Goal: Information Seeking & Learning: Learn about a topic

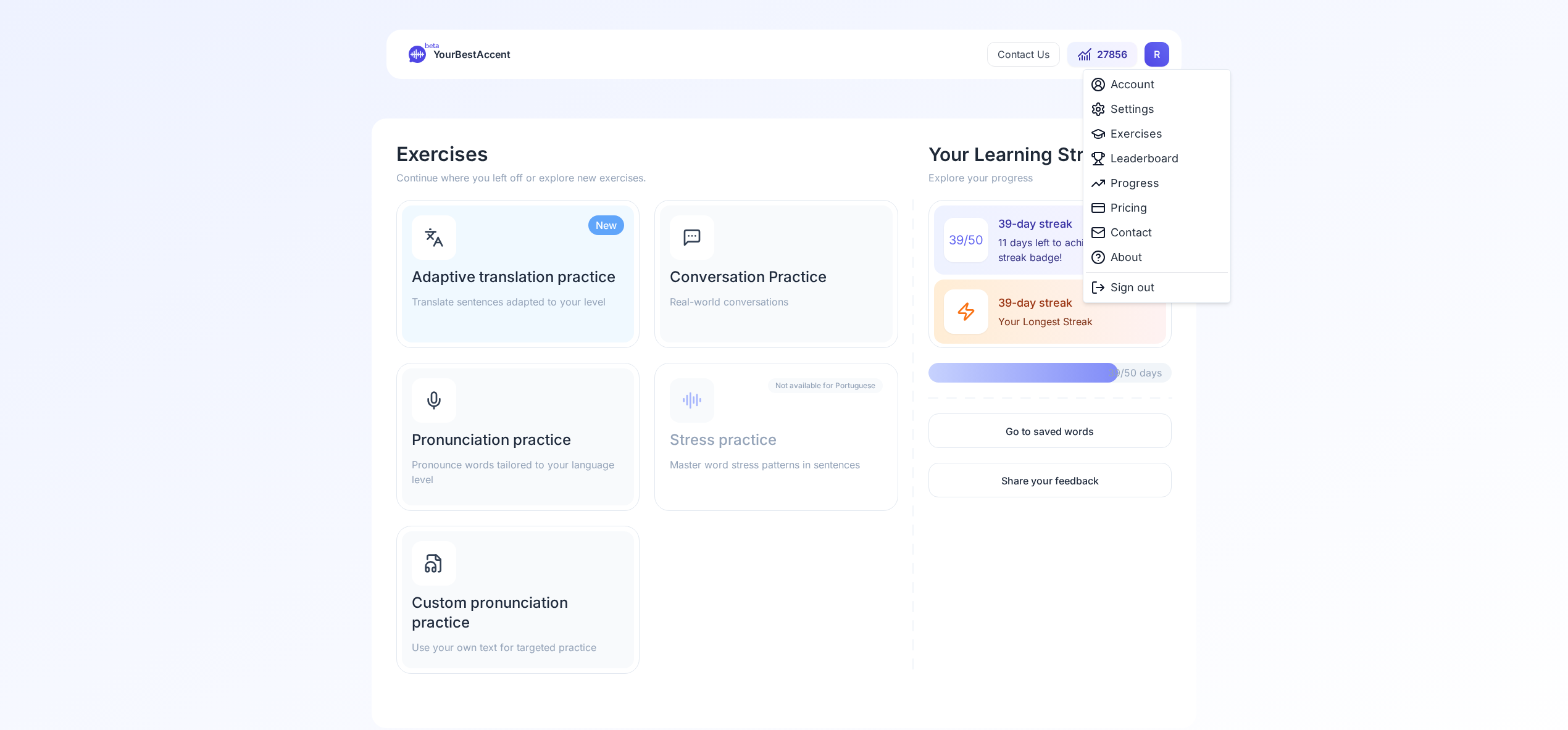
click at [1155, 55] on html "beta YourBestAccent Contact Us 27856 R Exercises Continue where you left off or…" at bounding box center [784, 365] width 1568 height 730
click at [1138, 111] on span "Settings" at bounding box center [1132, 109] width 44 height 17
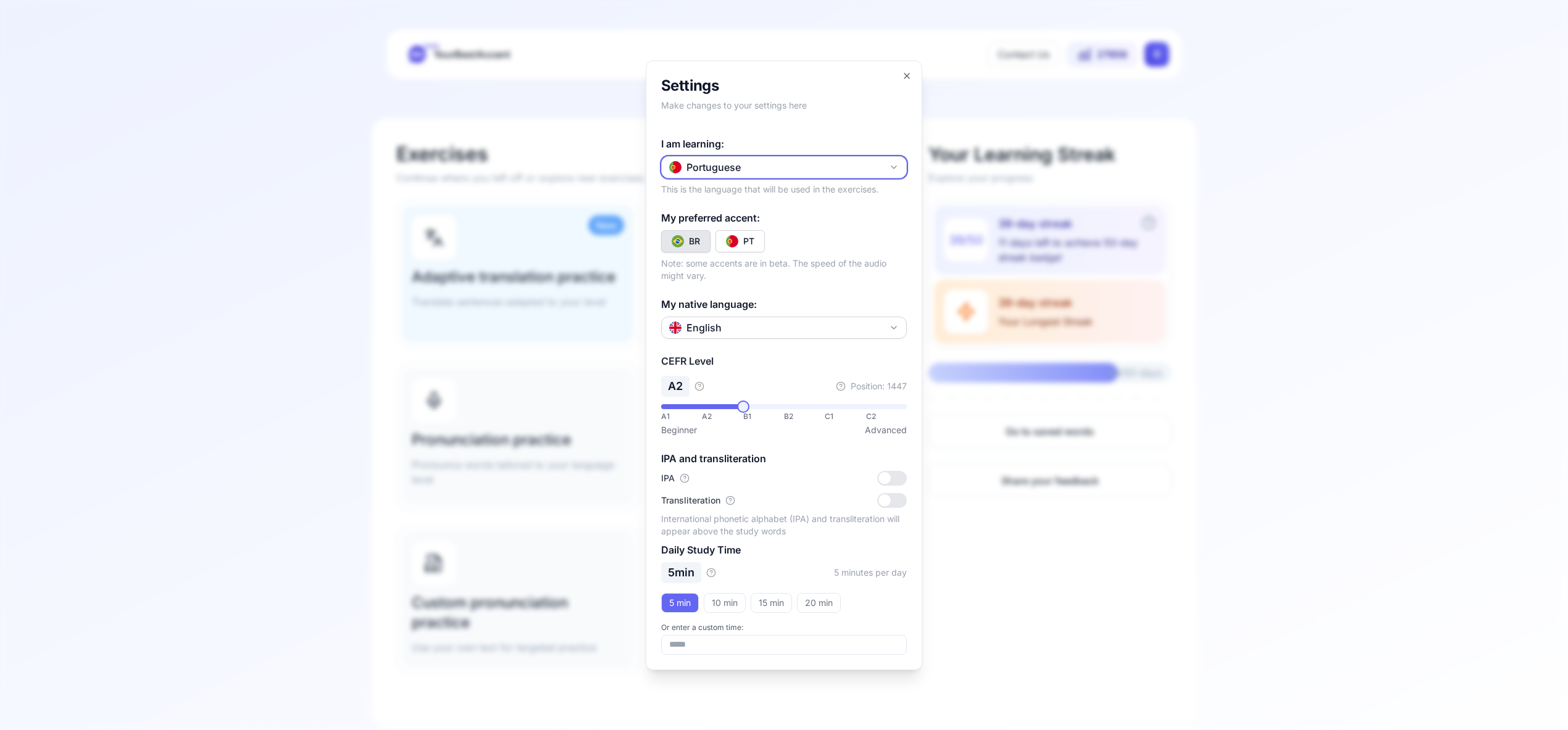
click at [892, 168] on icon "button" at bounding box center [894, 167] width 9 height 9
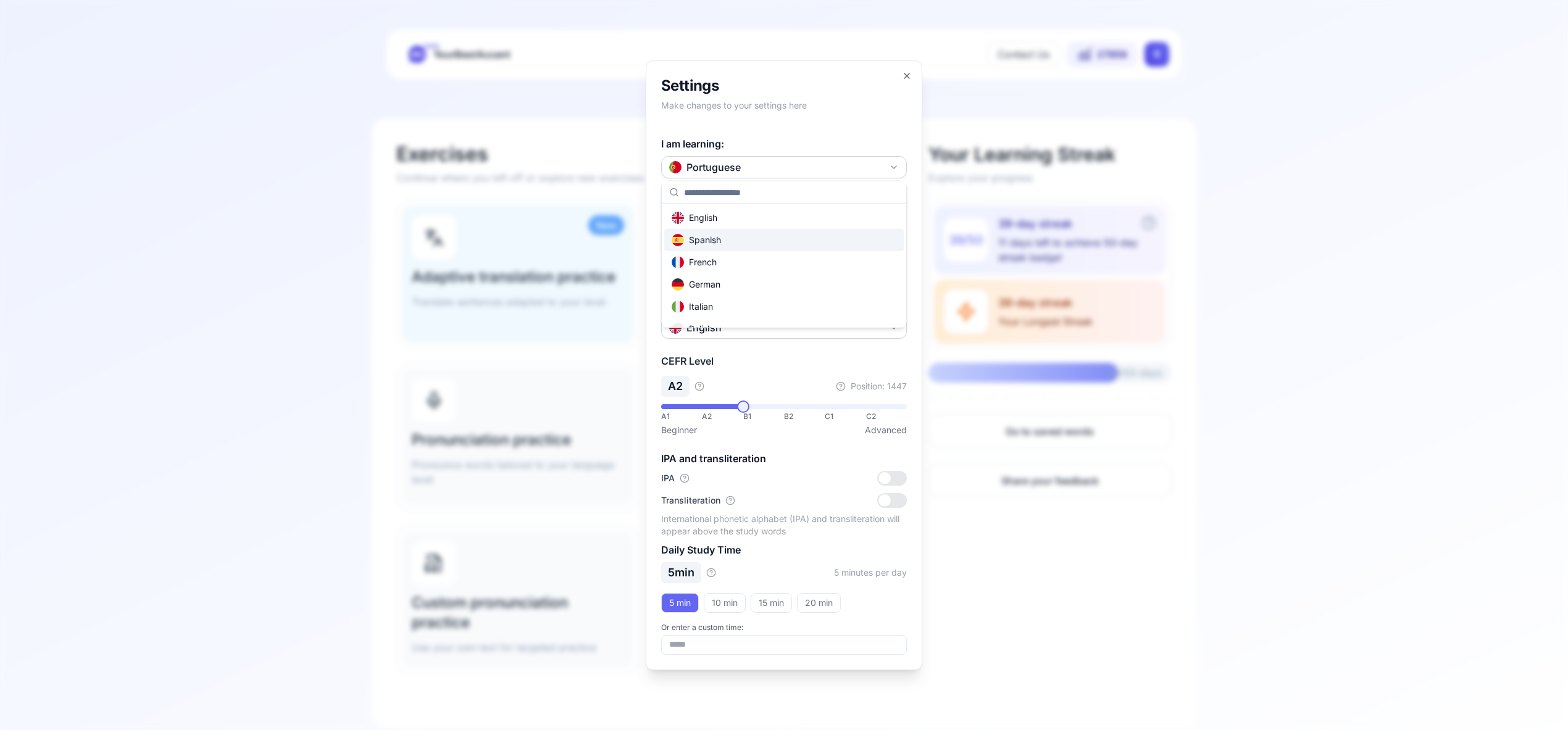
click at [781, 243] on div "Spanish" at bounding box center [784, 240] width 240 height 22
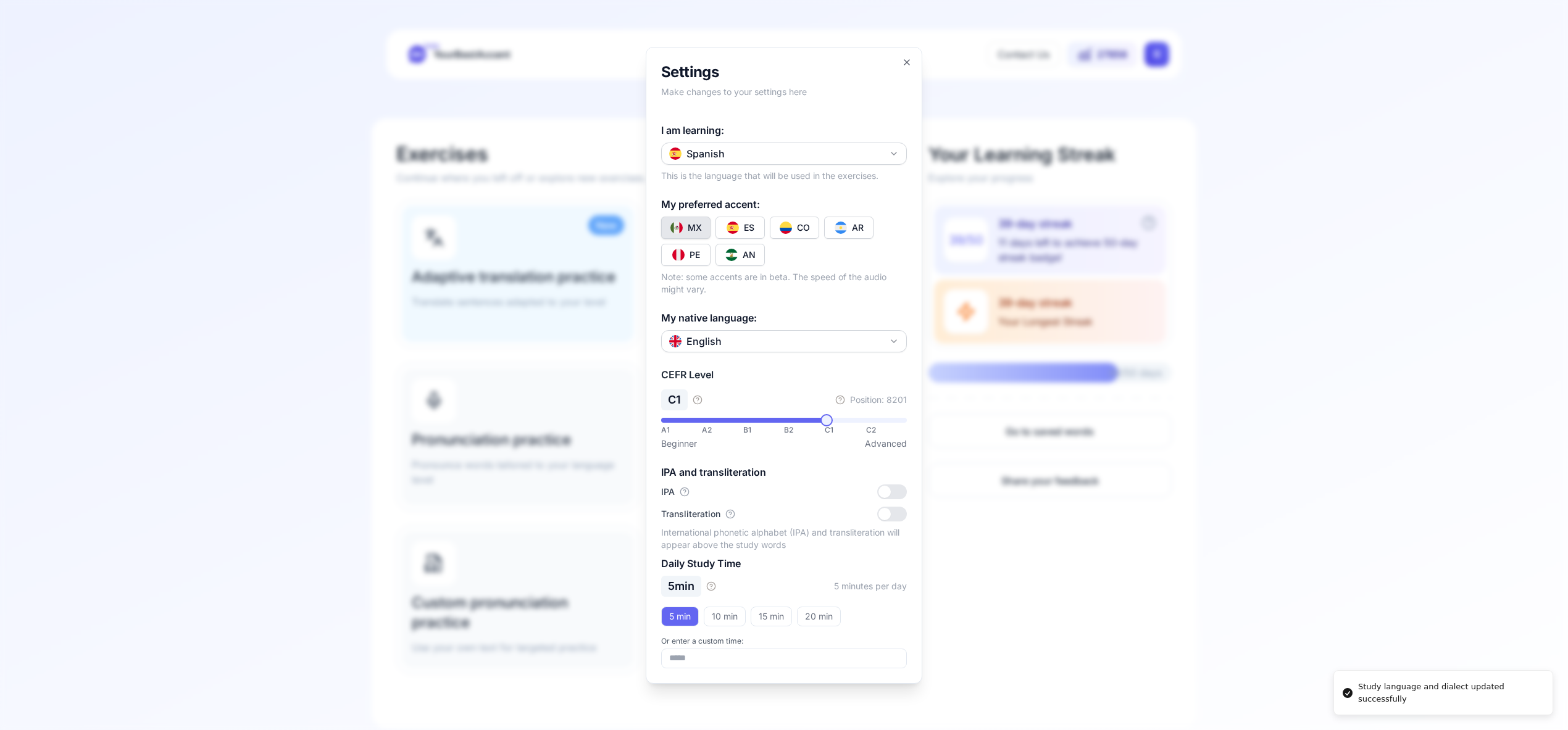
click at [790, 231] on img "Toggle es-CO" at bounding box center [786, 228] width 12 height 12
click at [905, 64] on icon "button" at bounding box center [907, 63] width 5 height 5
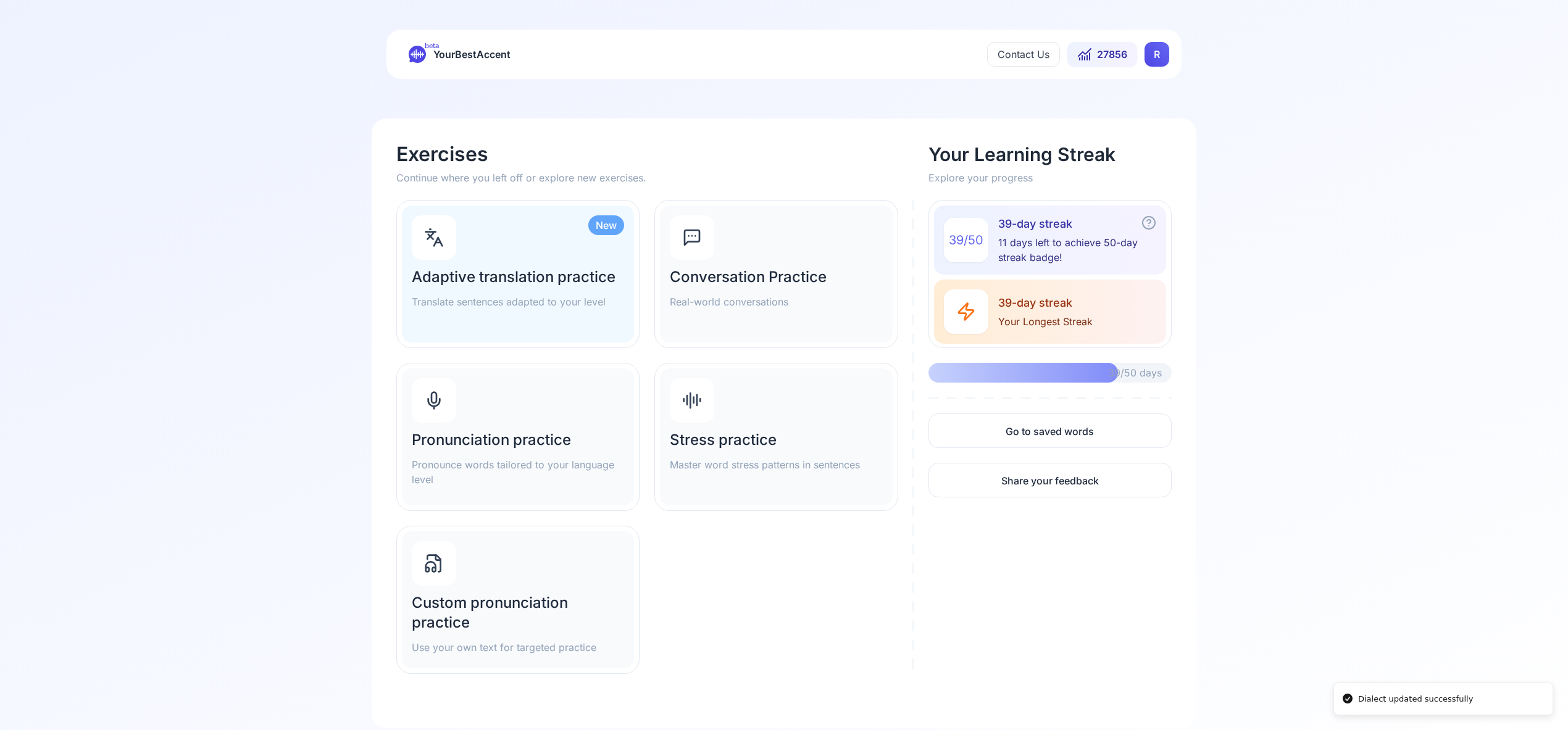
click at [424, 407] on icon at bounding box center [434, 400] width 20 height 20
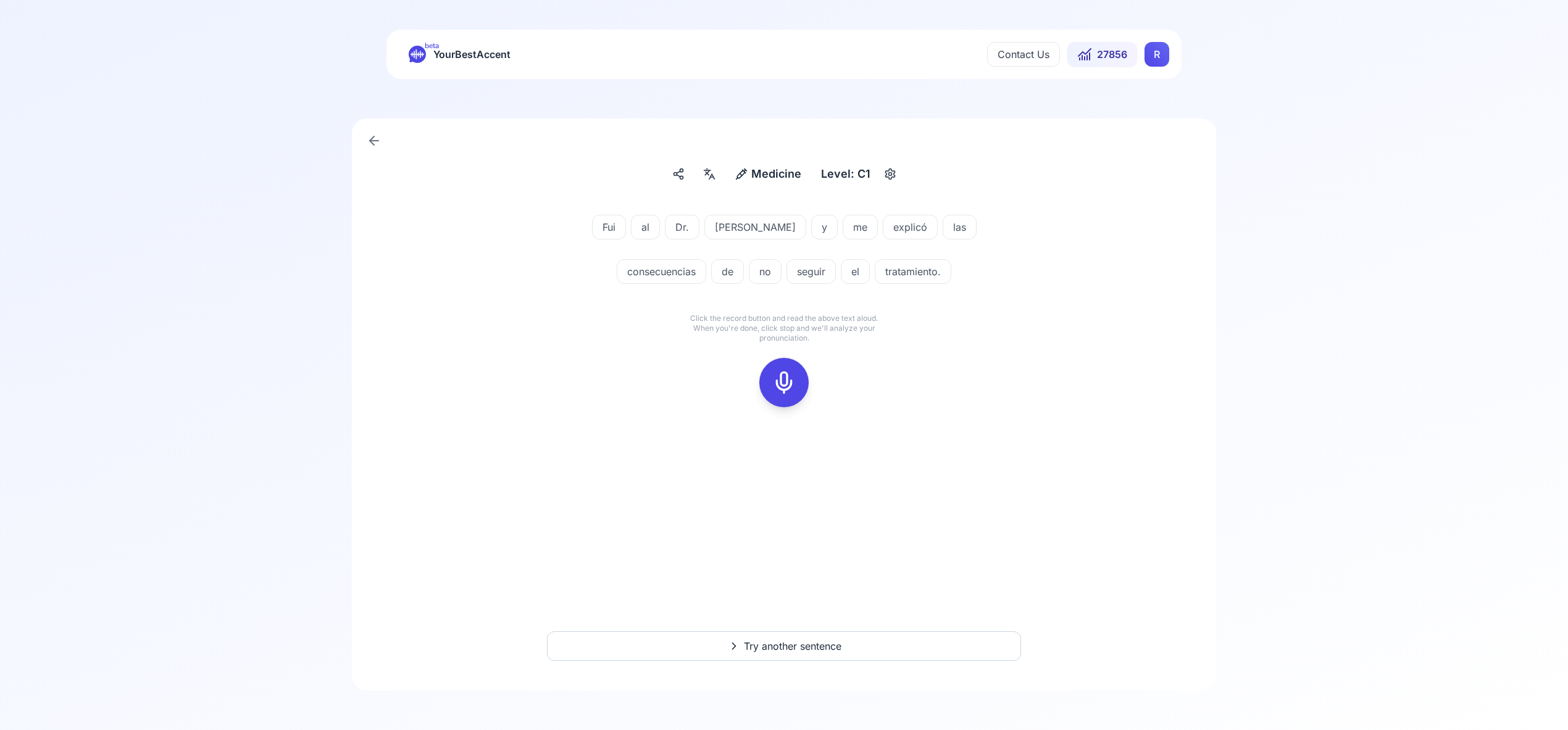
click at [779, 386] on icon at bounding box center [784, 382] width 25 height 25
click at [777, 391] on icon at bounding box center [784, 382] width 25 height 25
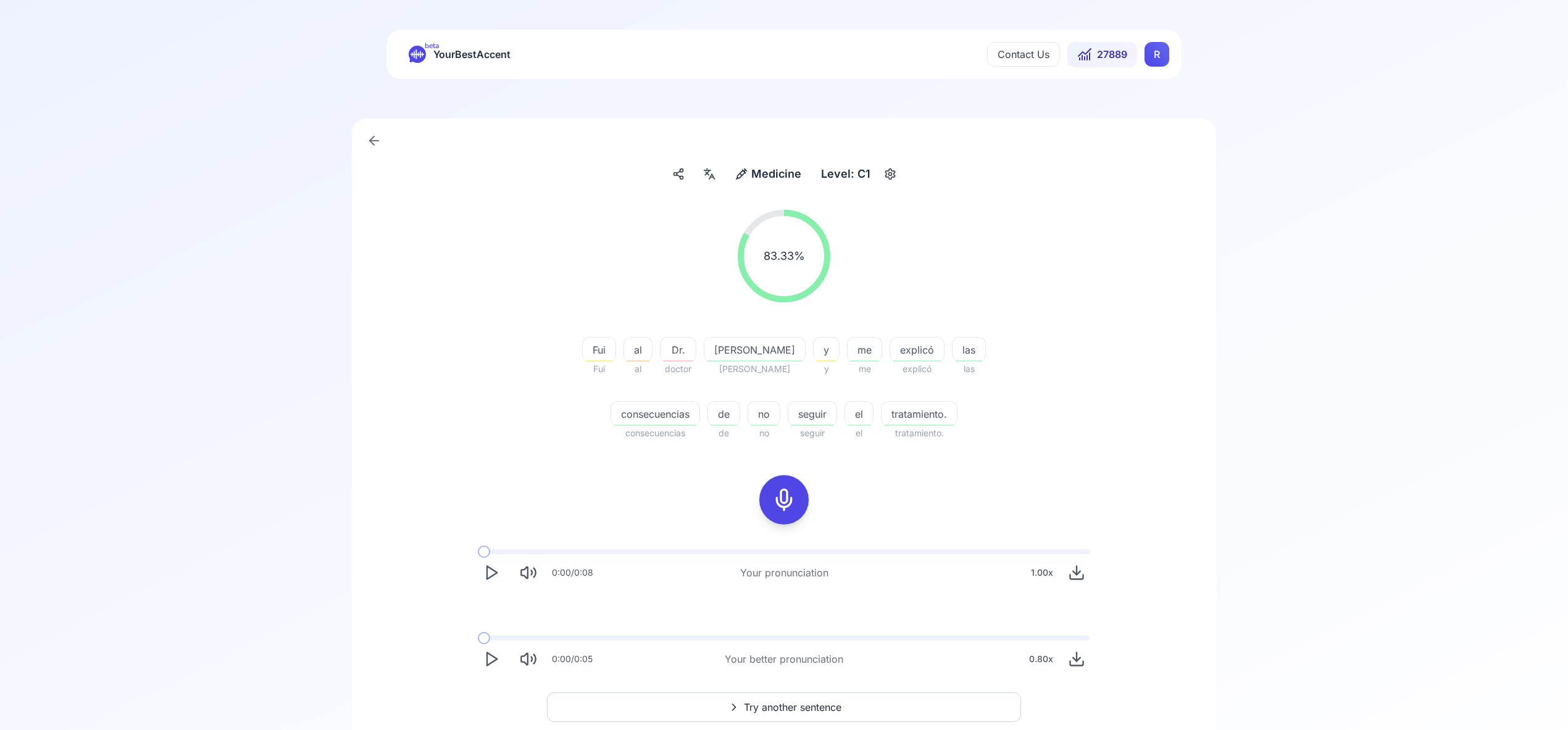
click at [784, 706] on span "Try another sentence" at bounding box center [793, 707] width 98 height 15
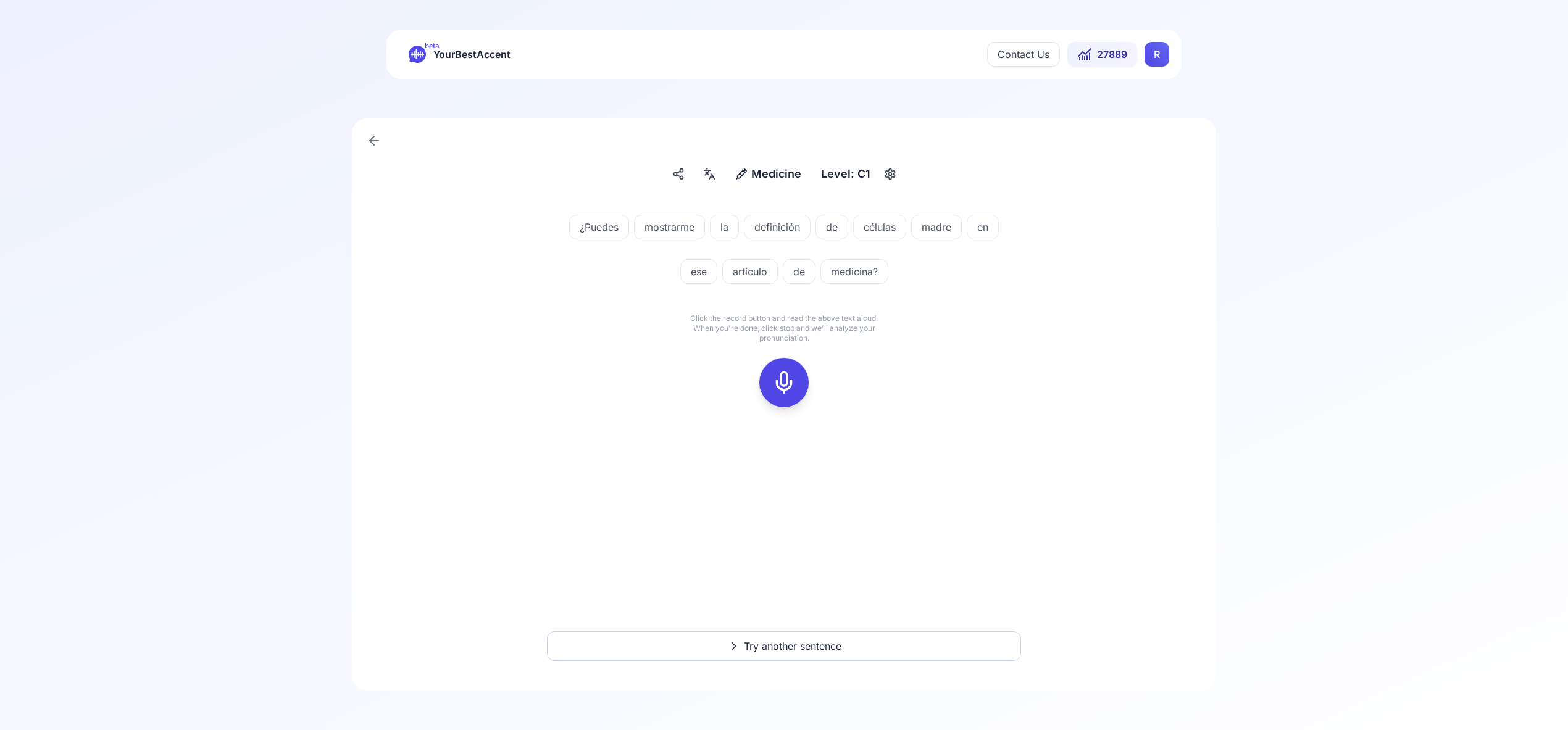
click at [787, 375] on icon at bounding box center [784, 382] width 25 height 25
click at [785, 375] on icon at bounding box center [784, 382] width 25 height 25
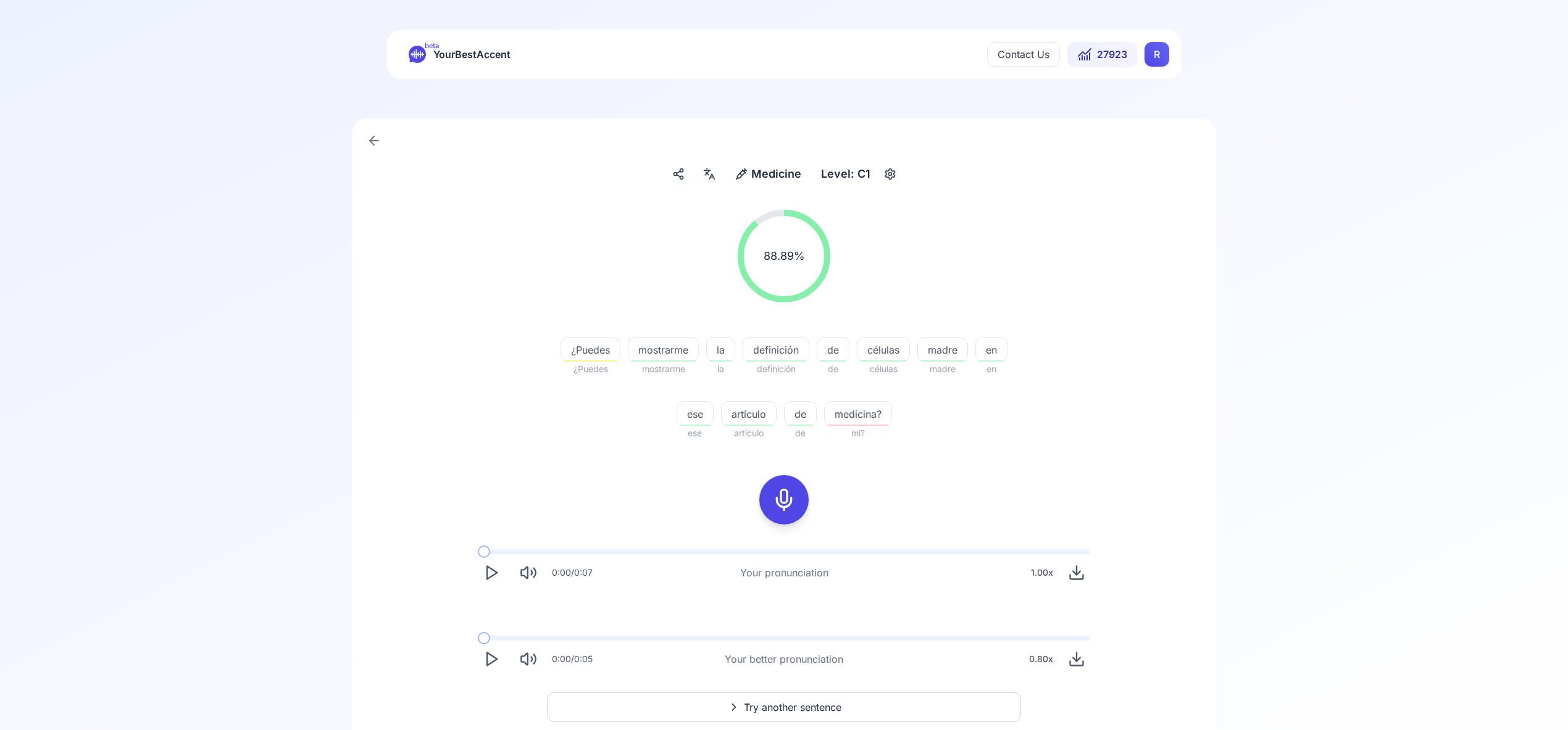
click at [802, 701] on span "Try another sentence" at bounding box center [793, 707] width 98 height 15
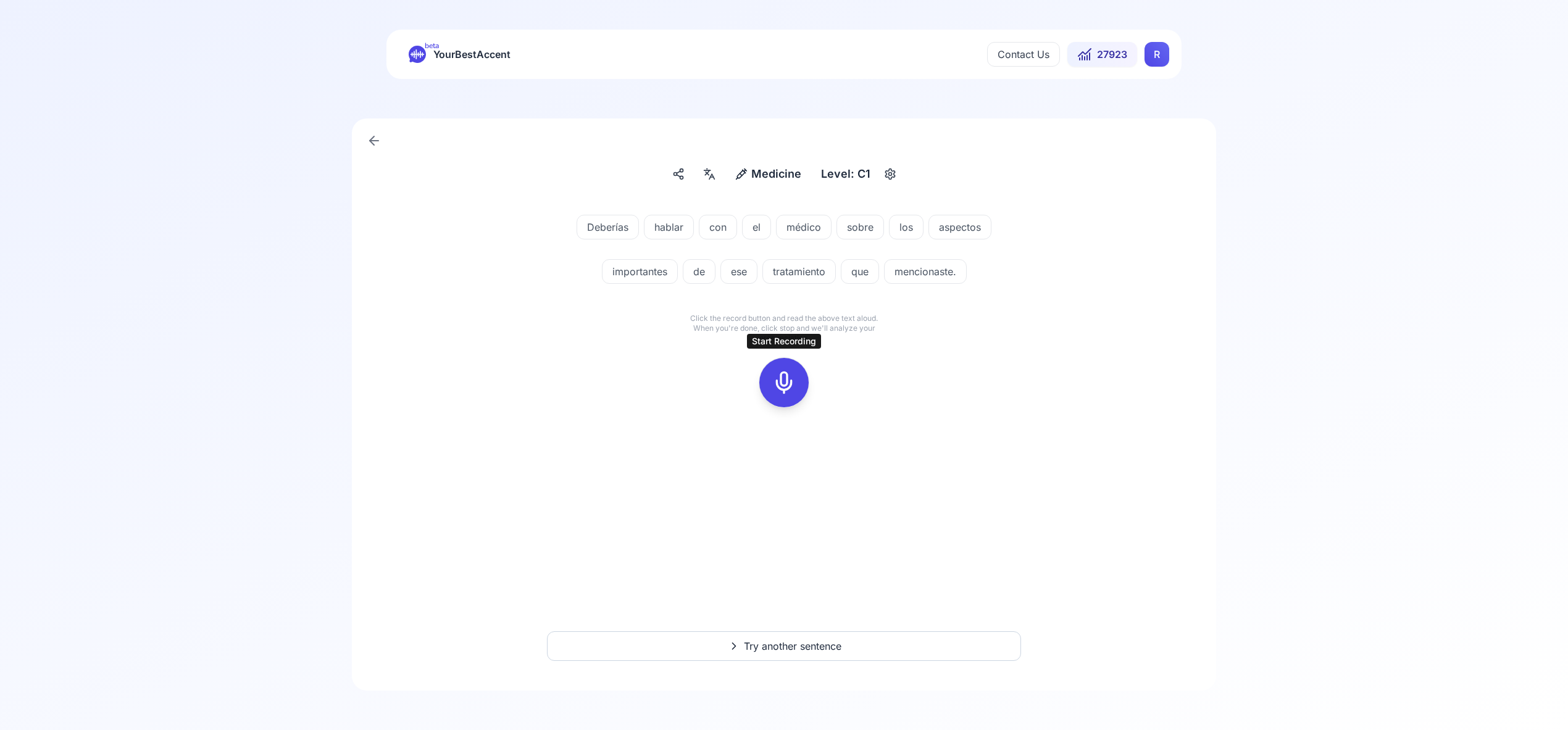
click at [778, 379] on icon at bounding box center [784, 382] width 25 height 25
click at [784, 392] on rect at bounding box center [784, 383] width 19 height 19
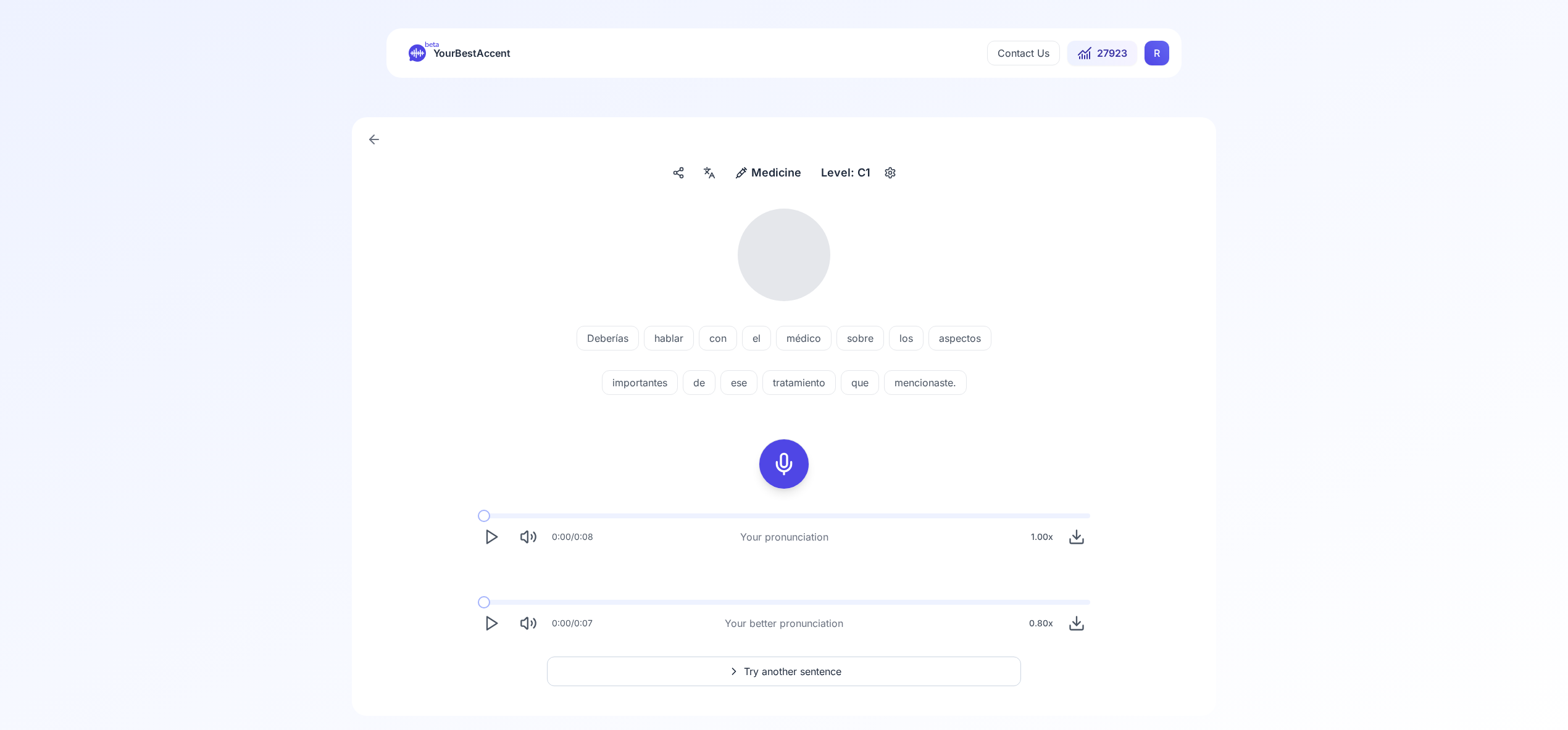
scroll to position [27, 0]
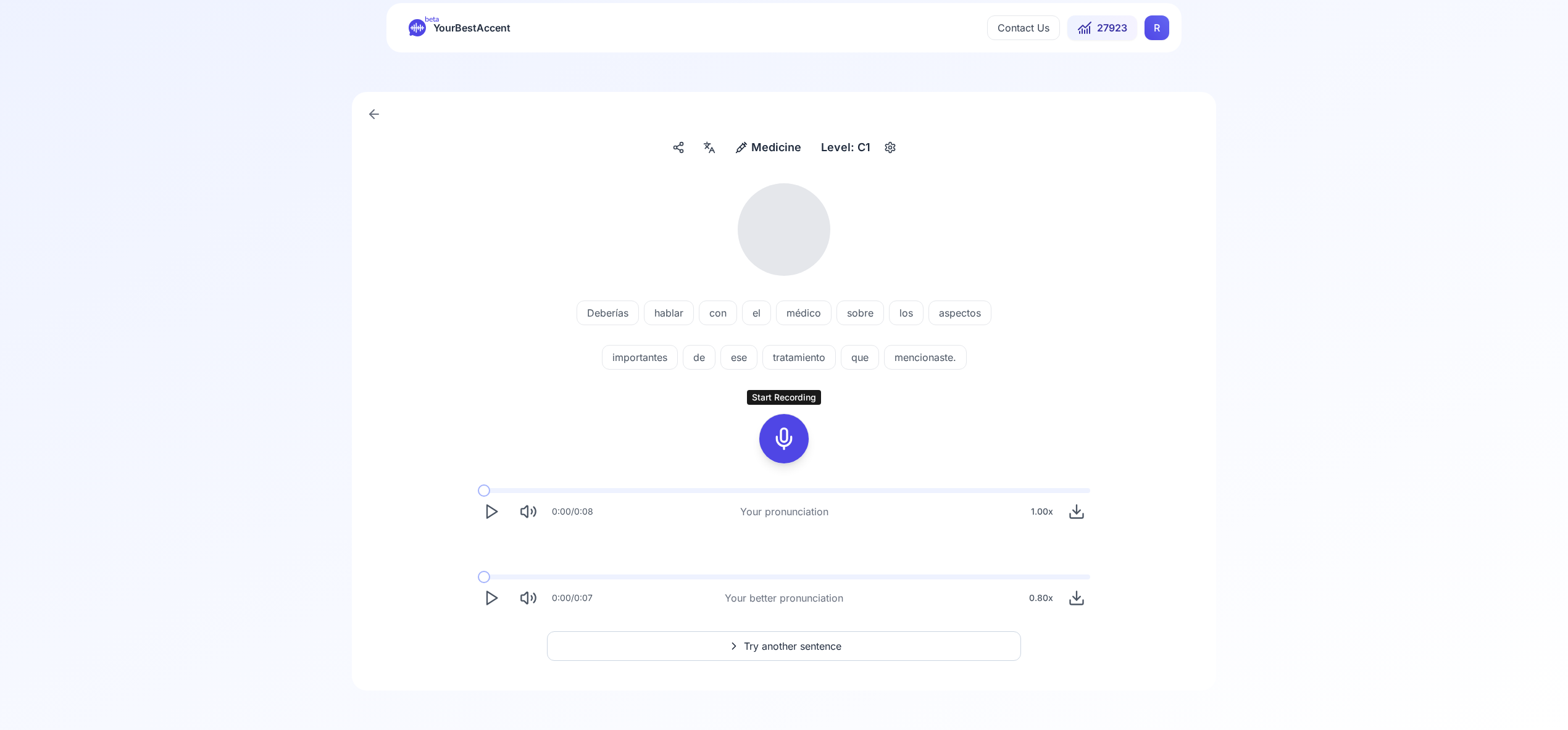
click at [787, 429] on rect at bounding box center [784, 439] width 19 height 19
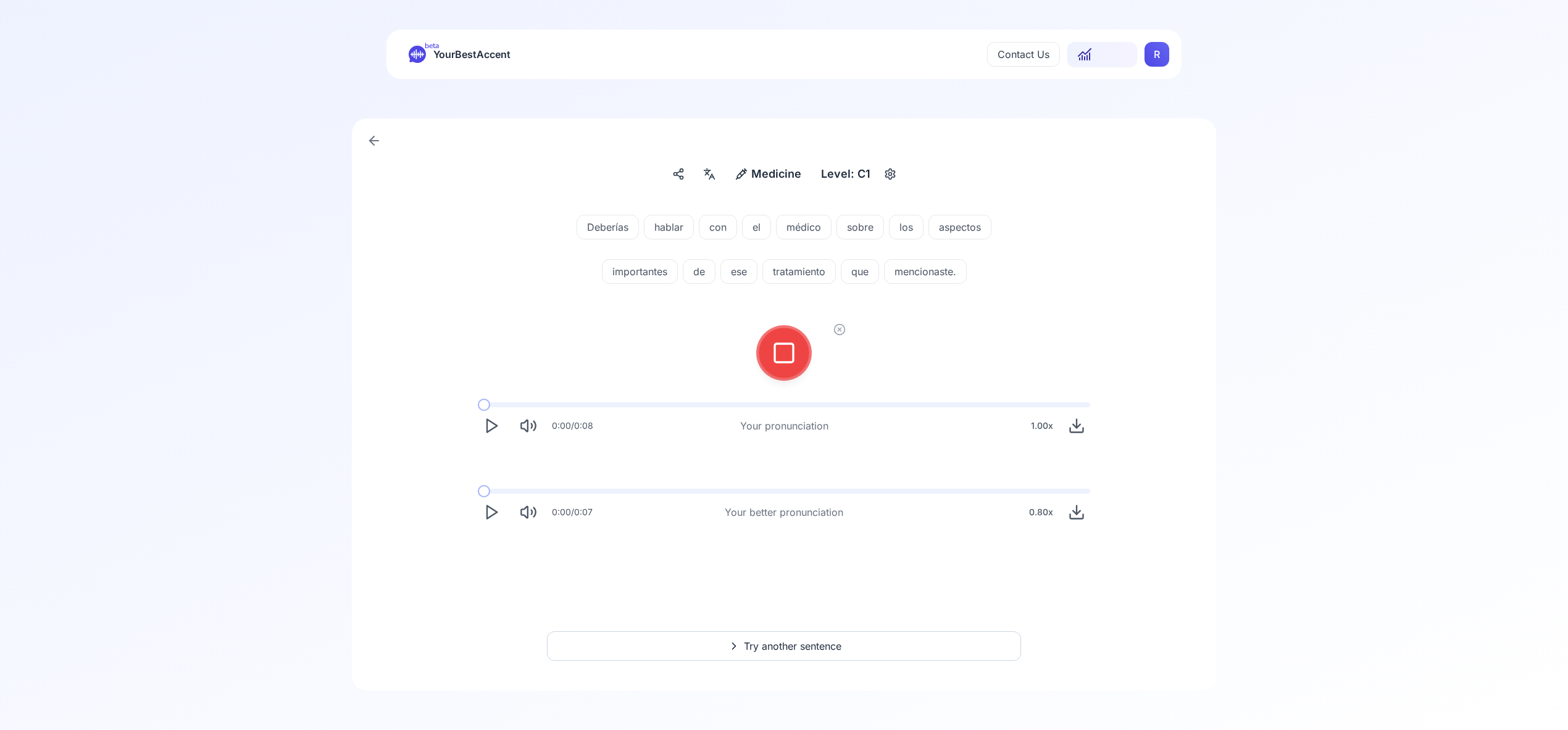
scroll to position [0, 0]
click at [784, 362] on rect at bounding box center [784, 353] width 19 height 19
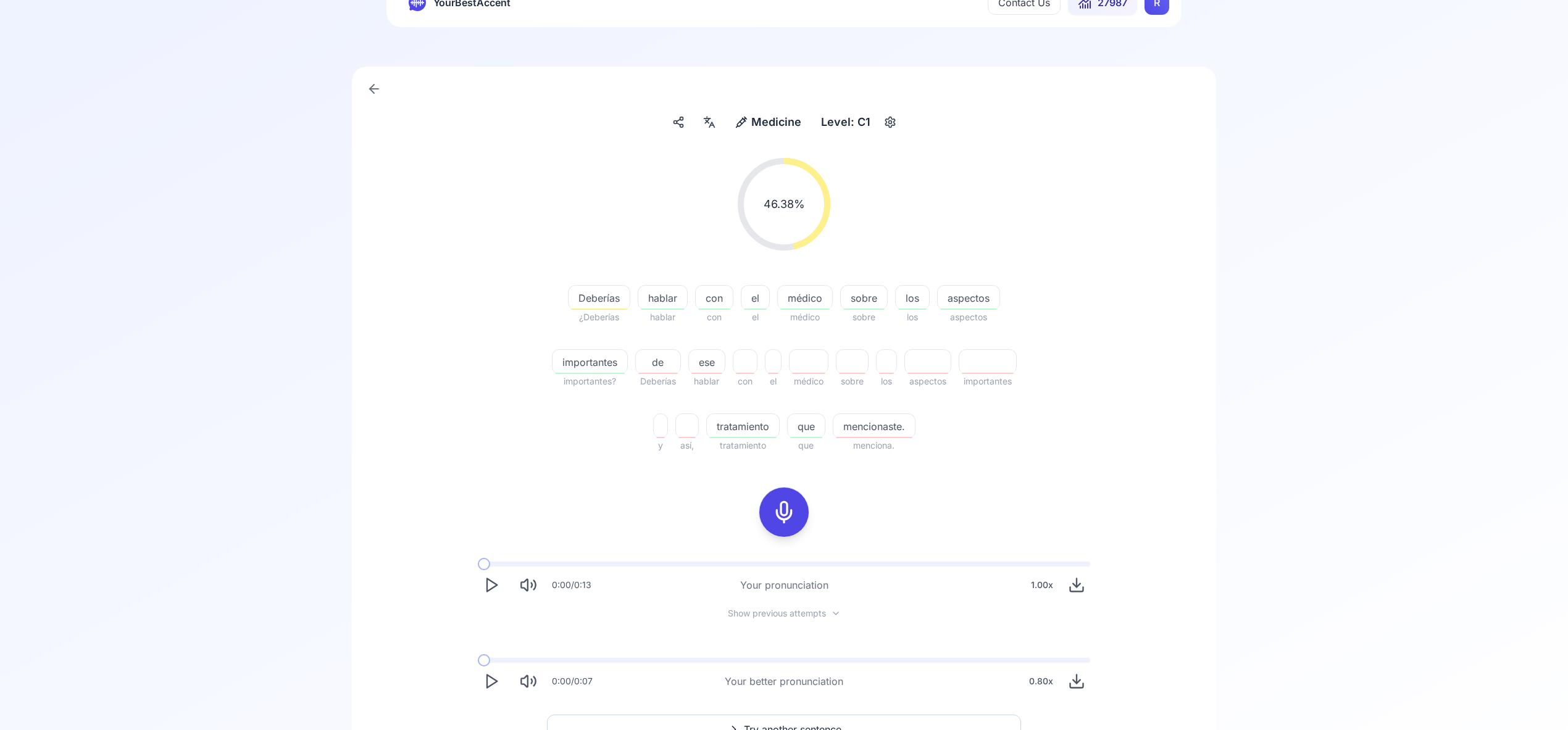
scroll to position [65, 0]
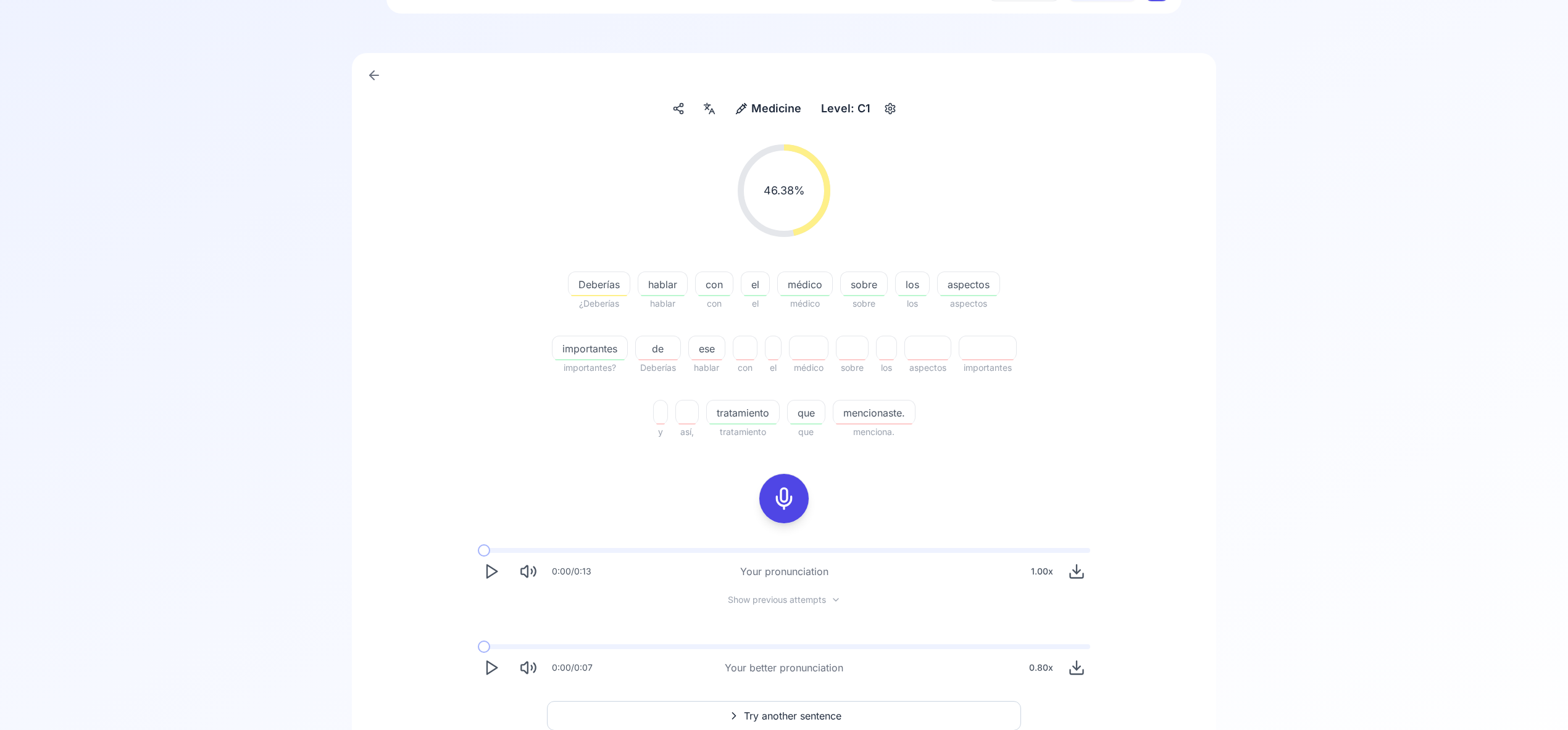
click at [802, 716] on span "Try another sentence" at bounding box center [793, 715] width 98 height 15
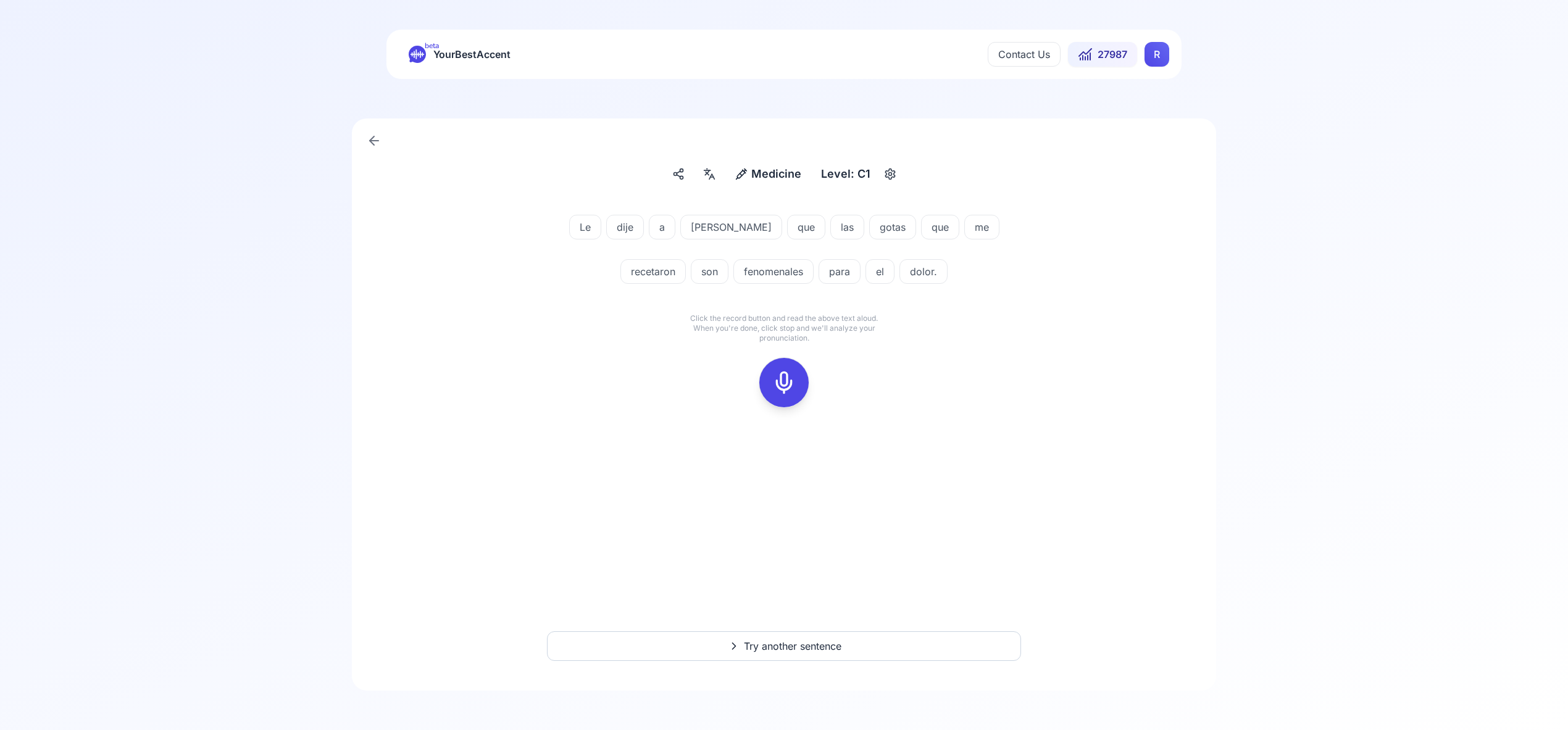
click at [790, 378] on icon at bounding box center [784, 382] width 25 height 25
click at [789, 377] on icon at bounding box center [784, 382] width 25 height 25
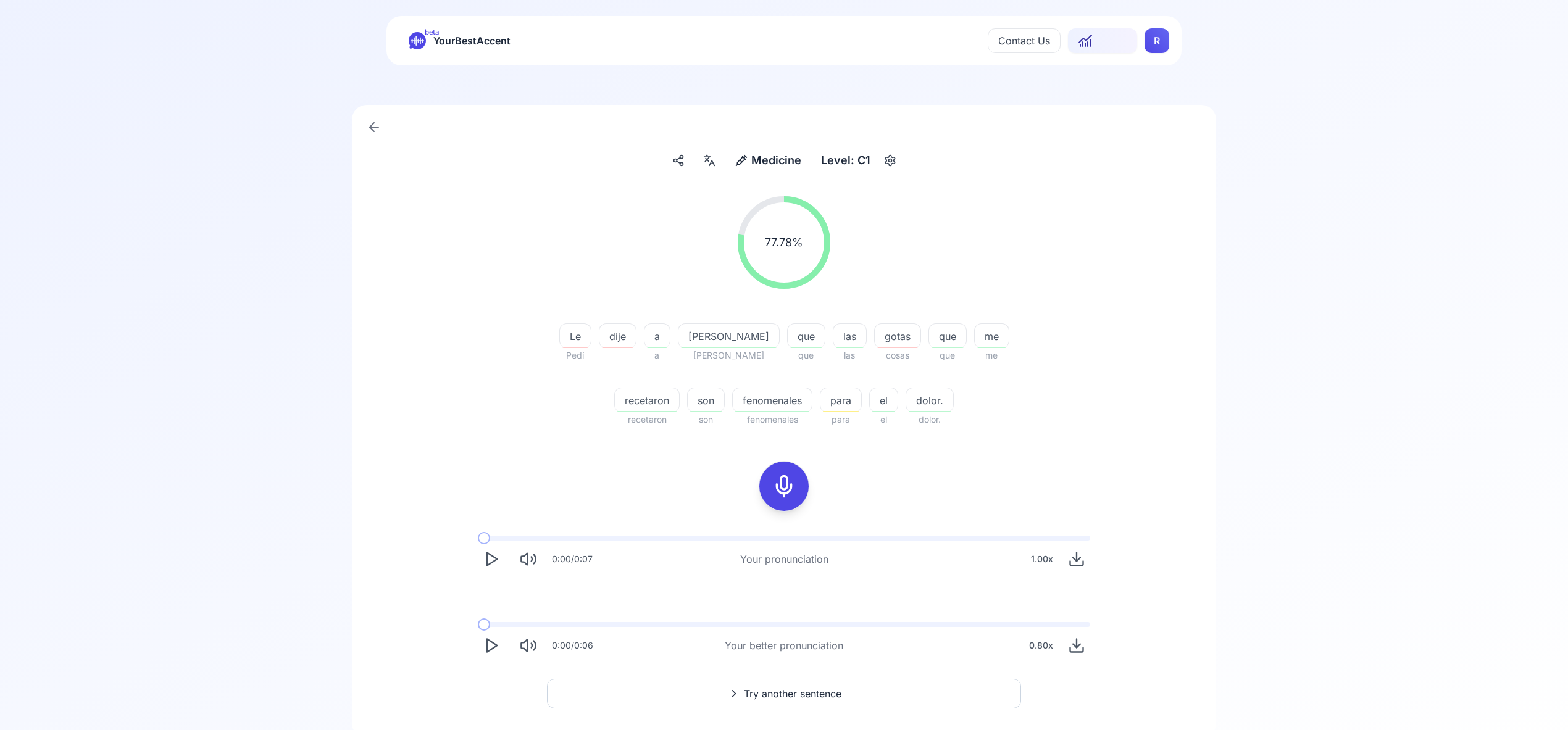
scroll to position [15, 0]
click at [790, 697] on span "Try another sentence" at bounding box center [793, 692] width 98 height 15
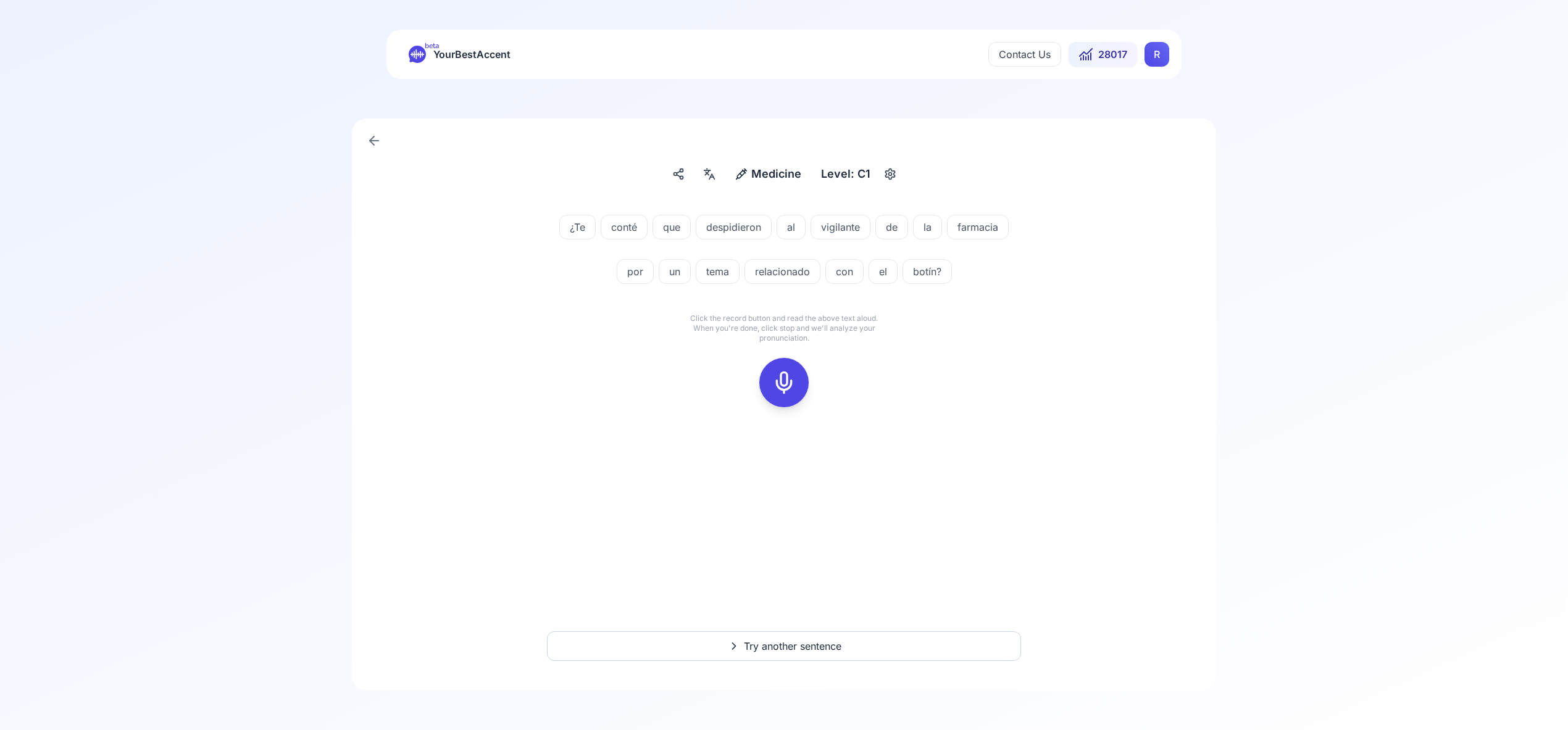
click at [784, 386] on icon at bounding box center [784, 382] width 25 height 25
click at [784, 374] on rect at bounding box center [784, 383] width 19 height 19
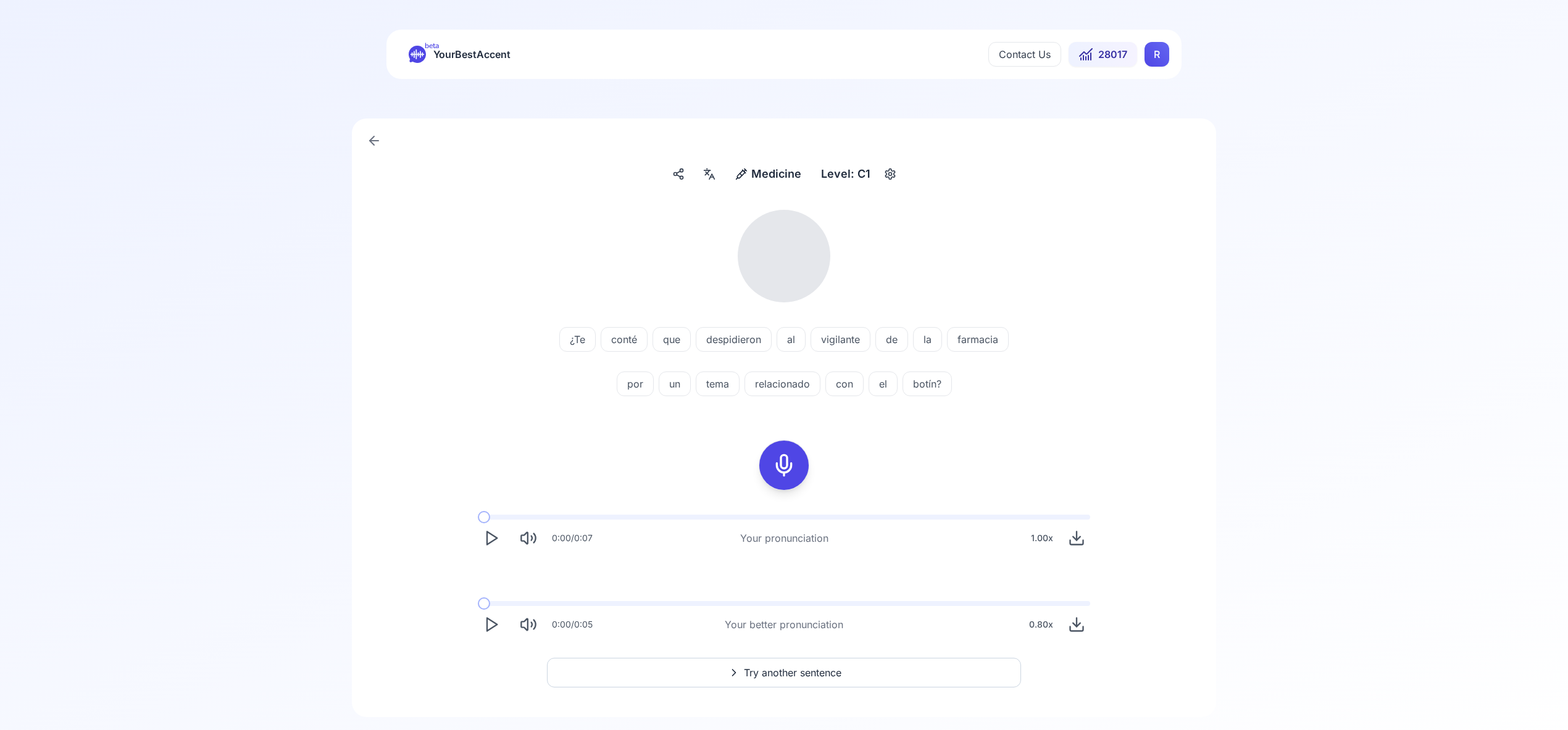
click at [711, 174] on icon at bounding box center [709, 173] width 15 height 12
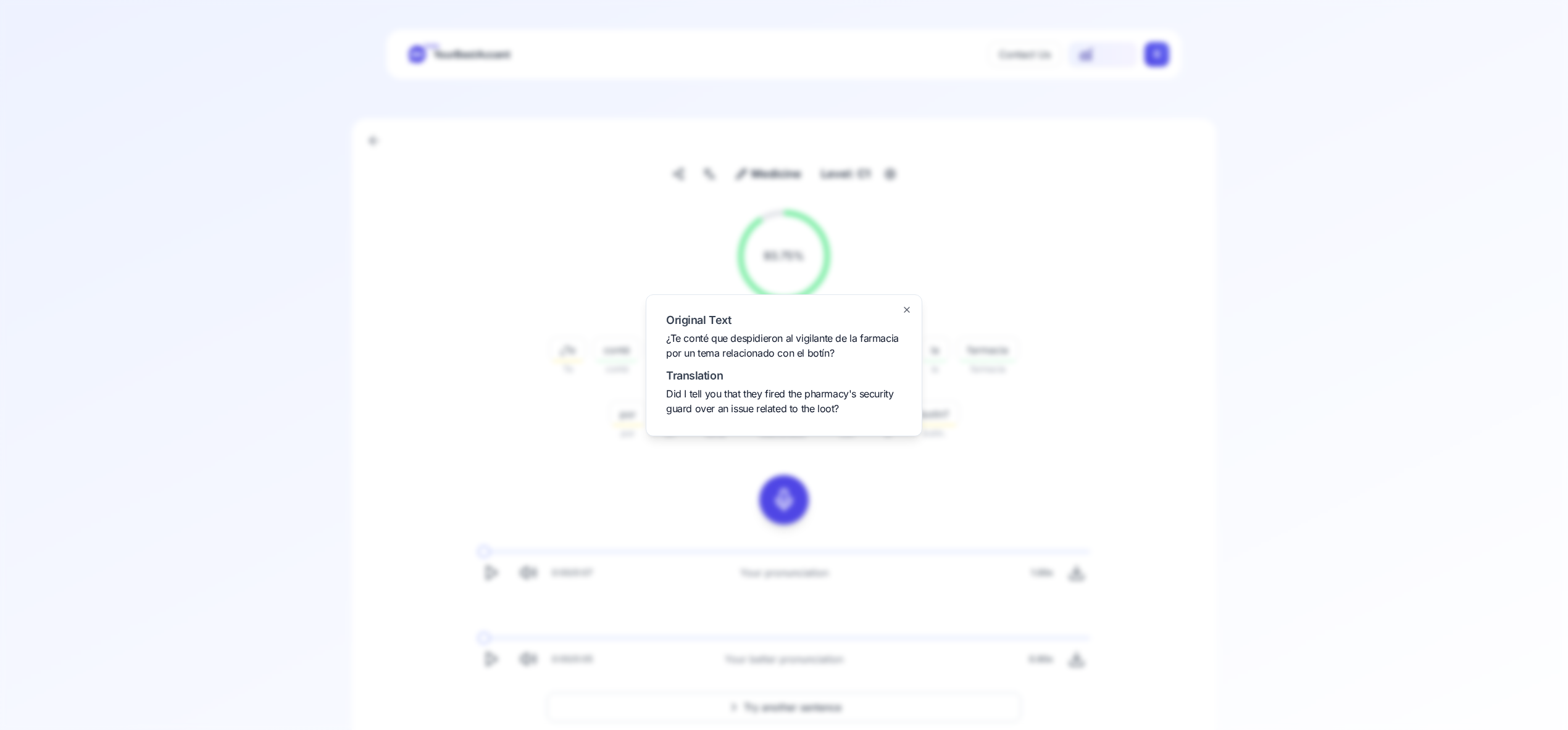
click at [909, 310] on icon "button" at bounding box center [906, 309] width 9 height 9
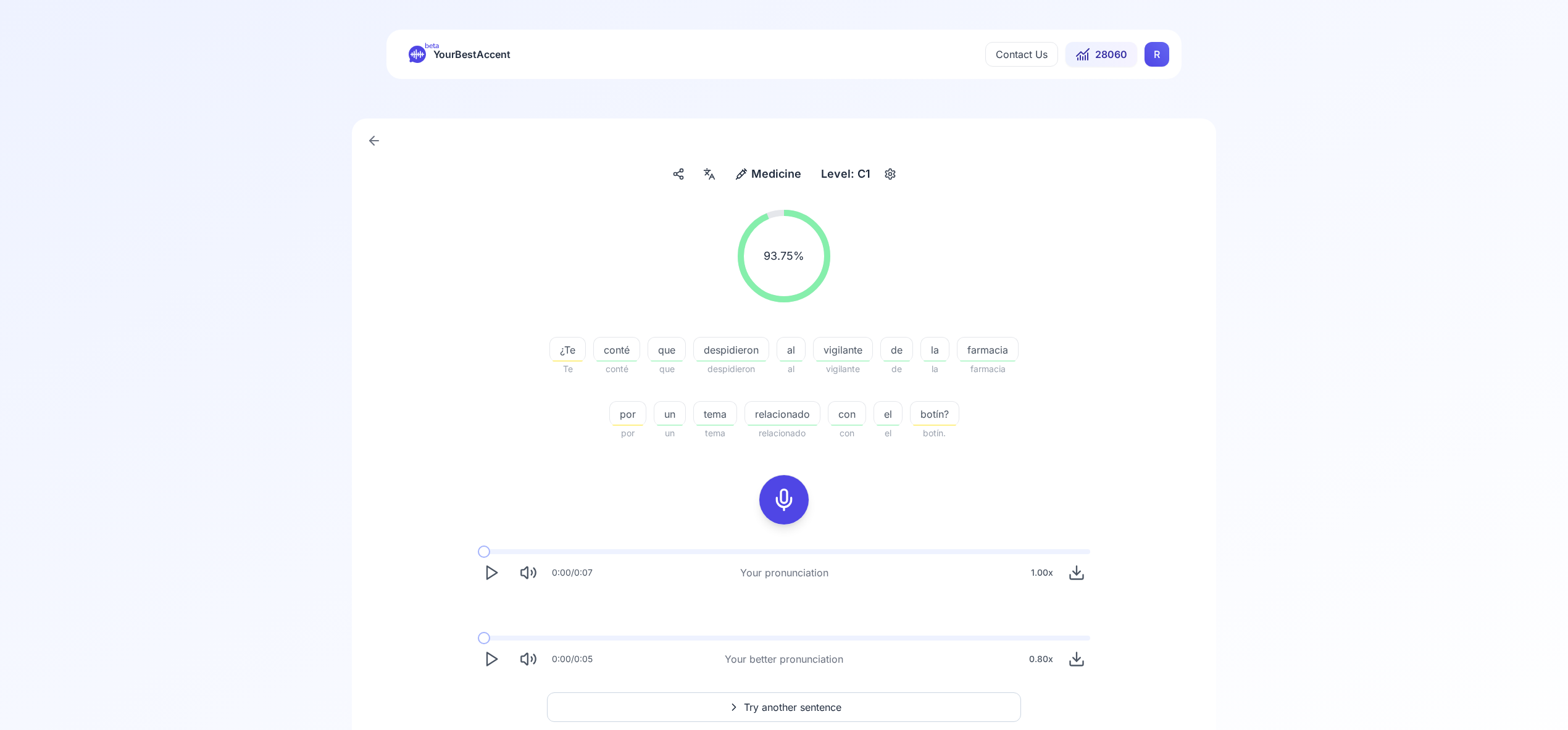
click at [1156, 61] on html "beta YourBestAccent Contact Us 28060 R Medicine Medicine Level: C1 93.75 % 93.7…" at bounding box center [784, 365] width 1568 height 730
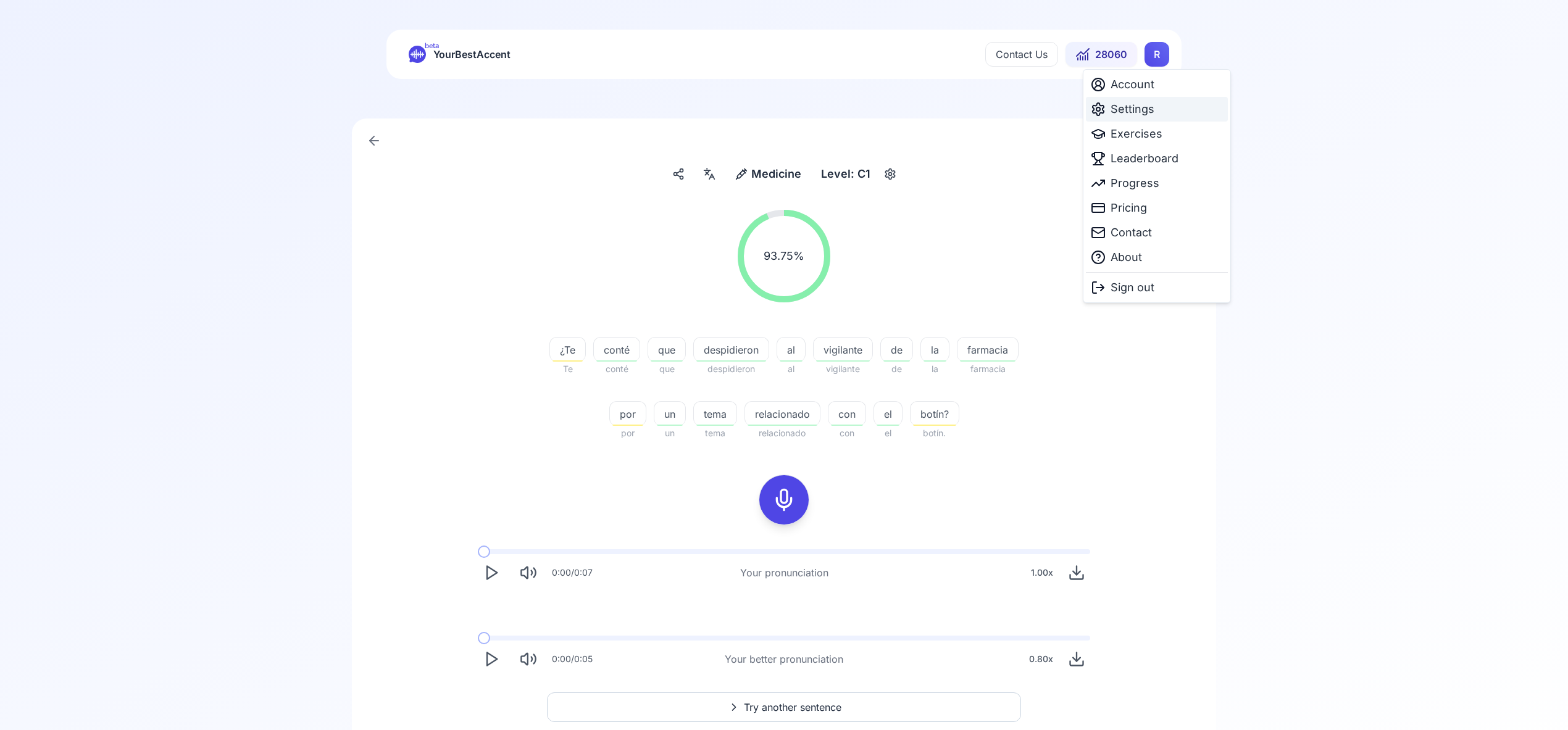
click at [1148, 118] on div "Settings" at bounding box center [1156, 109] width 142 height 25
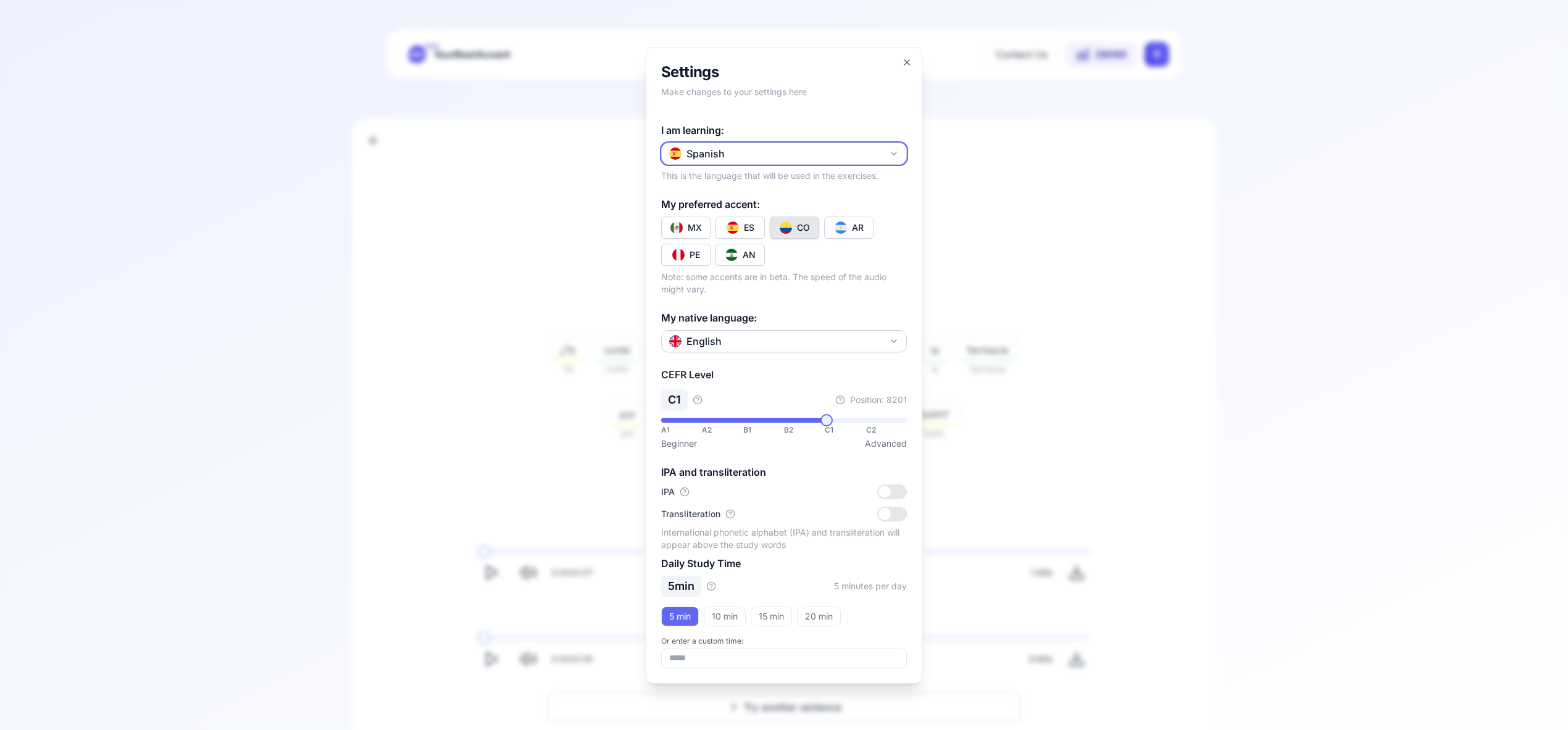
click at [896, 155] on icon "button" at bounding box center [894, 153] width 9 height 9
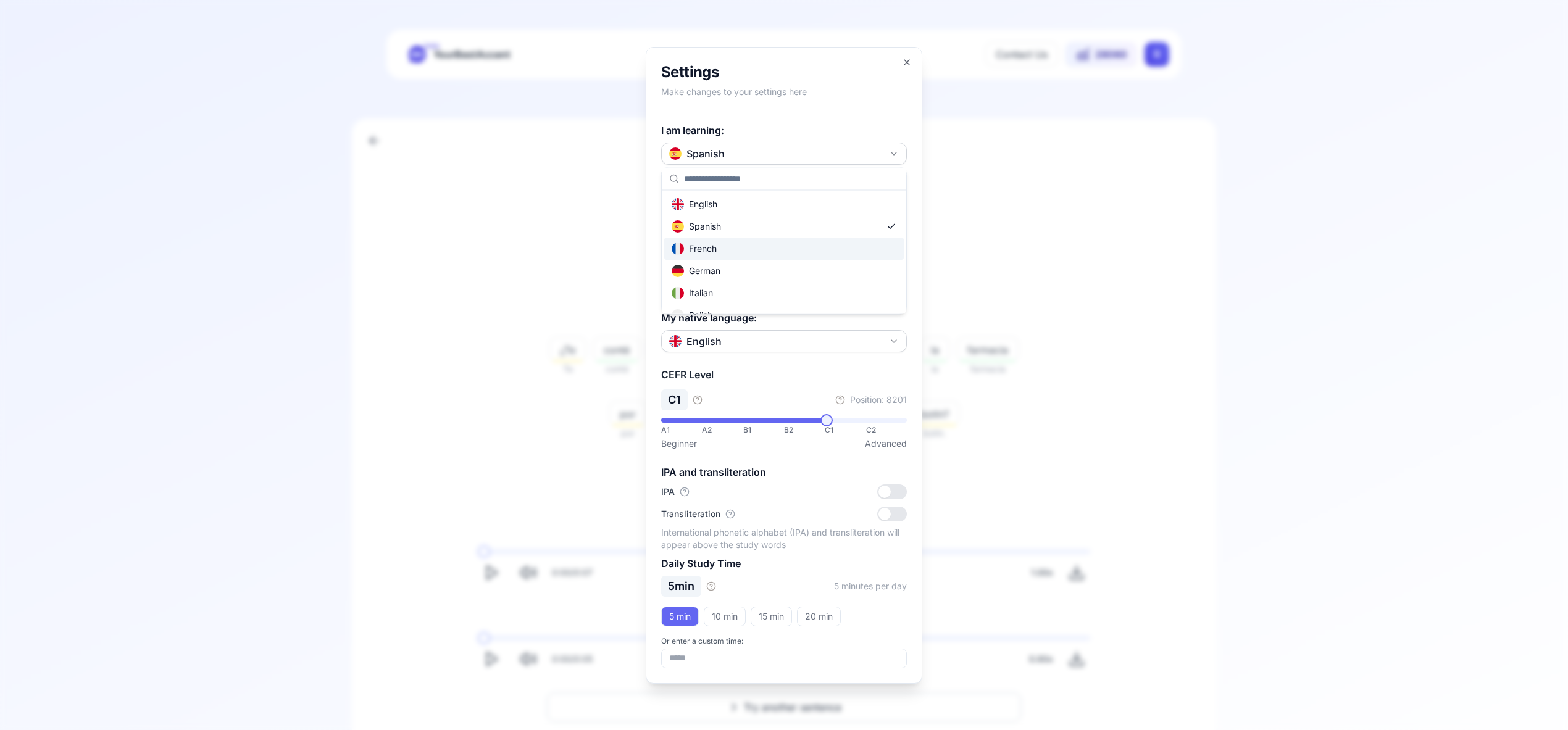
click at [778, 247] on div "French" at bounding box center [784, 249] width 240 height 22
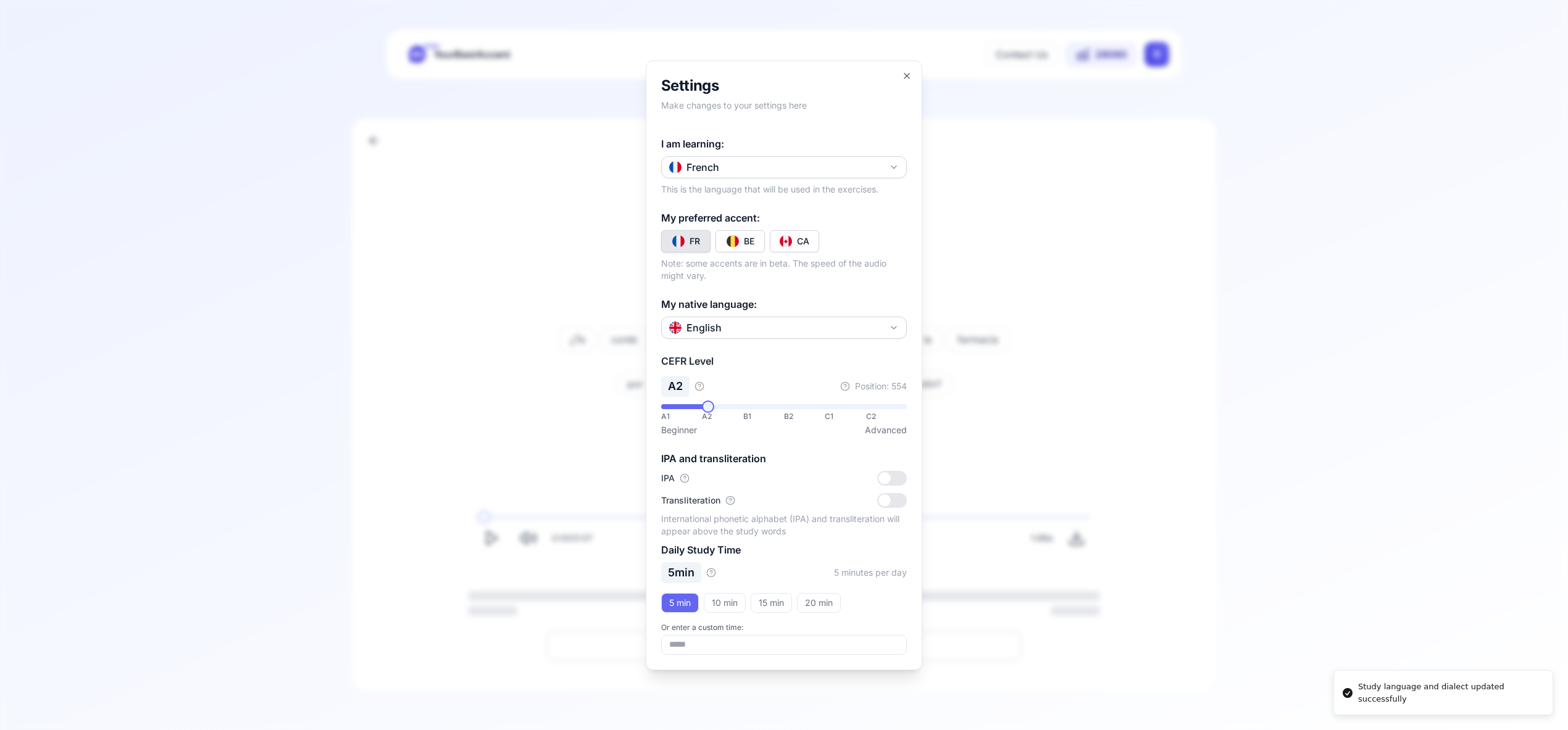
click at [784, 238] on img "Toggle fr-CA" at bounding box center [786, 241] width 12 height 12
click at [906, 74] on icon "button" at bounding box center [906, 76] width 9 height 9
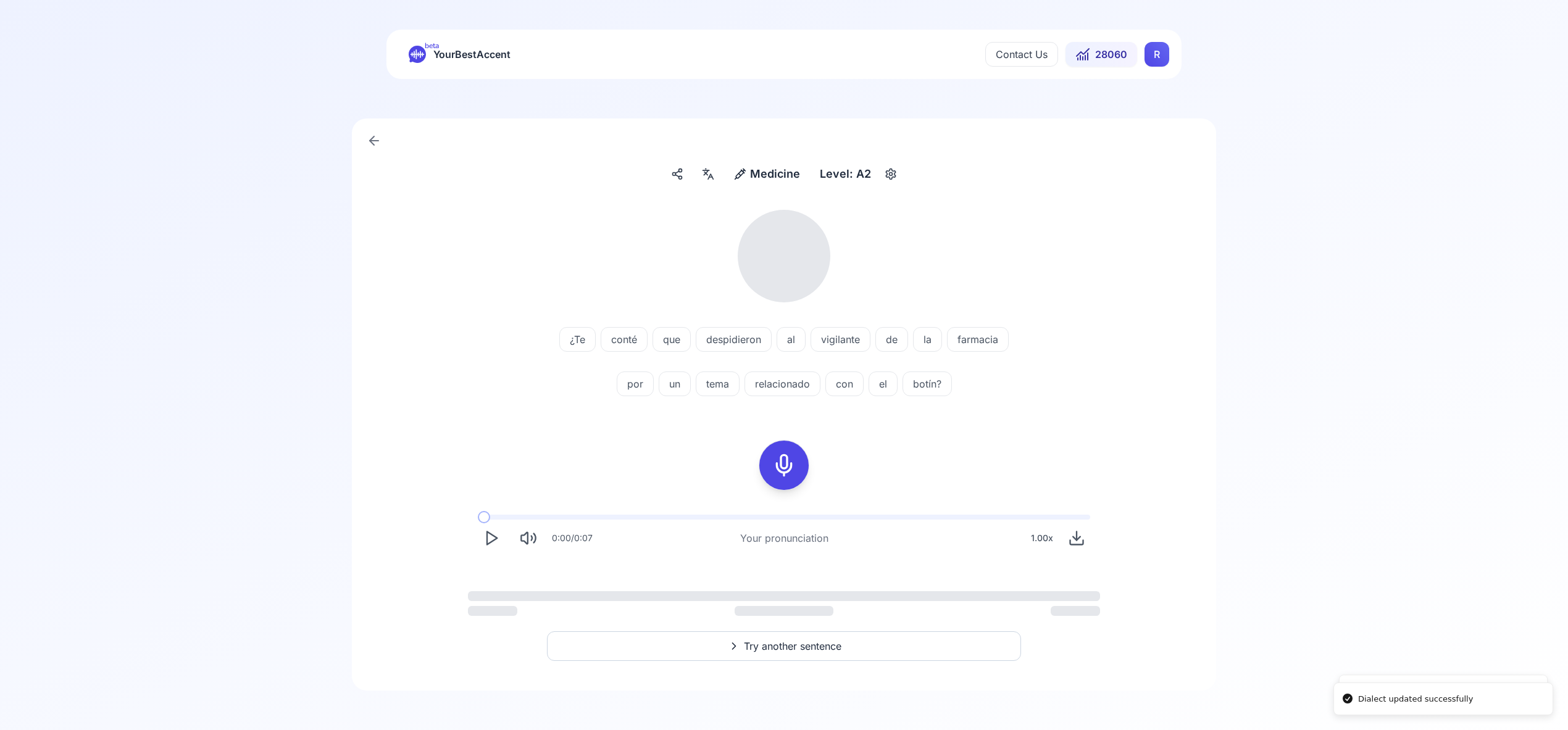
click at [1149, 54] on html "Dialect updated successfully Study language and dialect updated successfully be…" at bounding box center [784, 365] width 1568 height 730
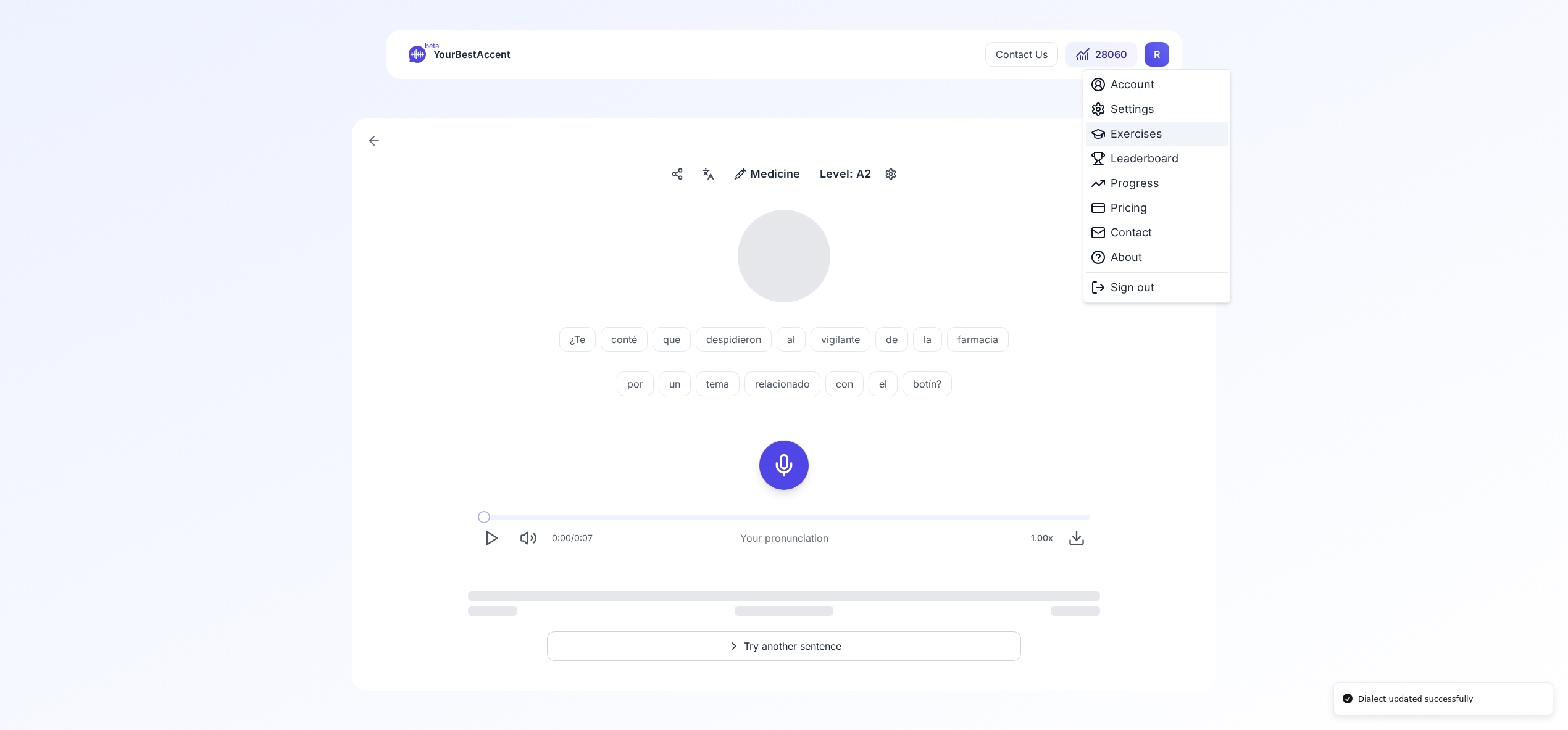
click at [1139, 135] on span "Exercises" at bounding box center [1137, 134] width 52 height 17
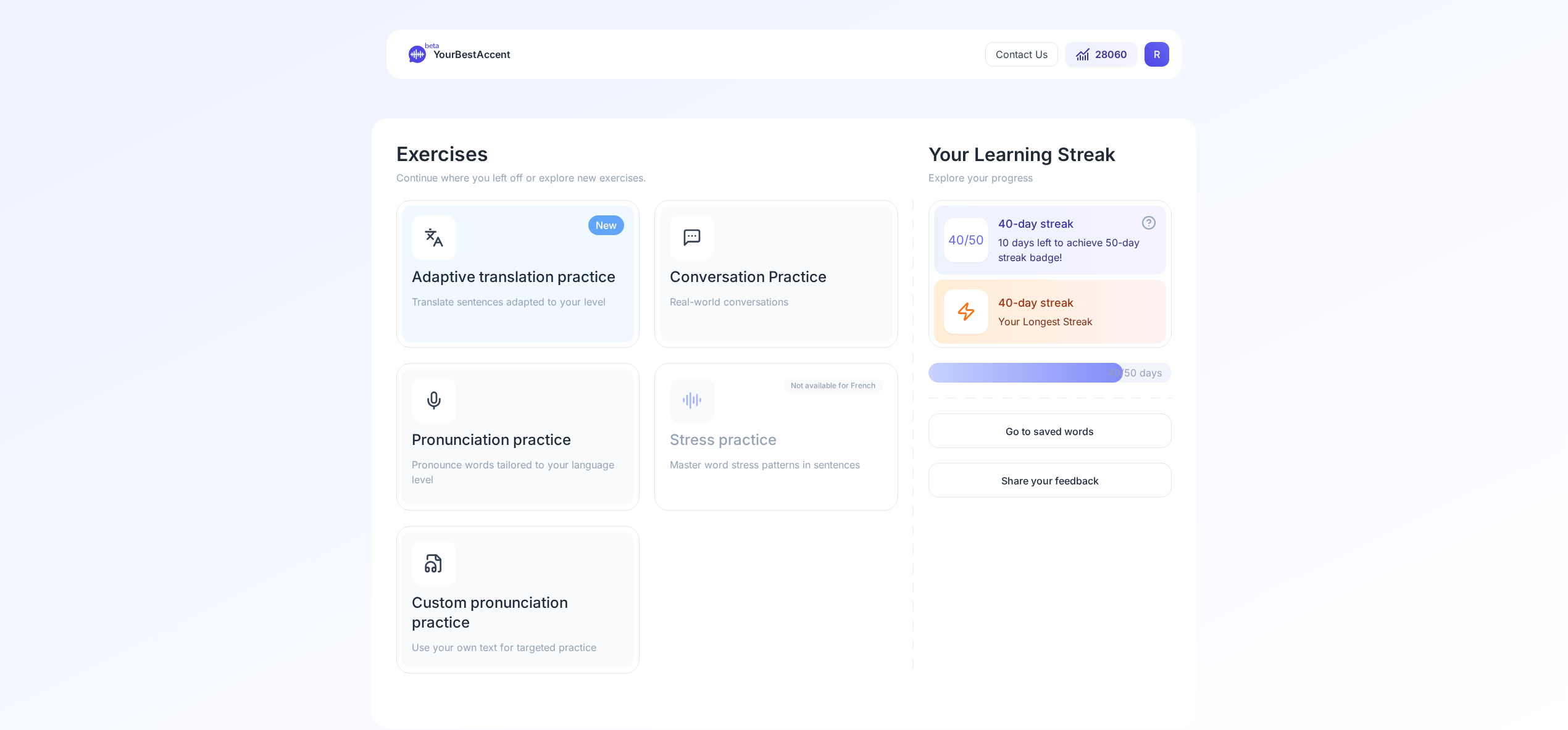
click at [438, 413] on div at bounding box center [434, 401] width 45 height 45
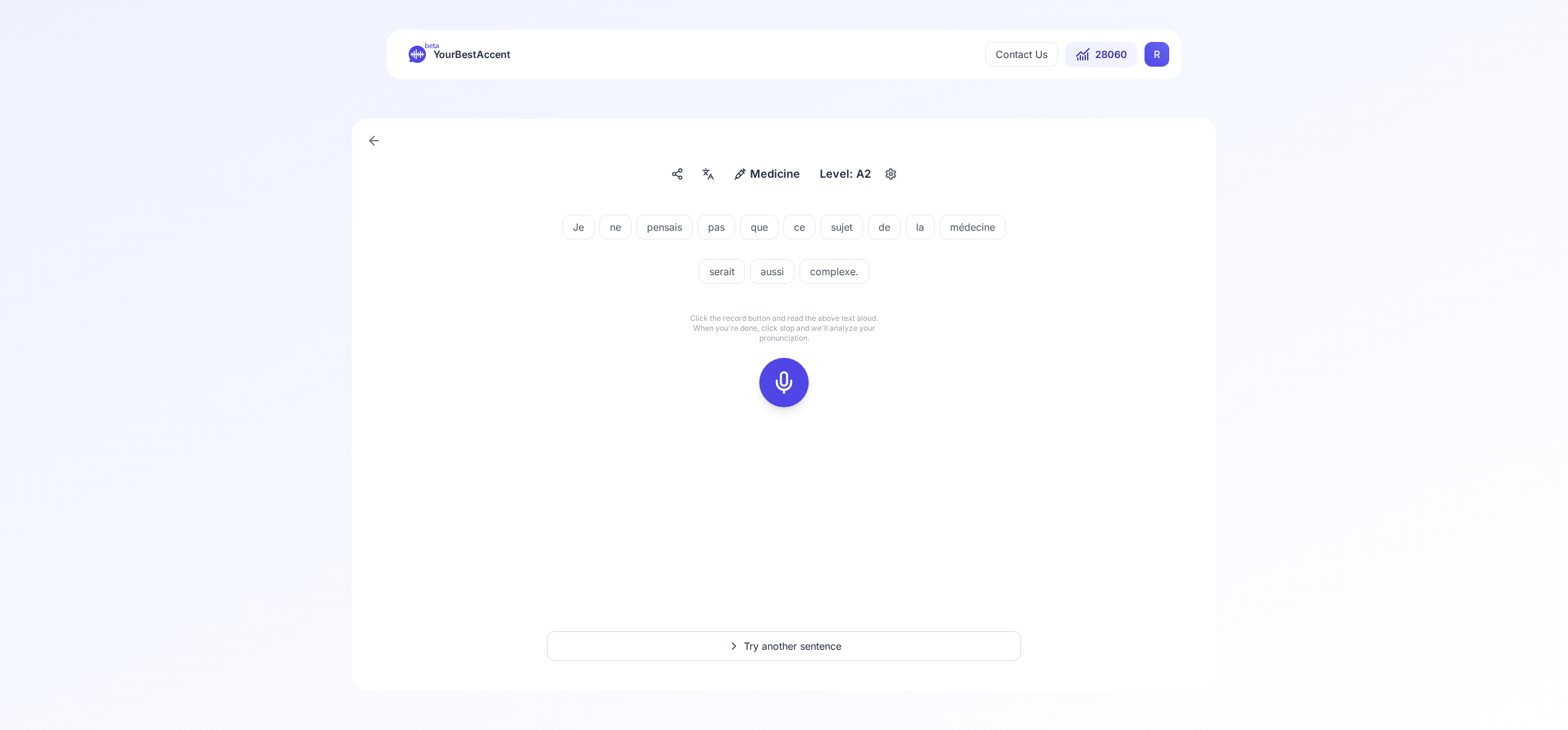
click at [787, 383] on icon at bounding box center [784, 382] width 25 height 25
click at [797, 398] on div at bounding box center [784, 382] width 29 height 49
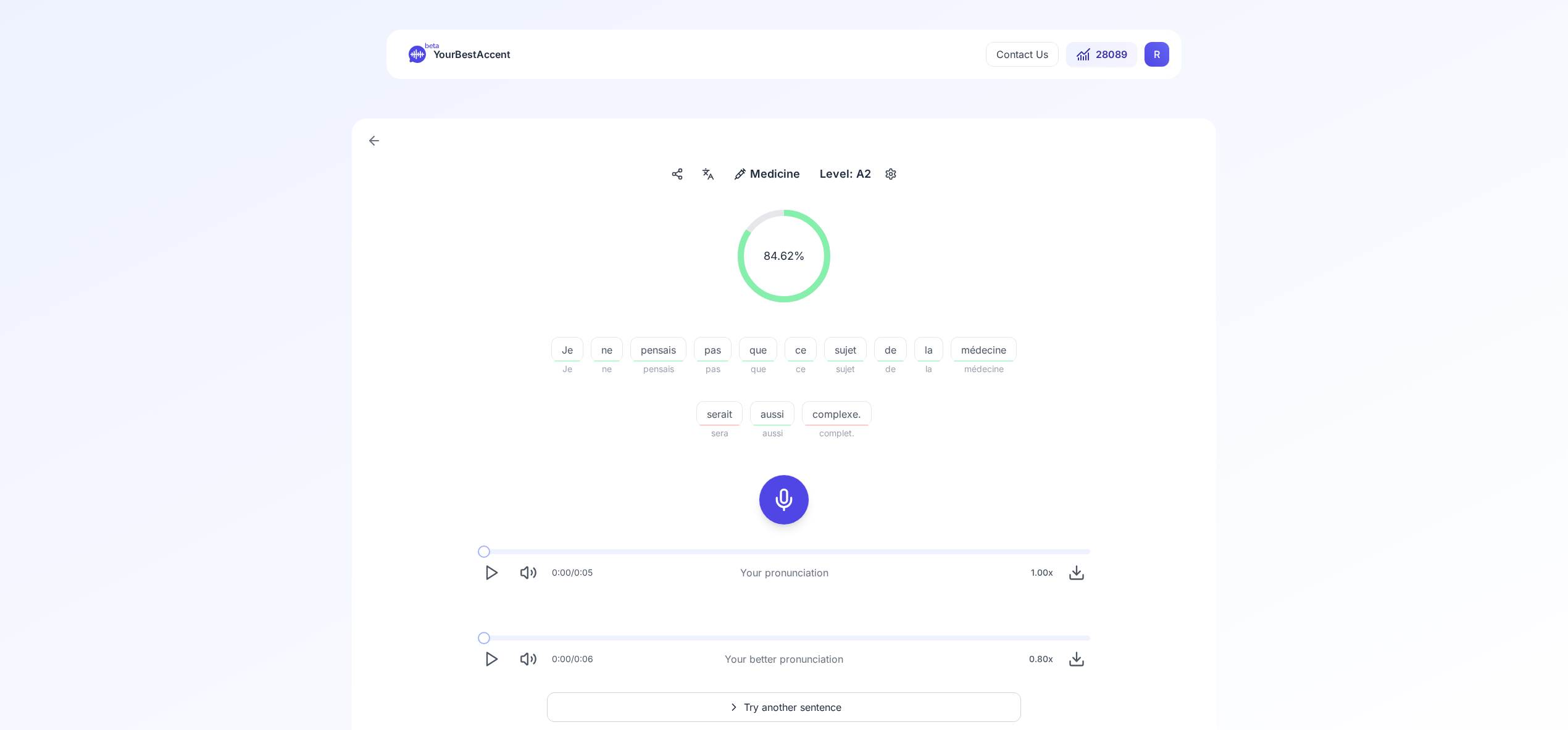
click at [798, 708] on span "Try another sentence" at bounding box center [793, 707] width 98 height 15
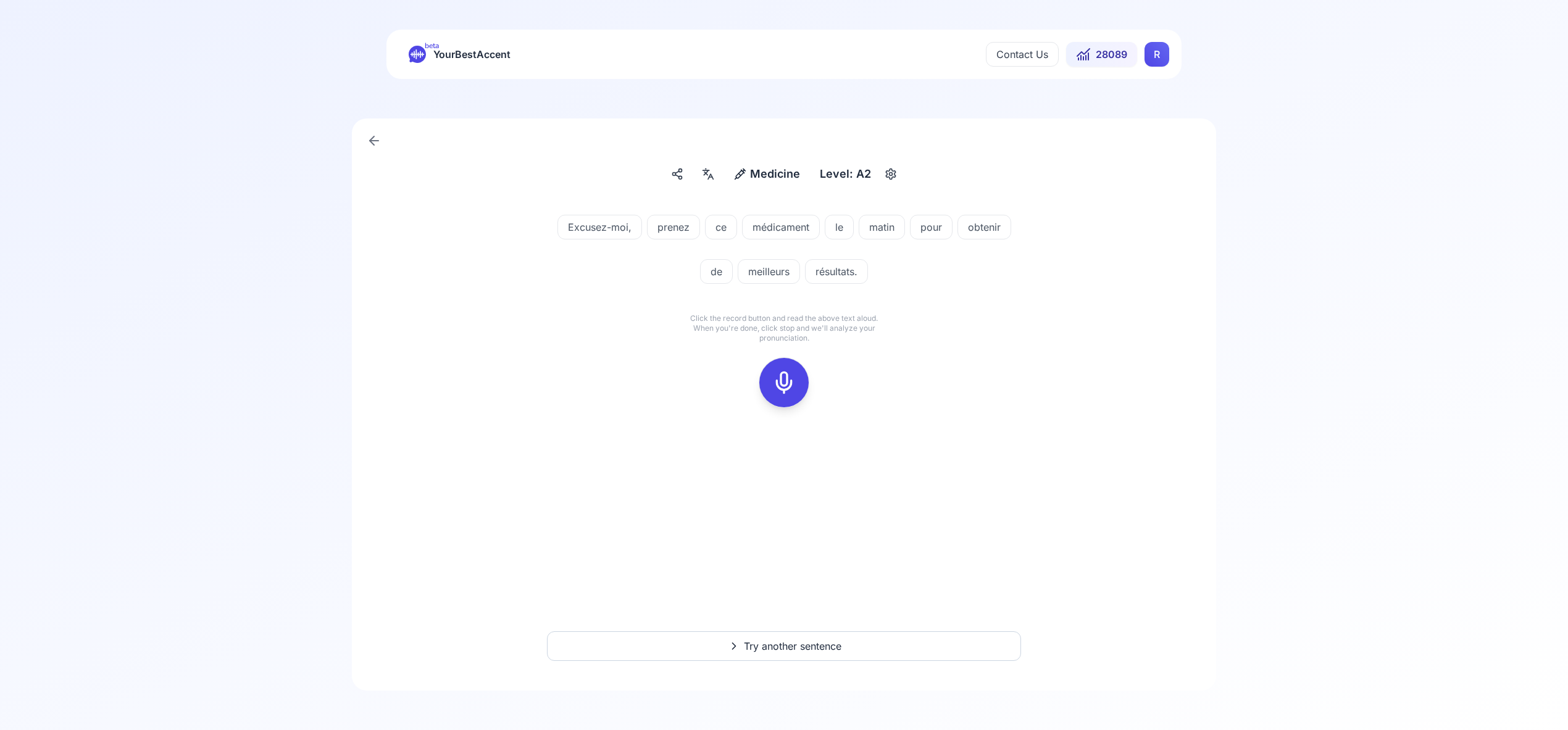
click at [785, 377] on icon at bounding box center [784, 382] width 25 height 25
click at [747, 393] on div at bounding box center [784, 382] width 74 height 74
click at [778, 384] on icon at bounding box center [784, 382] width 25 height 25
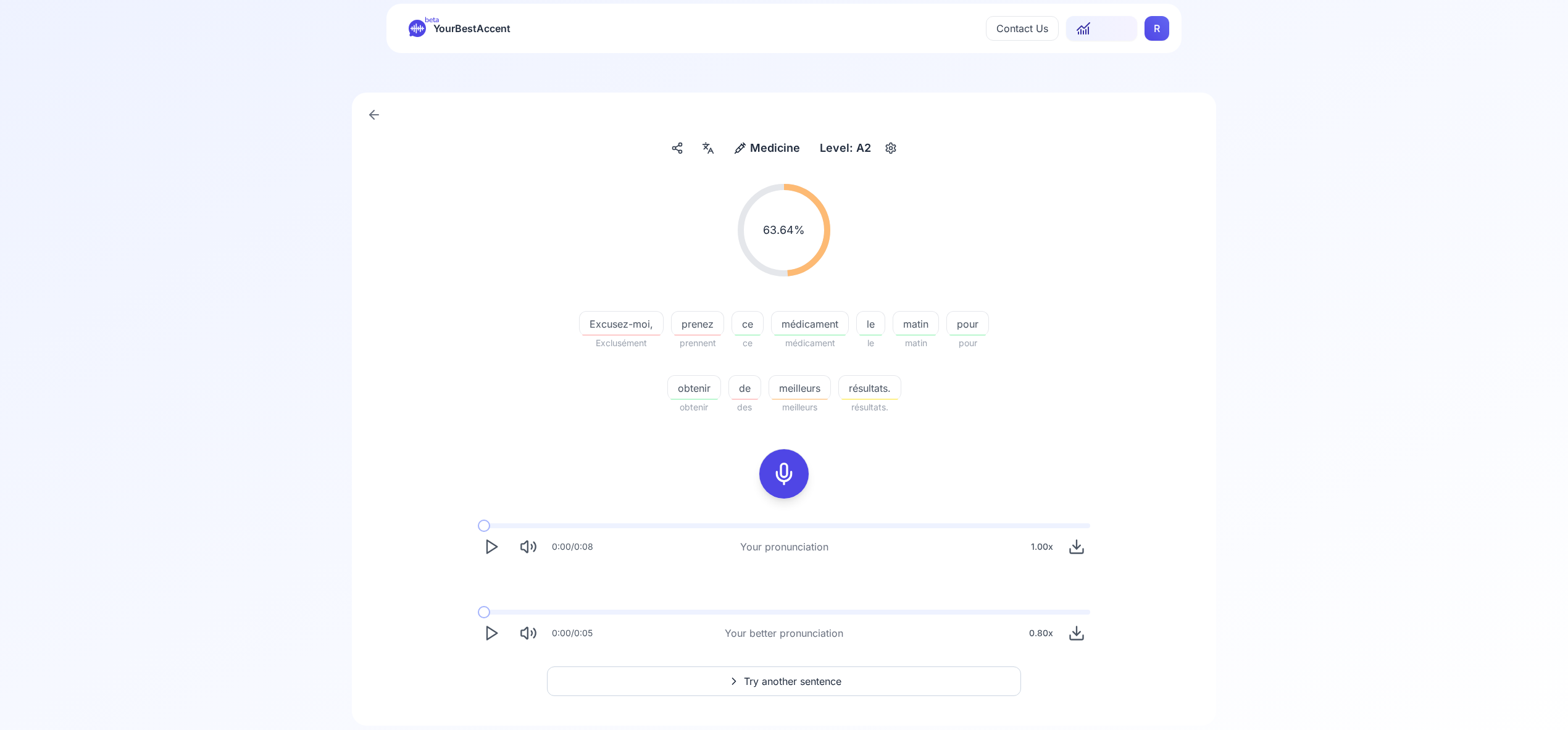
scroll to position [27, 0]
click at [804, 679] on span "Try another sentence" at bounding box center [793, 679] width 98 height 15
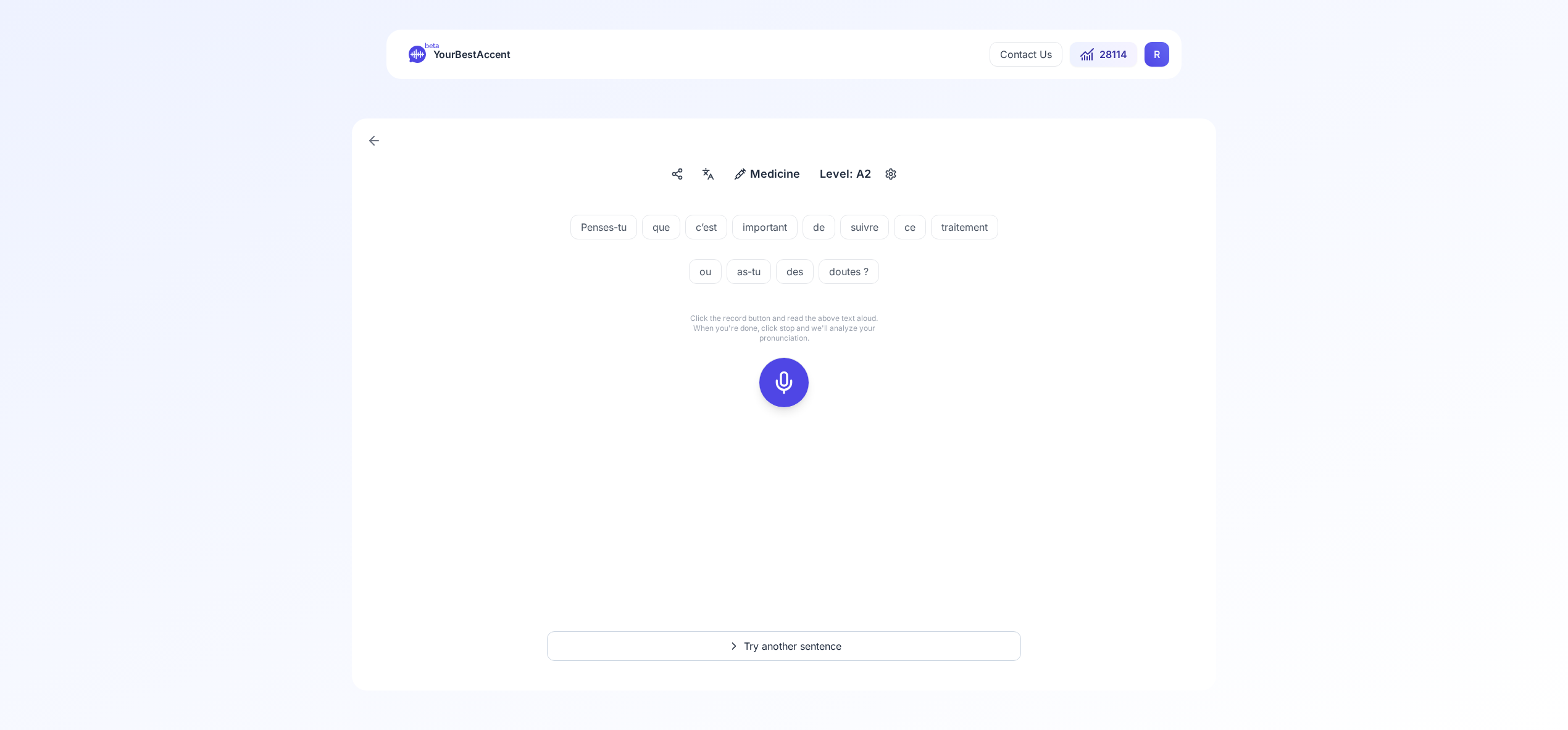
click at [795, 375] on icon at bounding box center [784, 382] width 25 height 25
click at [787, 396] on div at bounding box center [784, 382] width 29 height 49
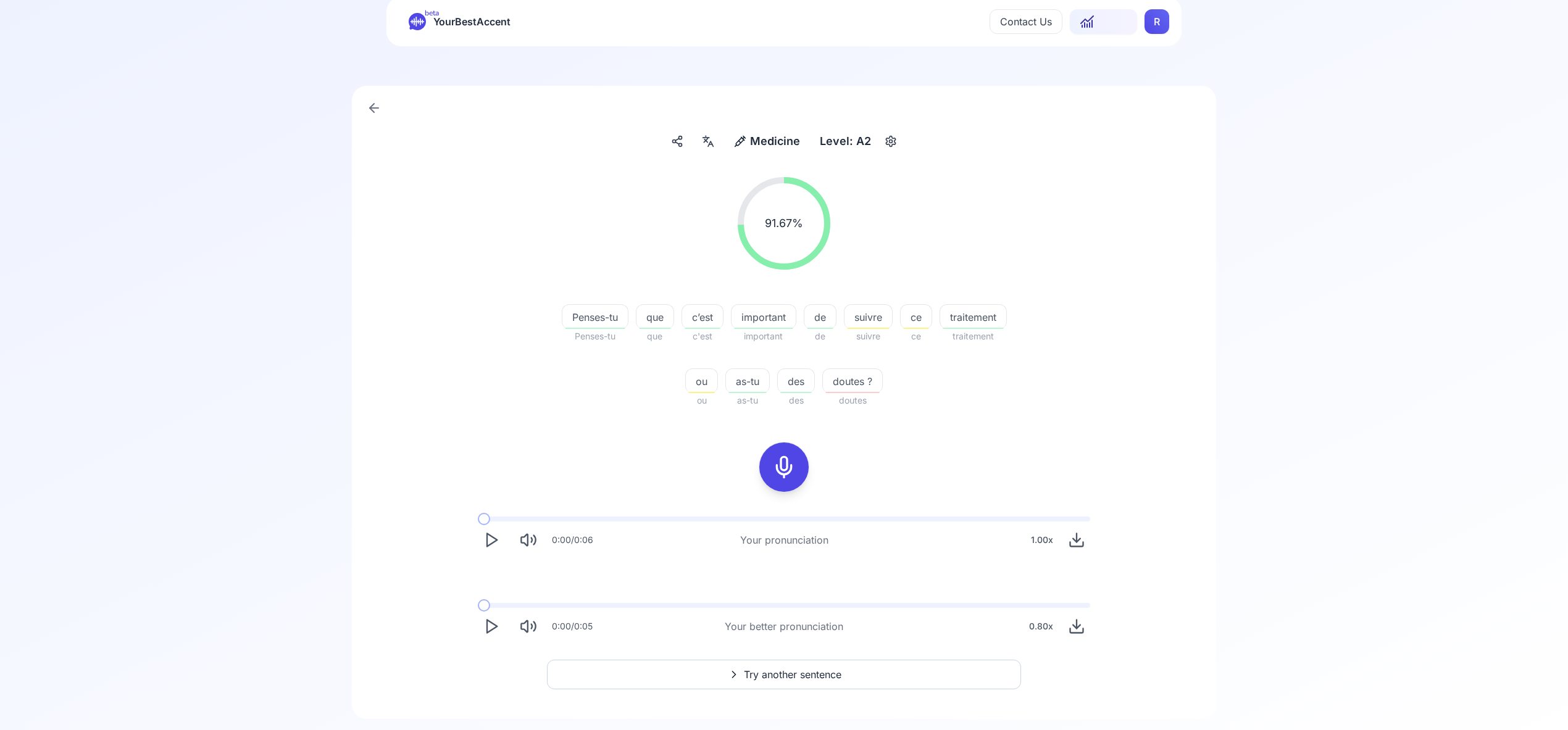
scroll to position [36, 0]
click at [809, 672] on span "Try another sentence" at bounding box center [793, 671] width 98 height 15
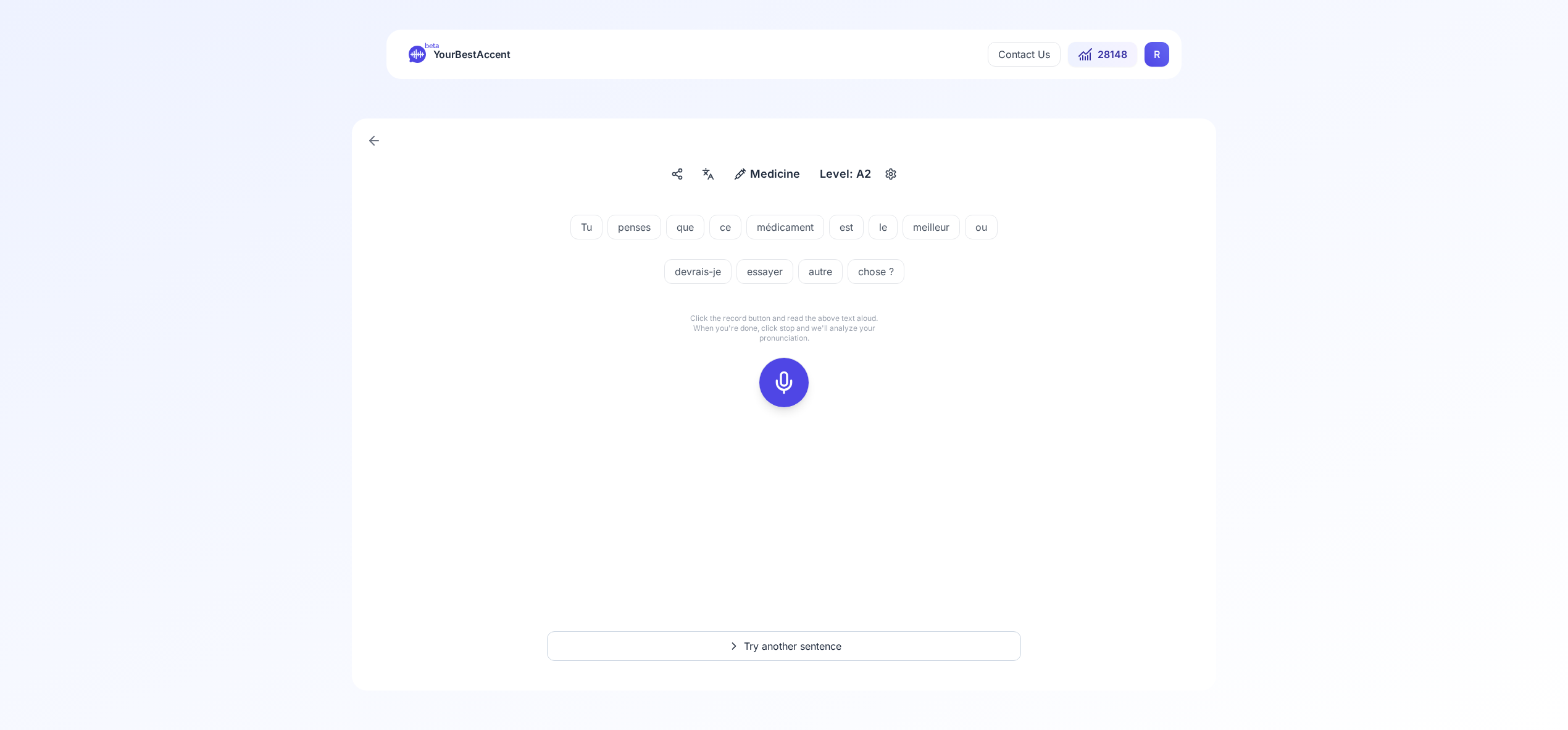
click at [786, 380] on icon at bounding box center [784, 382] width 25 height 25
click at [785, 380] on icon at bounding box center [784, 382] width 25 height 25
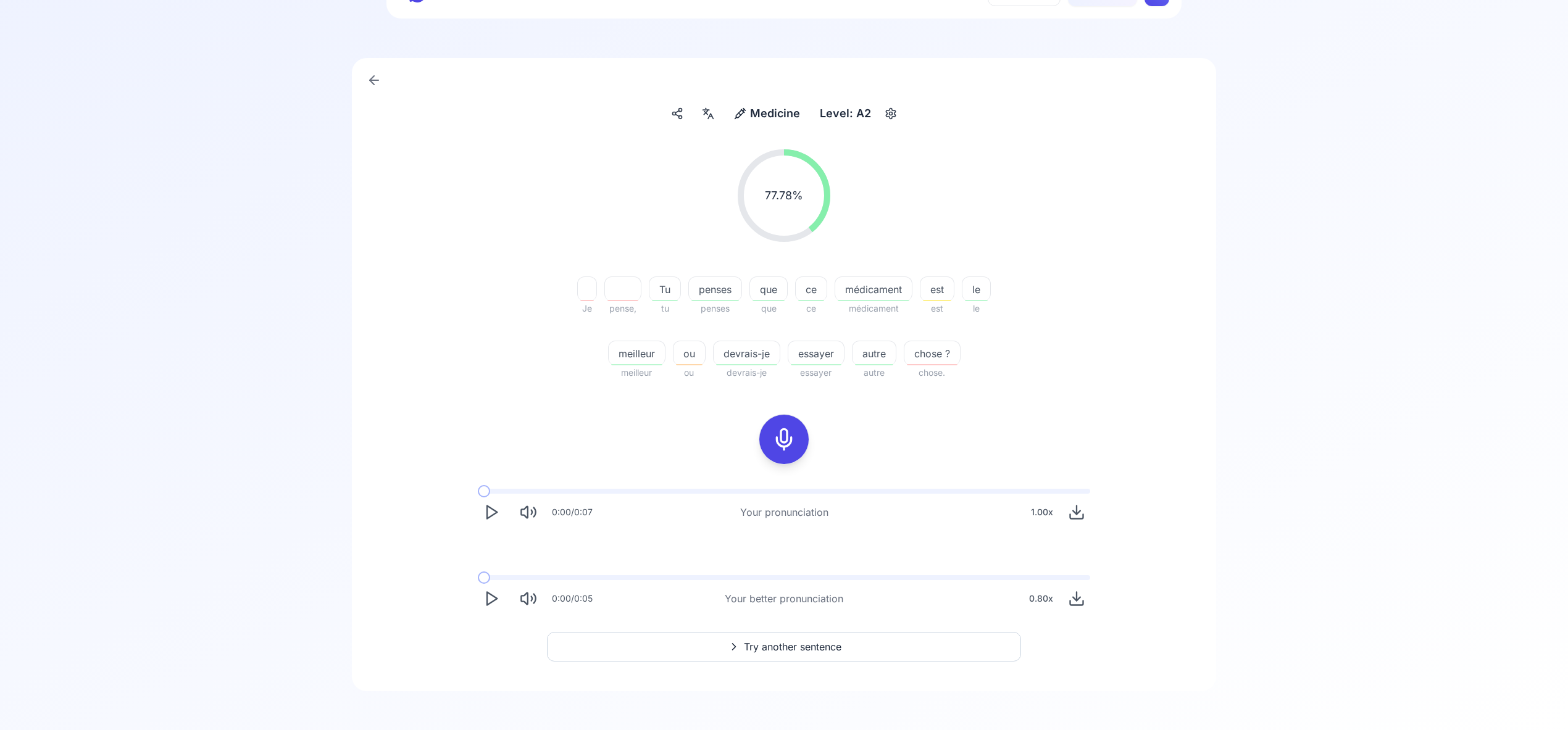
scroll to position [61, 0]
click at [789, 647] on span "Try another sentence" at bounding box center [793, 646] width 98 height 15
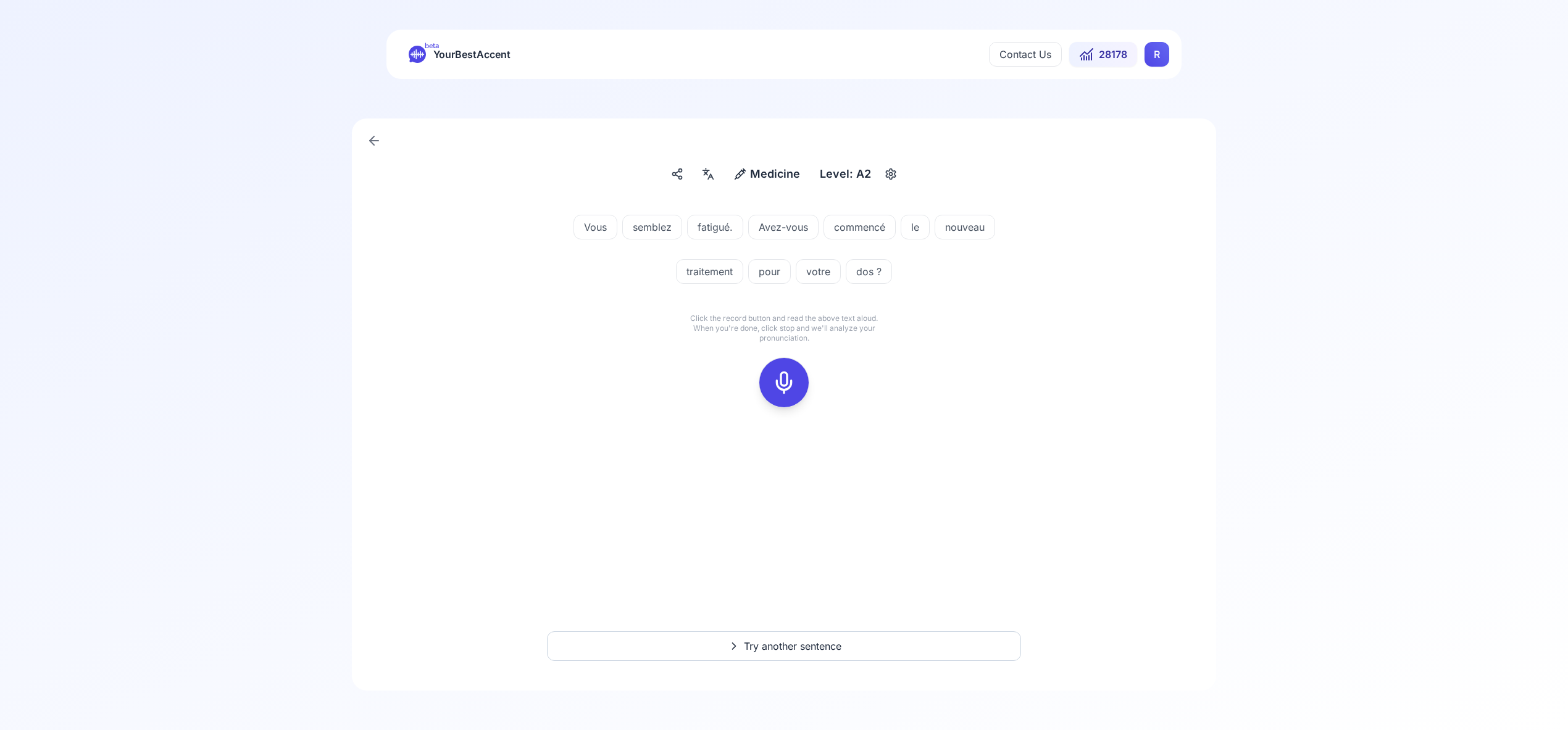
click at [778, 387] on icon at bounding box center [784, 382] width 25 height 25
click at [782, 375] on icon at bounding box center [784, 382] width 25 height 25
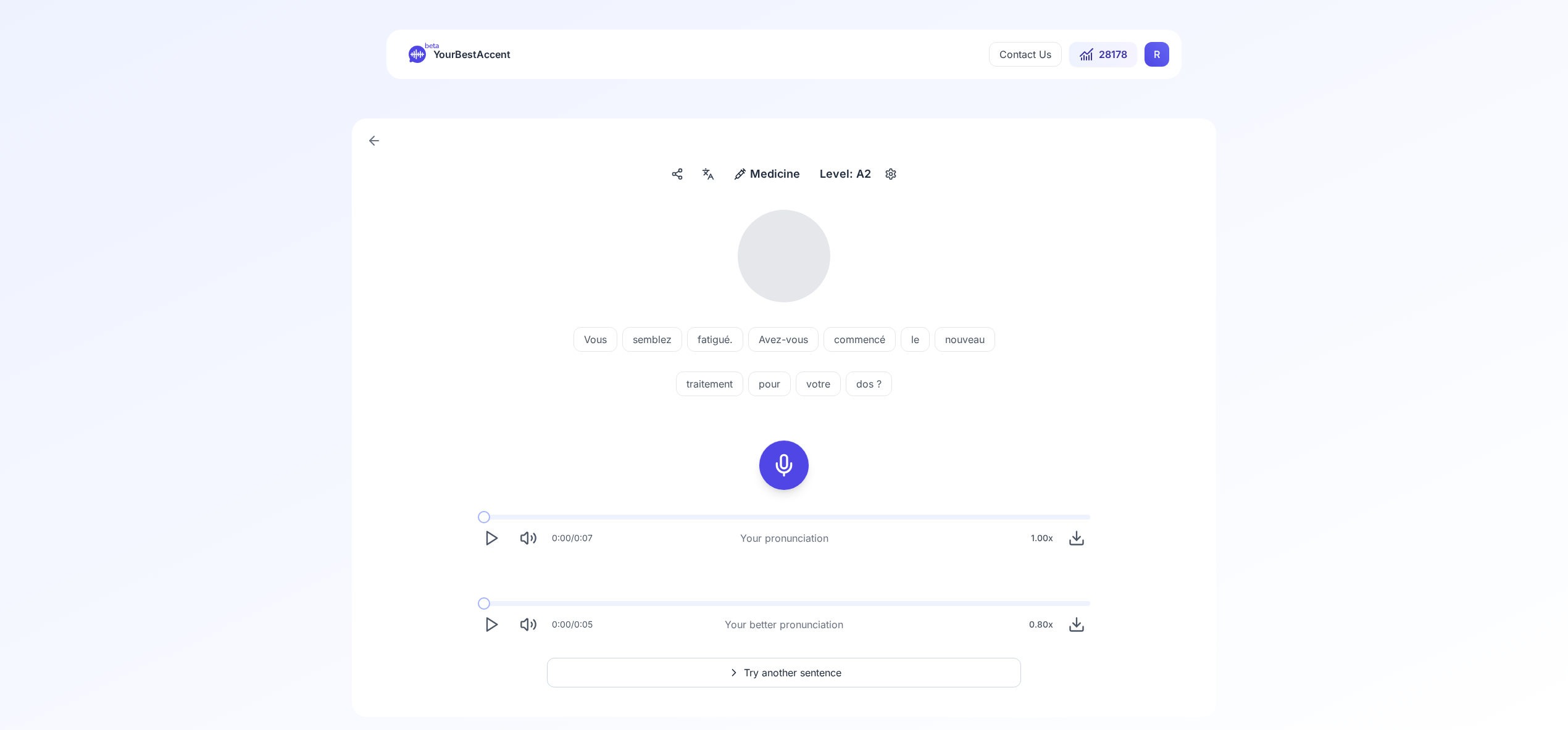
scroll to position [27, 0]
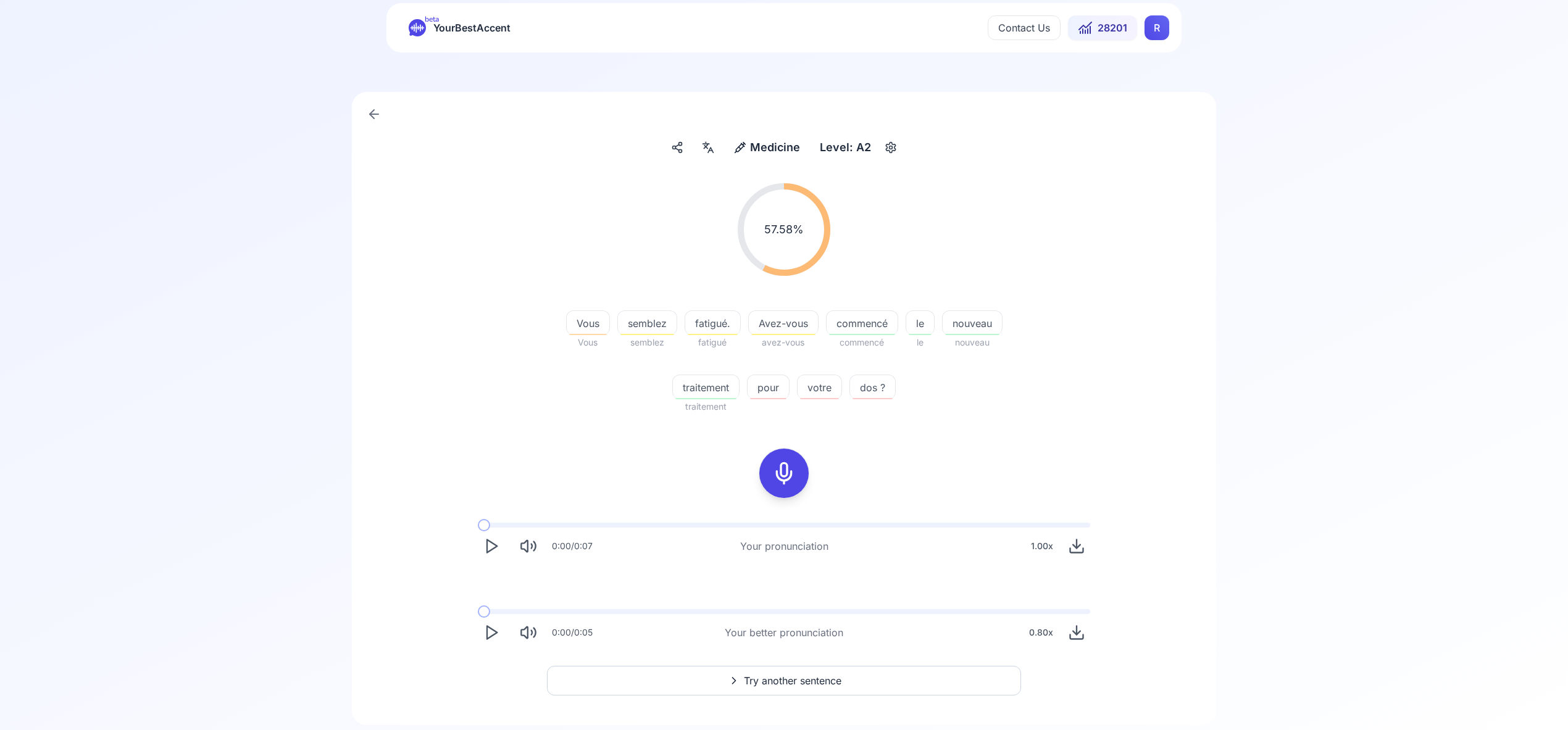
click at [819, 680] on span "Try another sentence" at bounding box center [793, 680] width 98 height 15
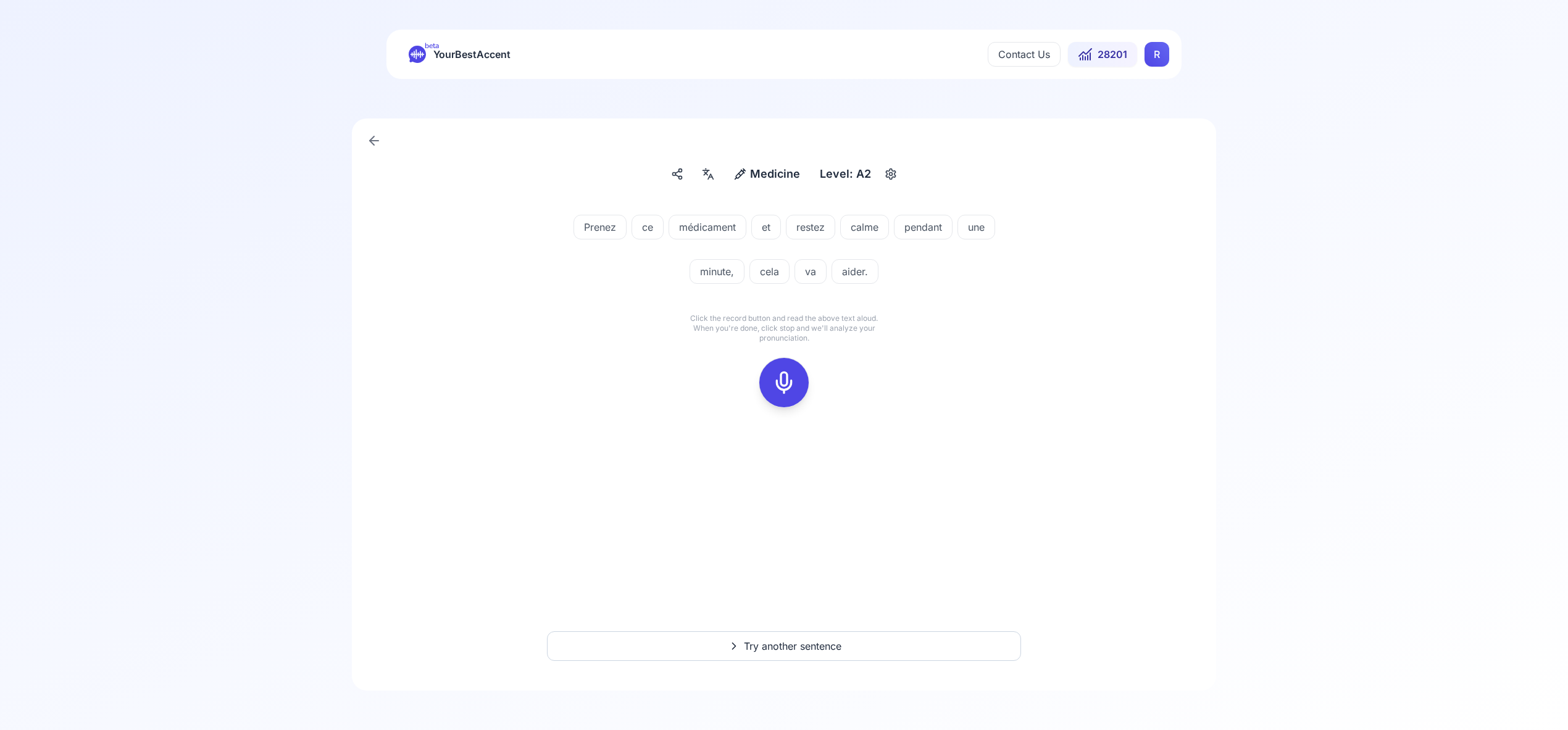
click at [785, 388] on icon at bounding box center [784, 382] width 25 height 25
click at [782, 383] on icon at bounding box center [784, 382] width 25 height 25
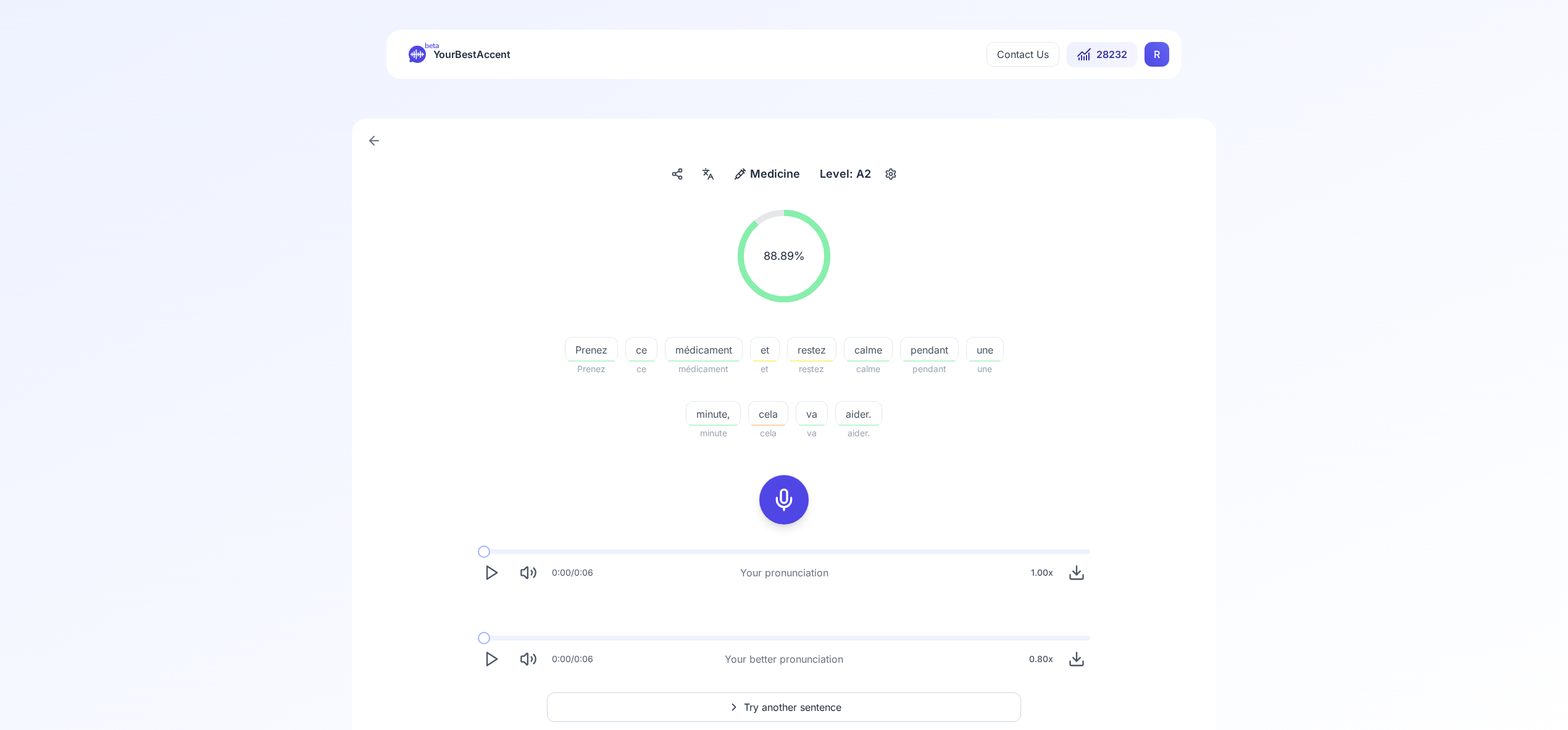
click at [1156, 67] on div "beta YourBestAccent Contact Us 28232 R" at bounding box center [784, 53] width 796 height 49
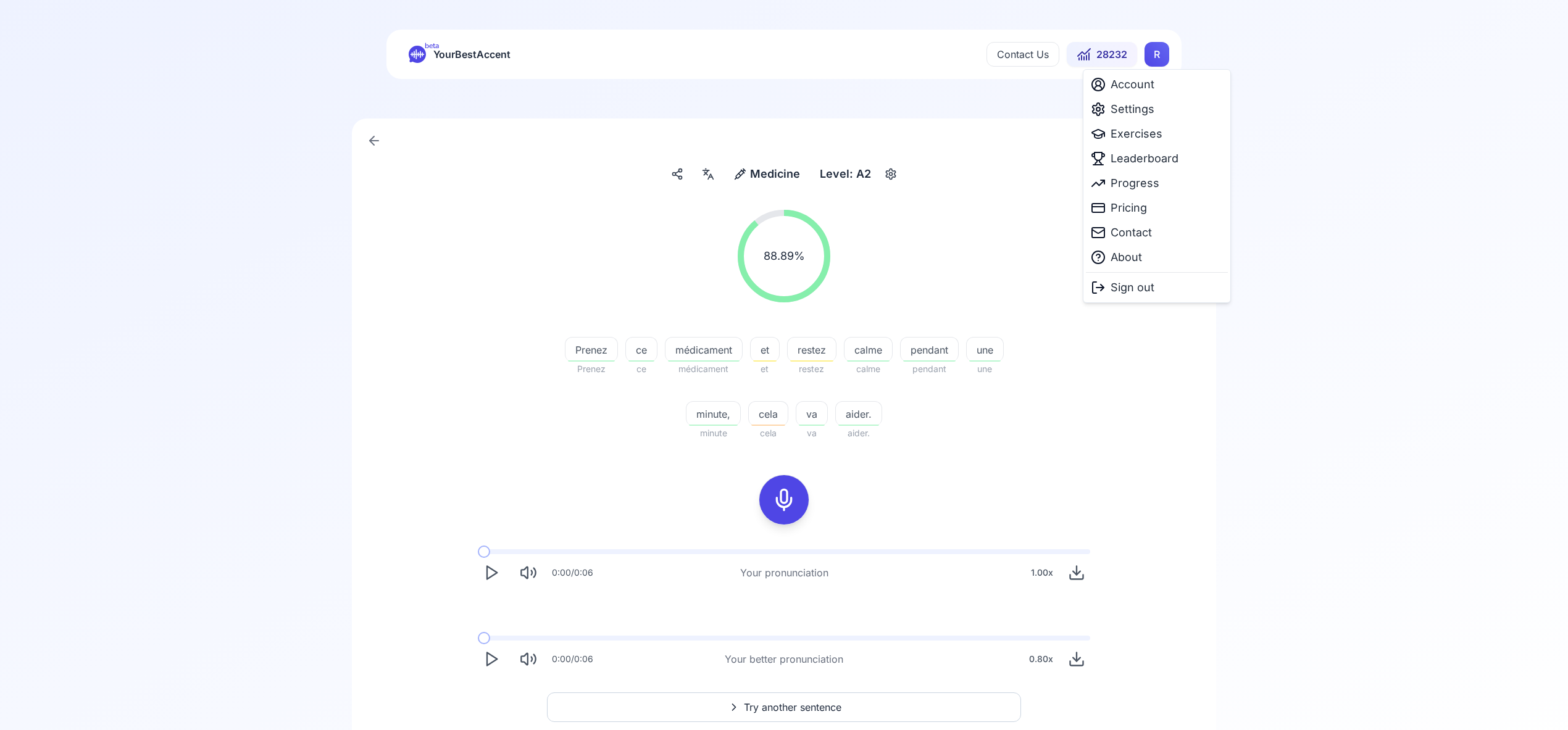
click at [1166, 57] on html "beta YourBestAccent Contact Us 28232 R Medicine Medicine Level: A2 88.89 % 88.8…" at bounding box center [784, 365] width 1568 height 730
click at [1144, 112] on span "Settings" at bounding box center [1132, 109] width 44 height 17
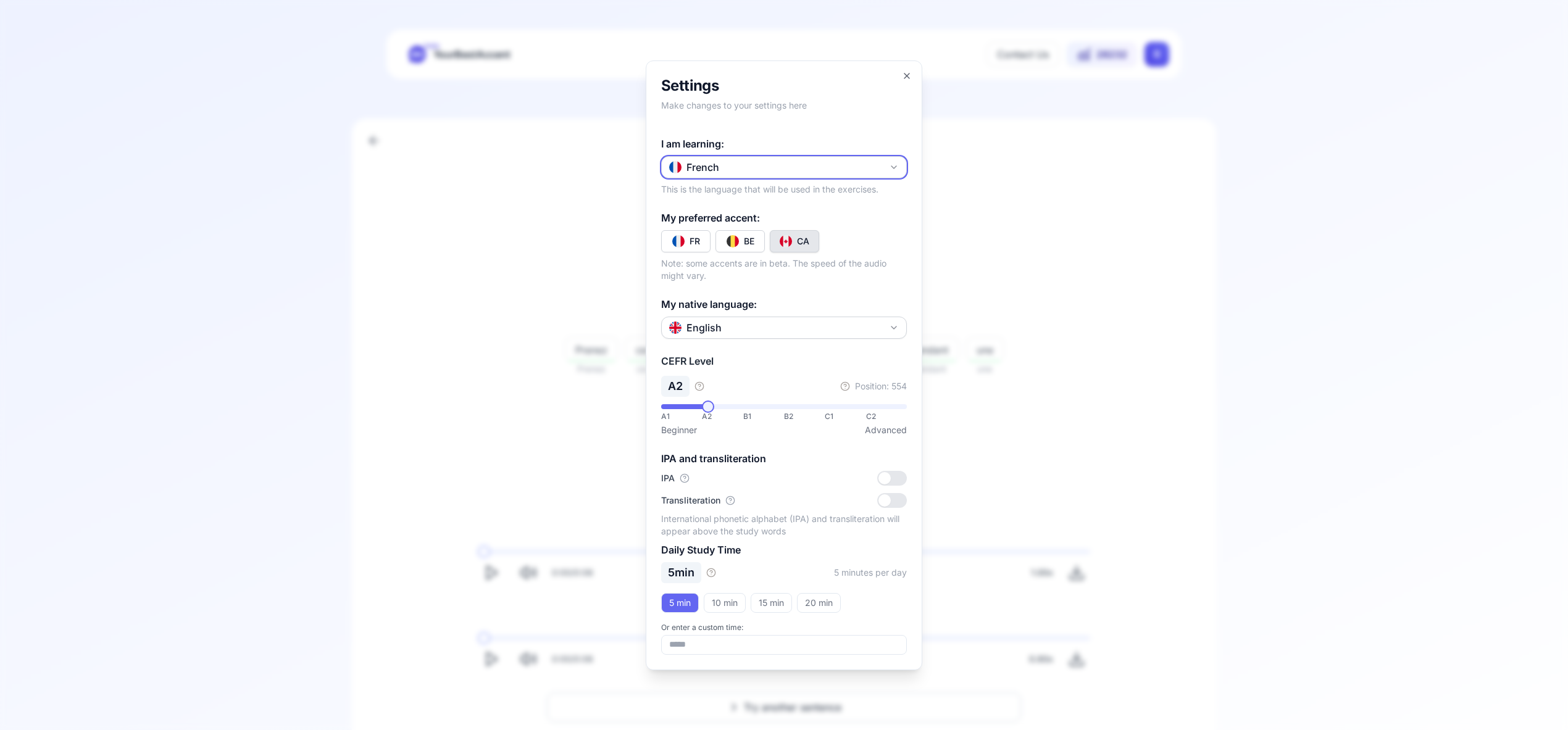
click at [892, 166] on icon "button" at bounding box center [894, 167] width 9 height 9
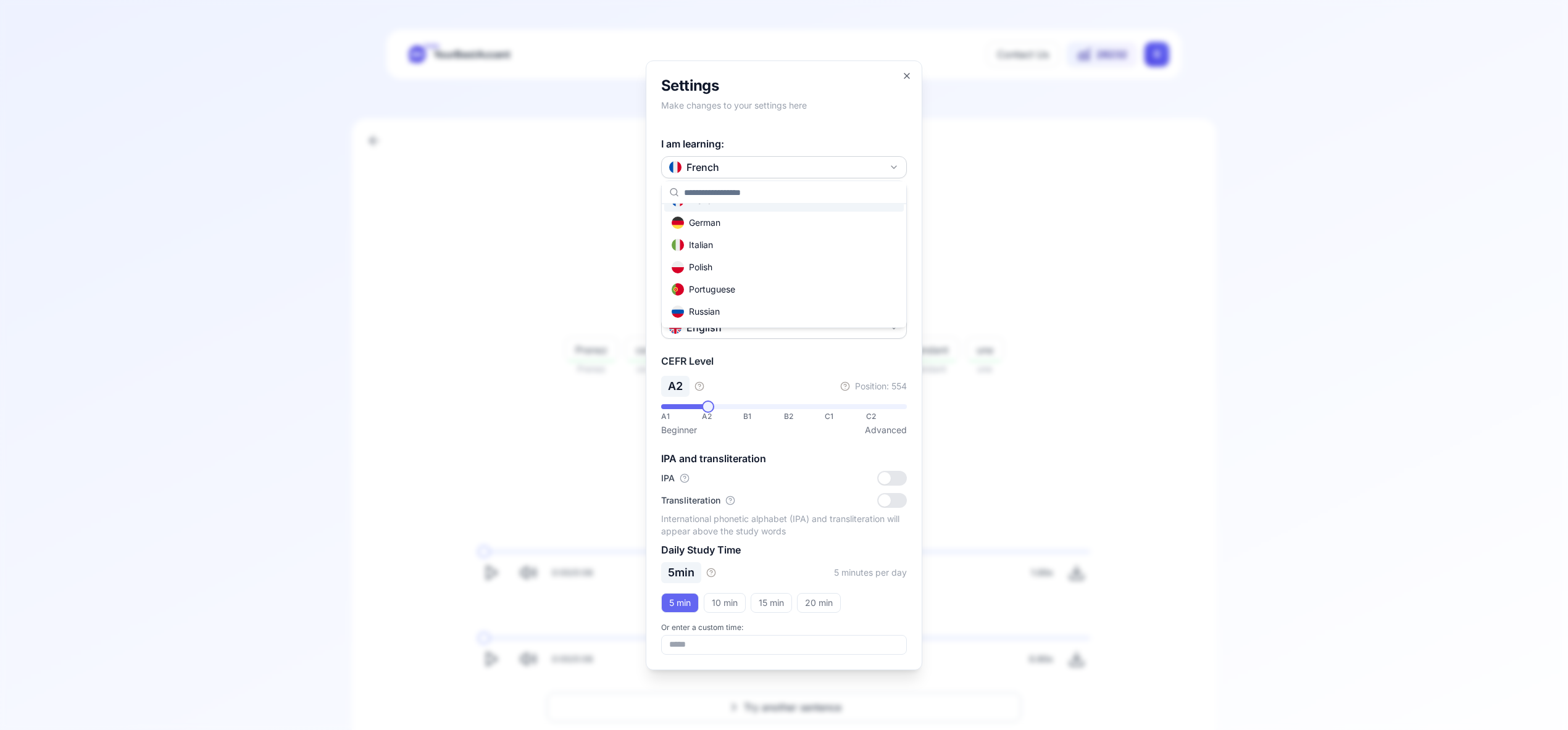
scroll to position [67, 0]
click at [780, 303] on div "Russian" at bounding box center [784, 307] width 240 height 22
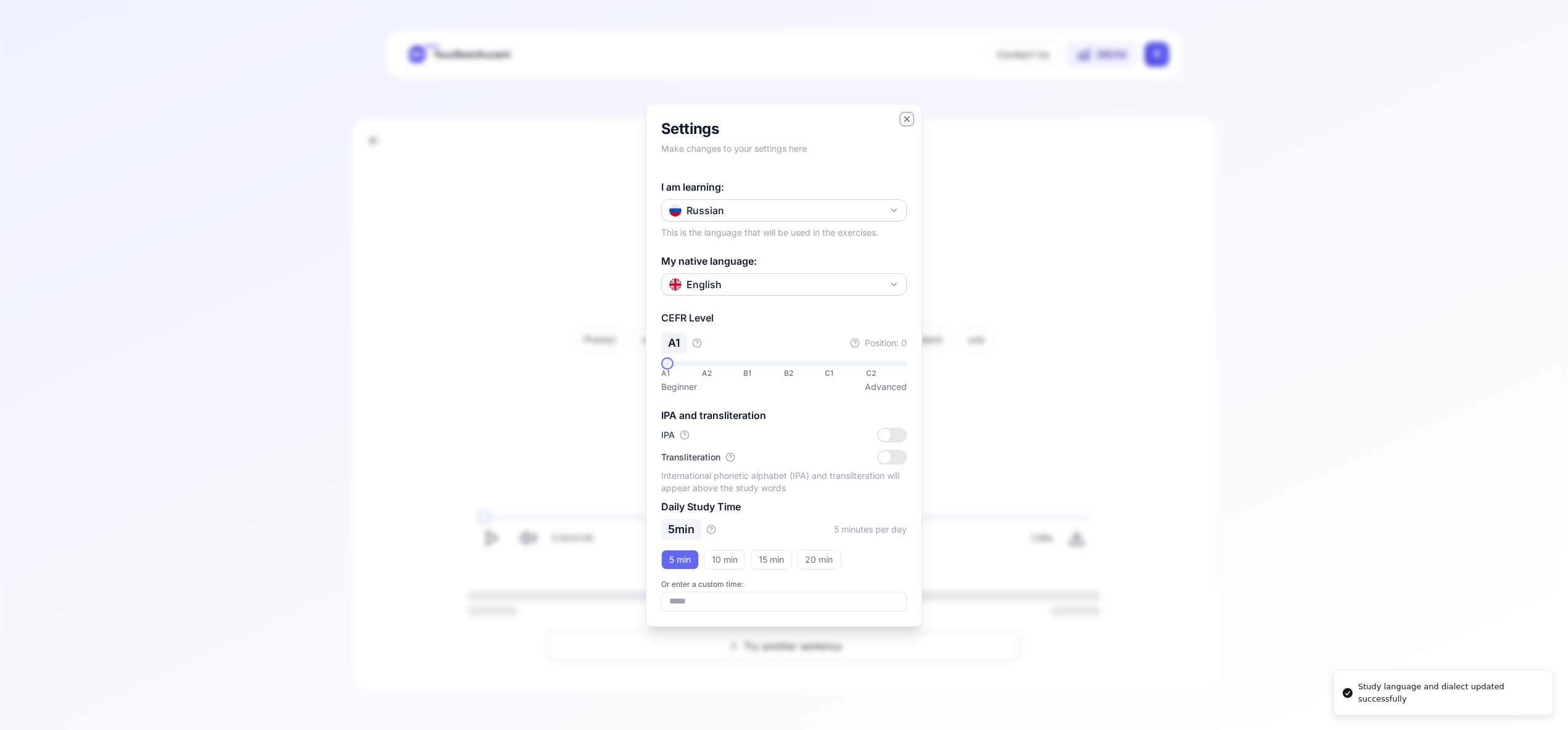
click at [906, 119] on icon "button" at bounding box center [906, 119] width 9 height 9
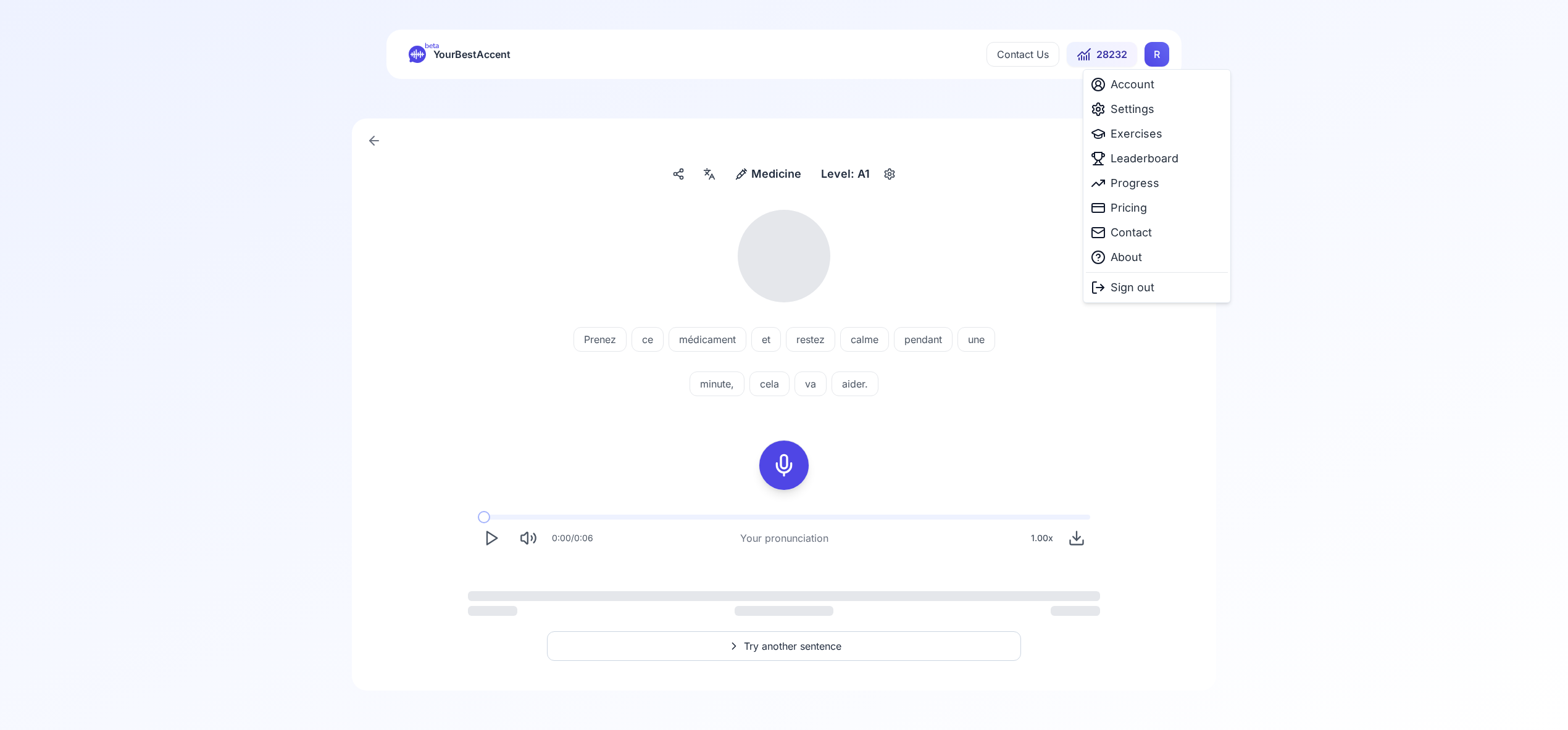
click at [1154, 52] on html "beta YourBestAccent Contact Us 28232 R Medicine Medicine Level: A1 Prenez ce mé…" at bounding box center [784, 365] width 1568 height 730
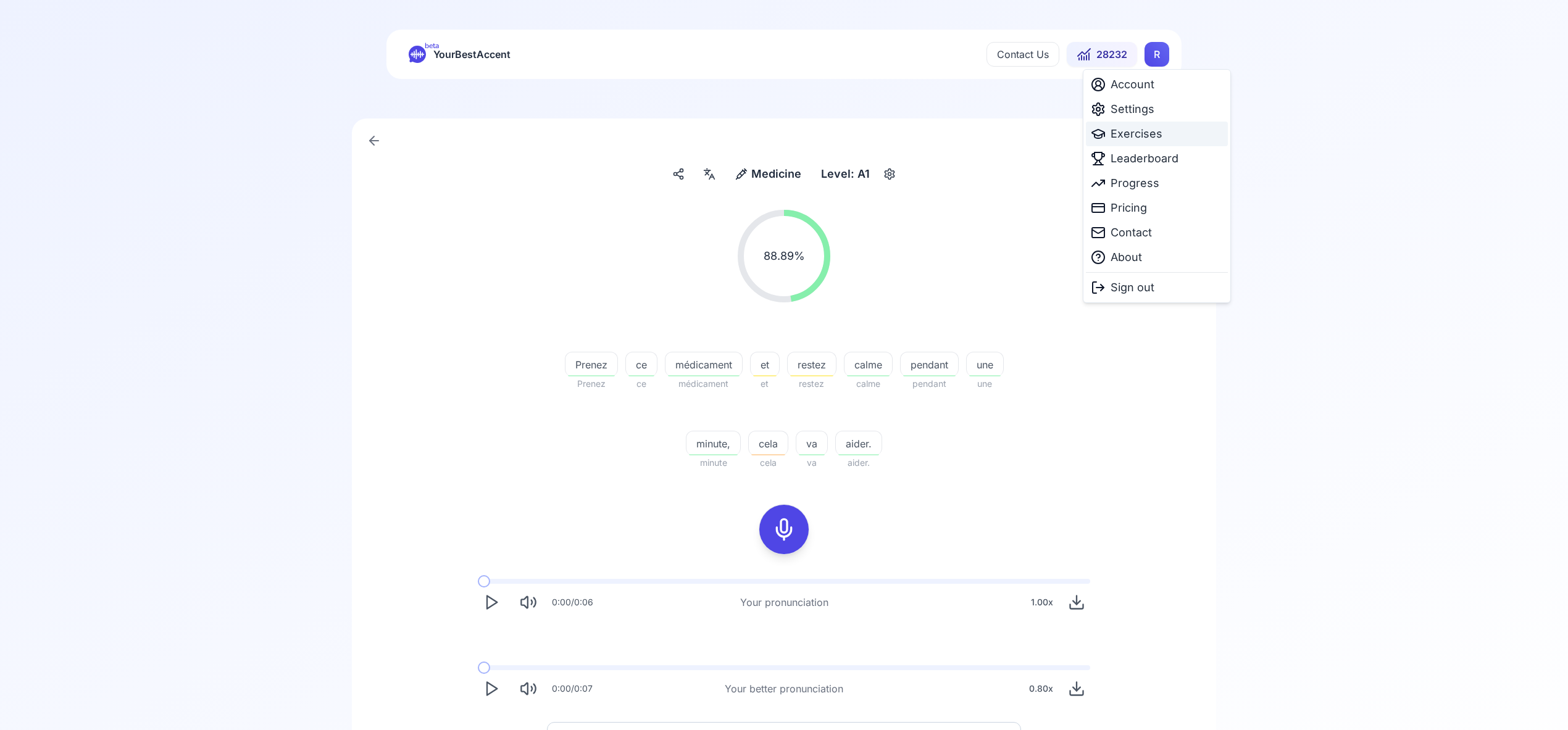
click at [1144, 136] on span "Exercises" at bounding box center [1137, 134] width 52 height 17
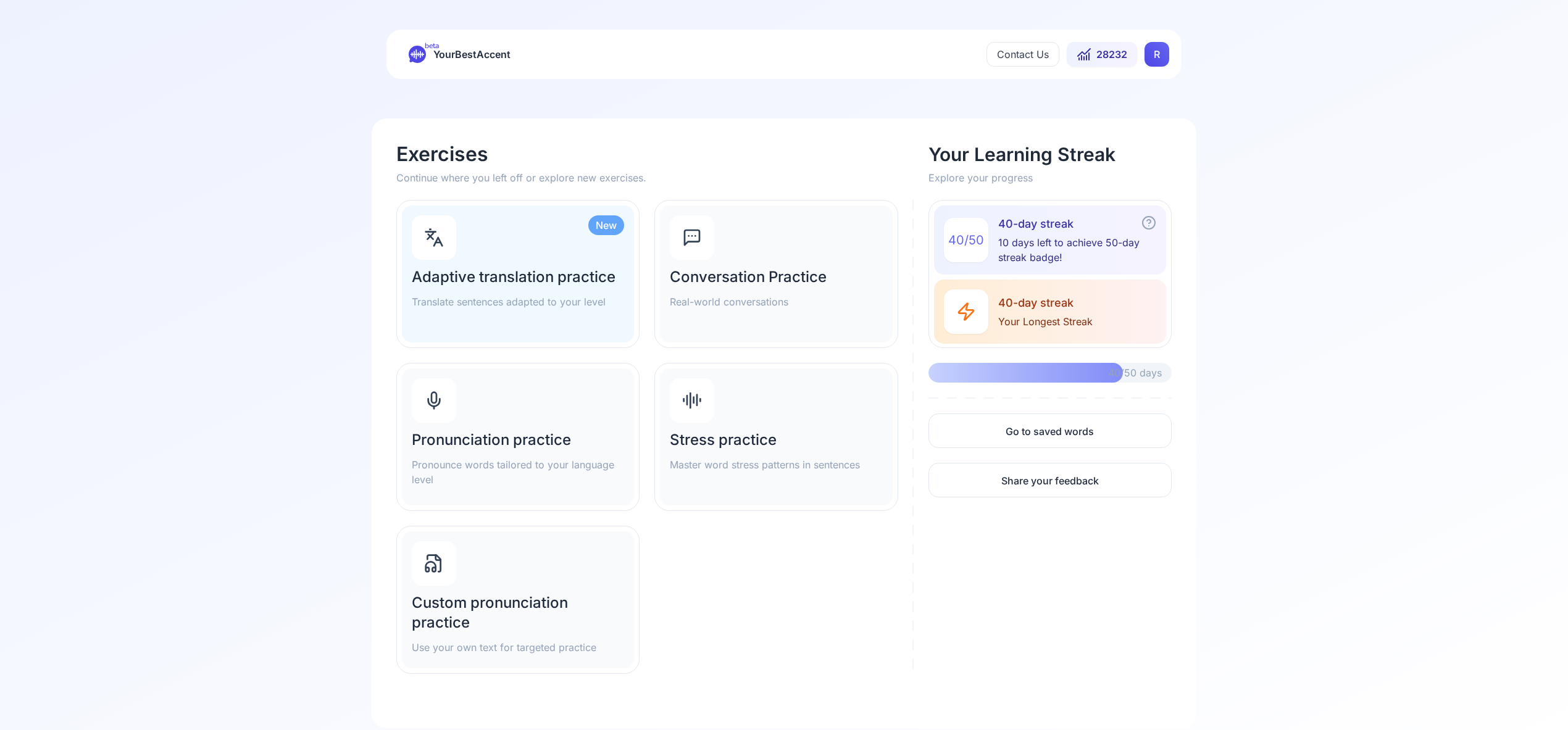
click at [461, 433] on h2 "Pronunciation practice" at bounding box center [517, 440] width 212 height 20
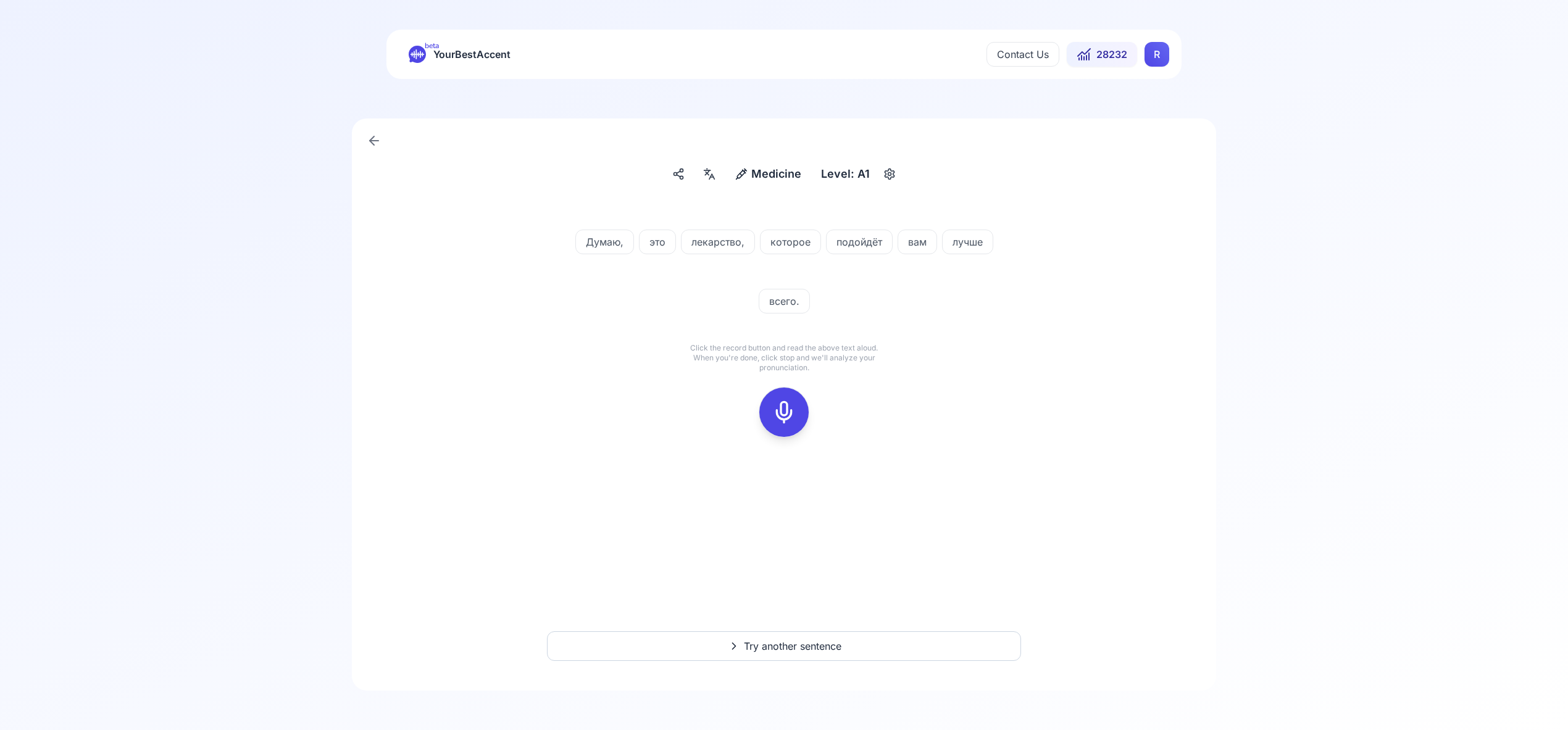
click at [786, 411] on icon at bounding box center [784, 412] width 25 height 25
click at [791, 405] on icon at bounding box center [784, 412] width 25 height 25
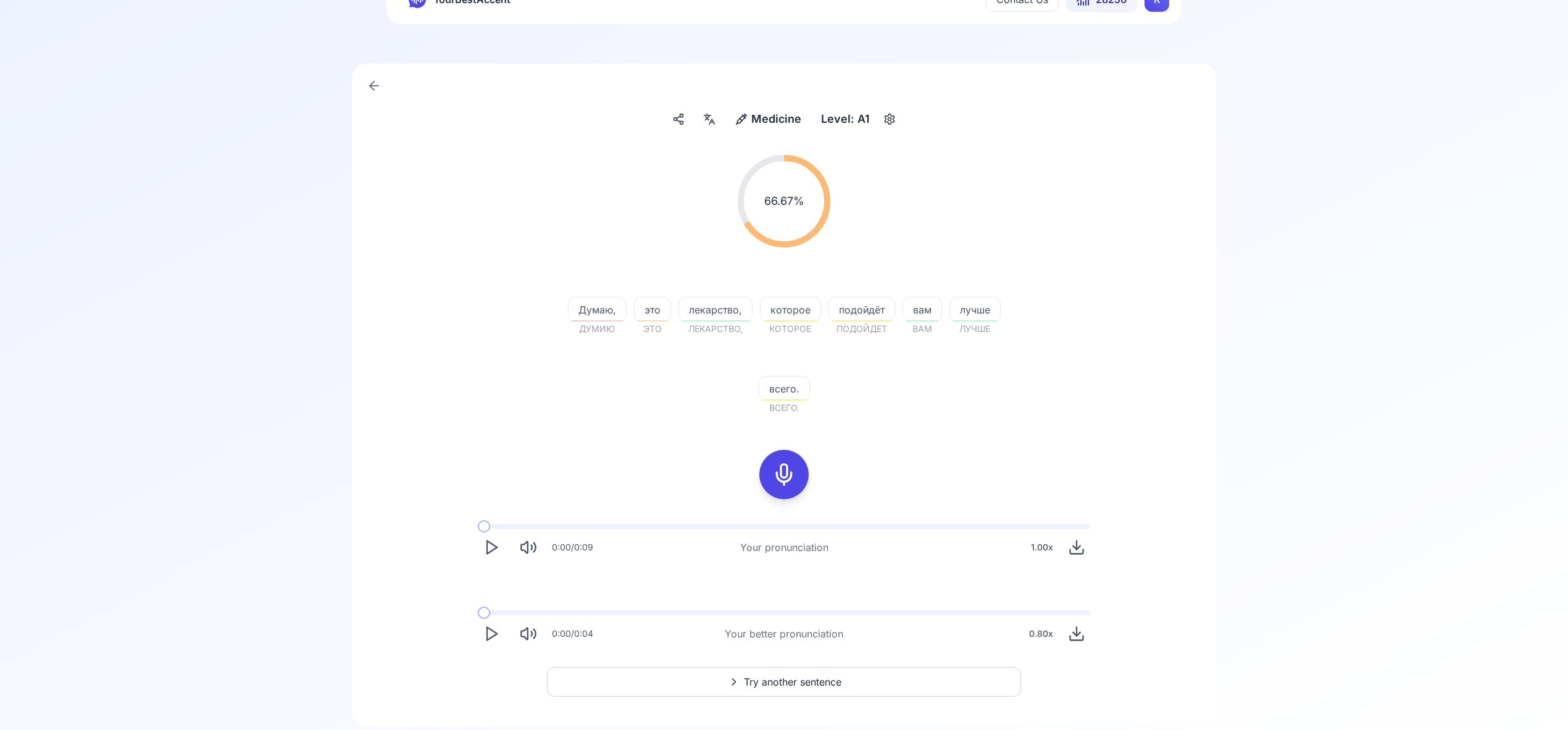
scroll to position [56, 0]
click at [785, 679] on span "Try another sentence" at bounding box center [793, 680] width 98 height 15
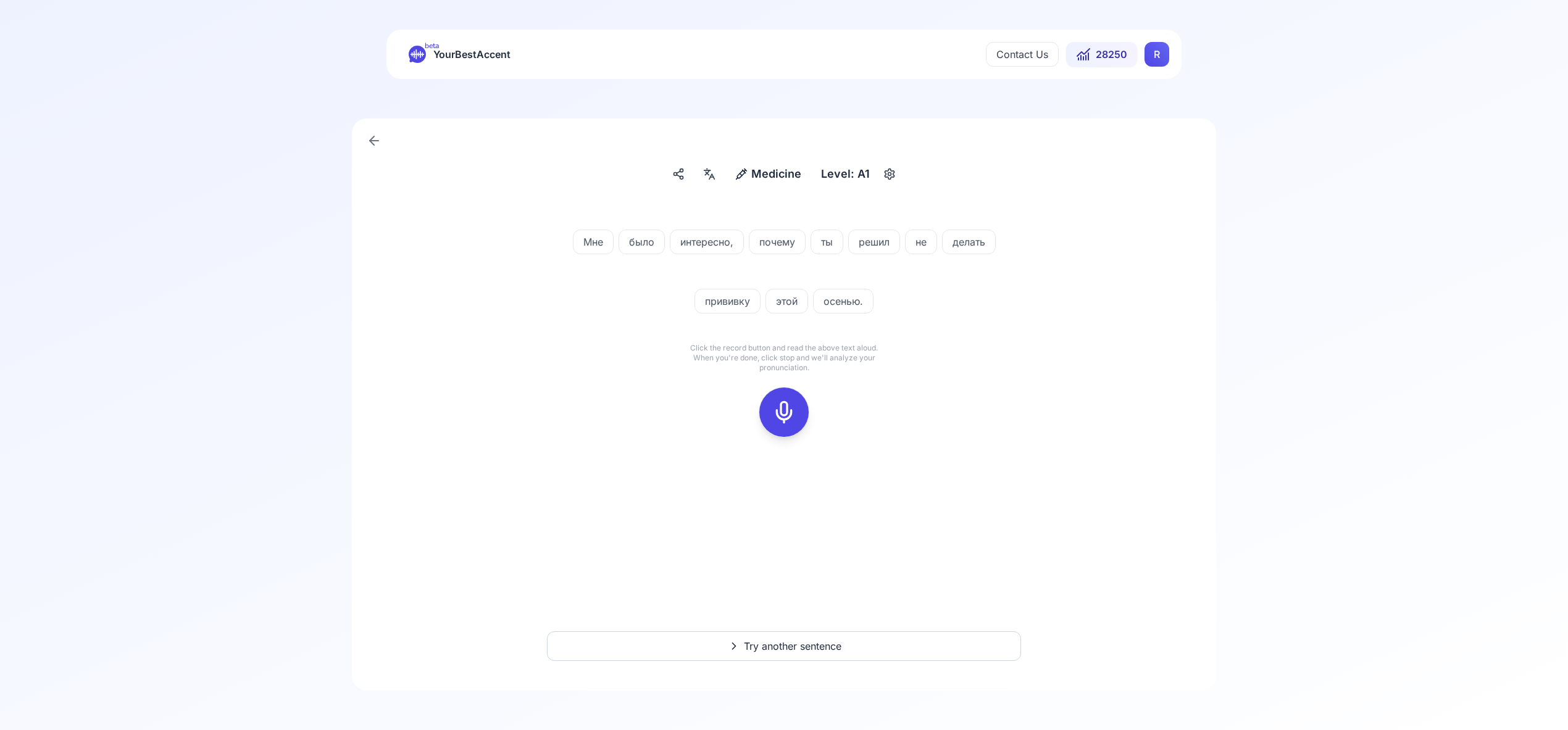
click at [789, 418] on icon at bounding box center [784, 412] width 25 height 25
click at [790, 414] on icon at bounding box center [784, 412] width 25 height 25
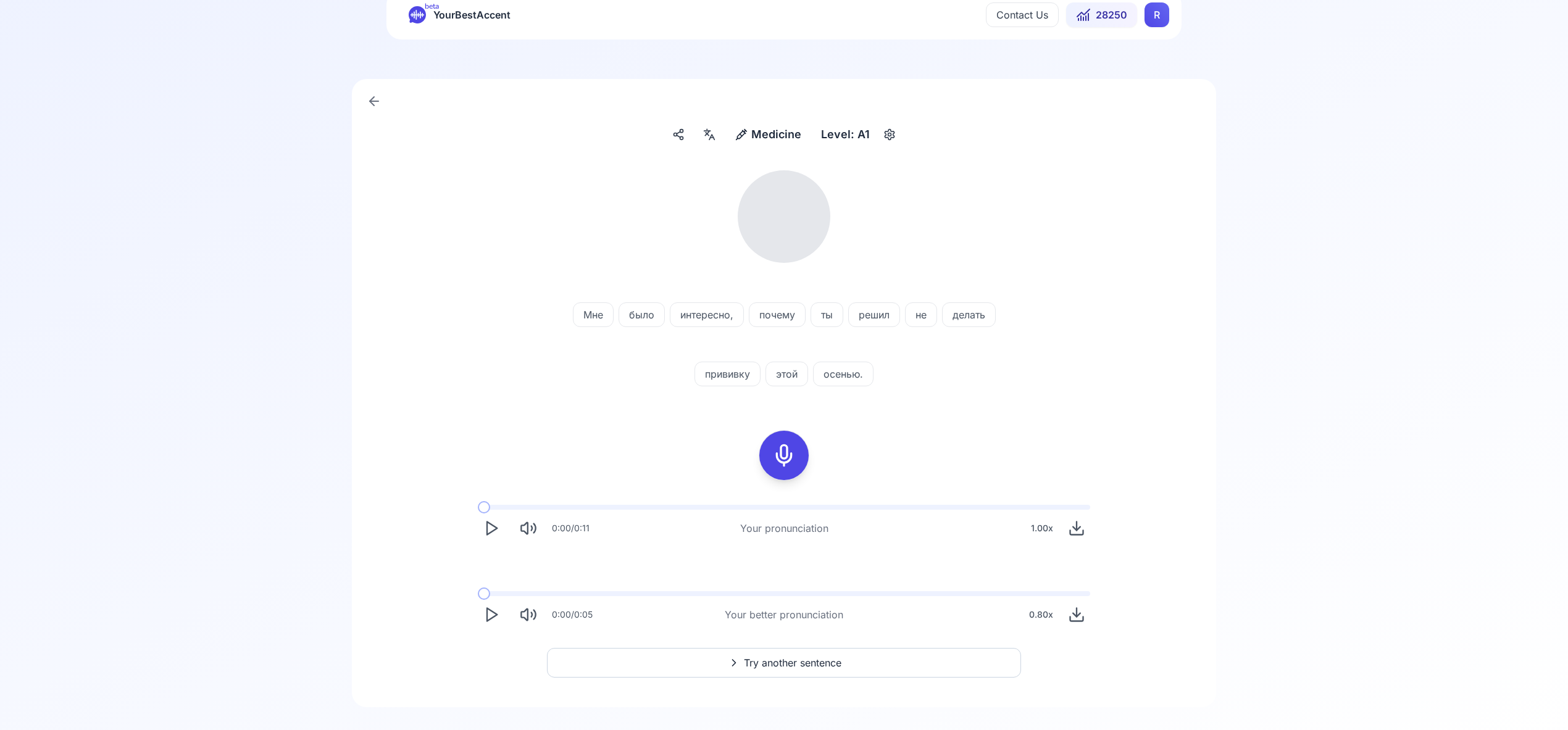
scroll to position [56, 0]
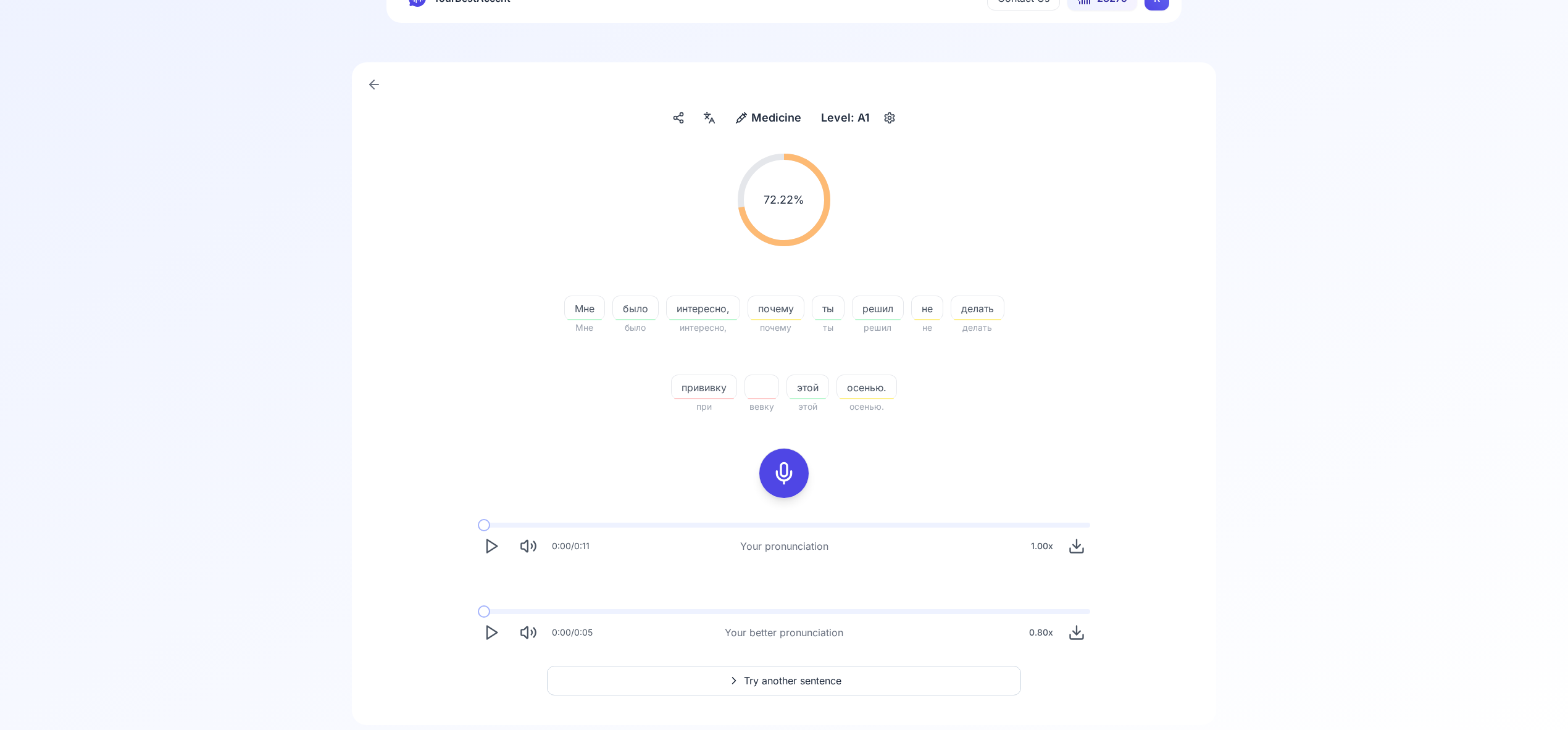
click at [799, 681] on span "Try another sentence" at bounding box center [793, 680] width 98 height 15
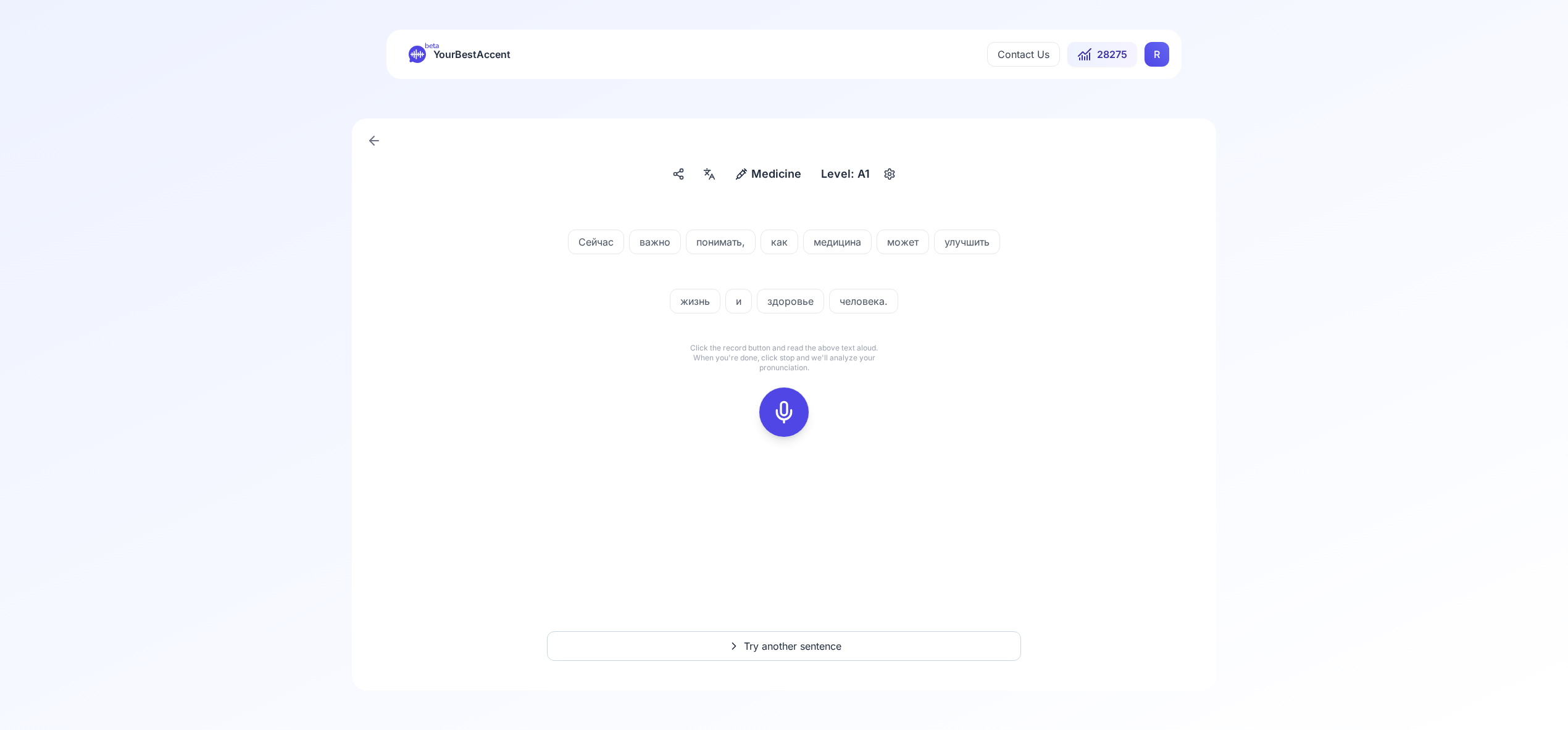
click at [790, 405] on icon at bounding box center [784, 412] width 25 height 25
click at [778, 403] on icon at bounding box center [784, 412] width 25 height 25
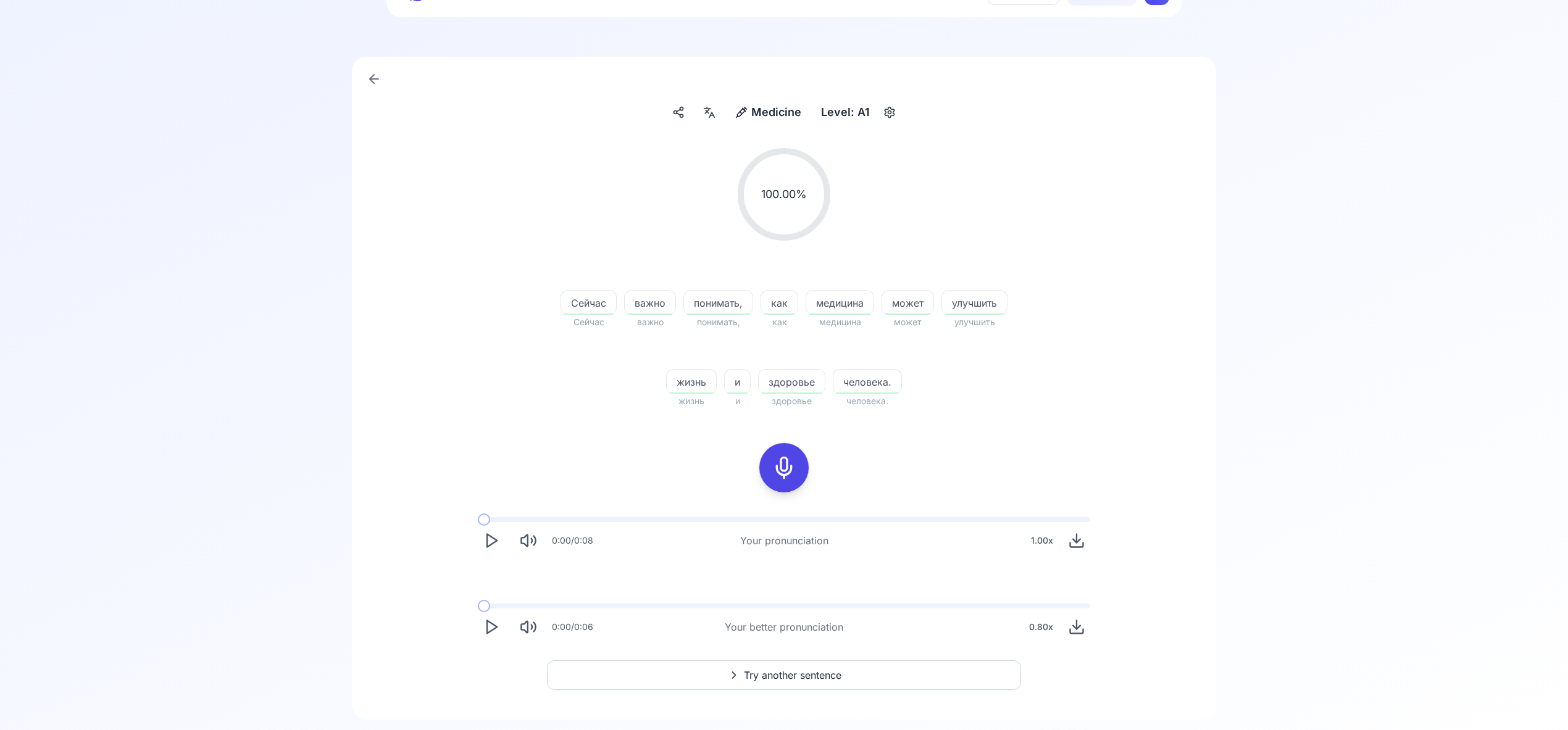
scroll to position [64, 0]
click at [800, 668] on span "Try another sentence" at bounding box center [793, 672] width 98 height 15
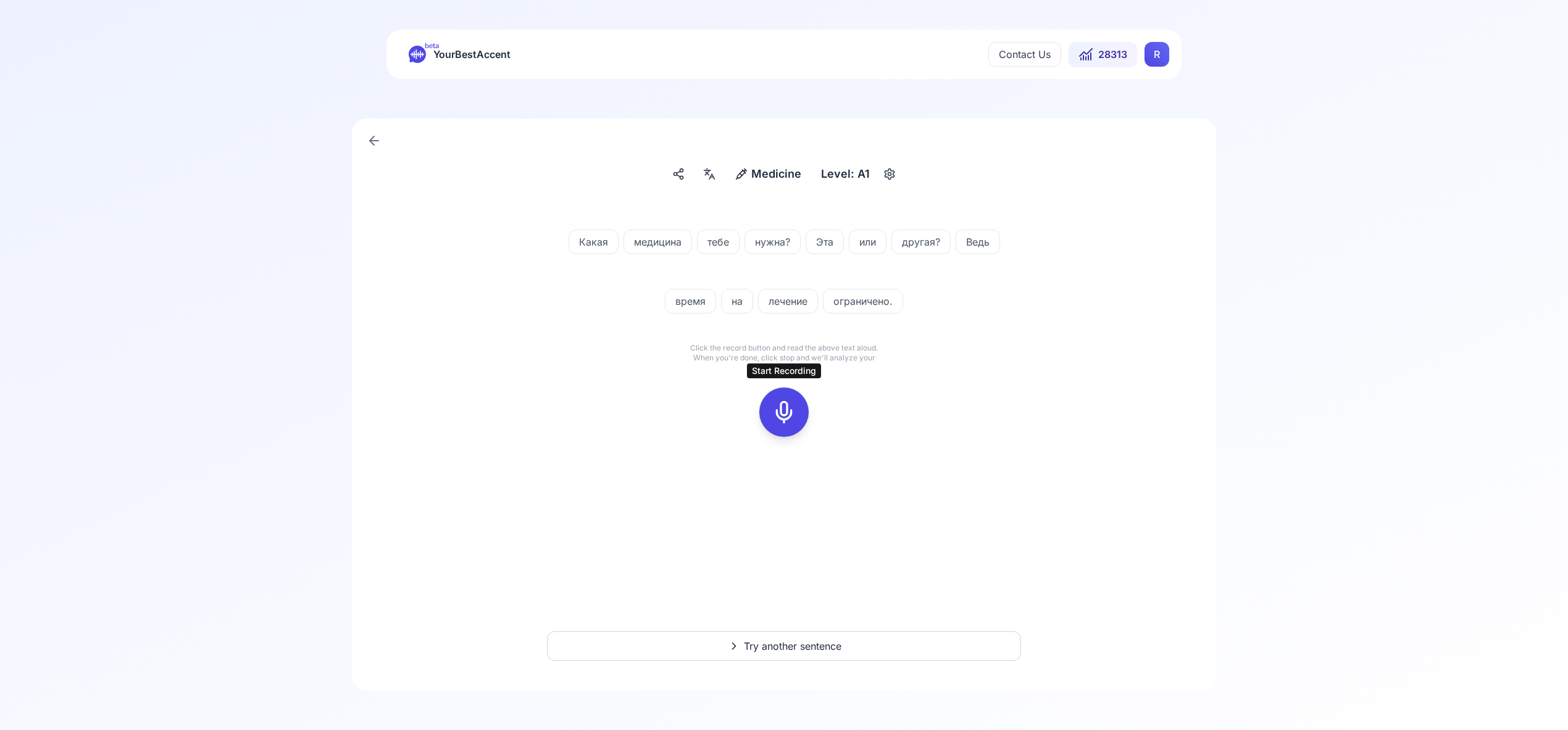
click at [789, 411] on icon at bounding box center [784, 412] width 25 height 25
click at [772, 411] on icon at bounding box center [784, 412] width 25 height 25
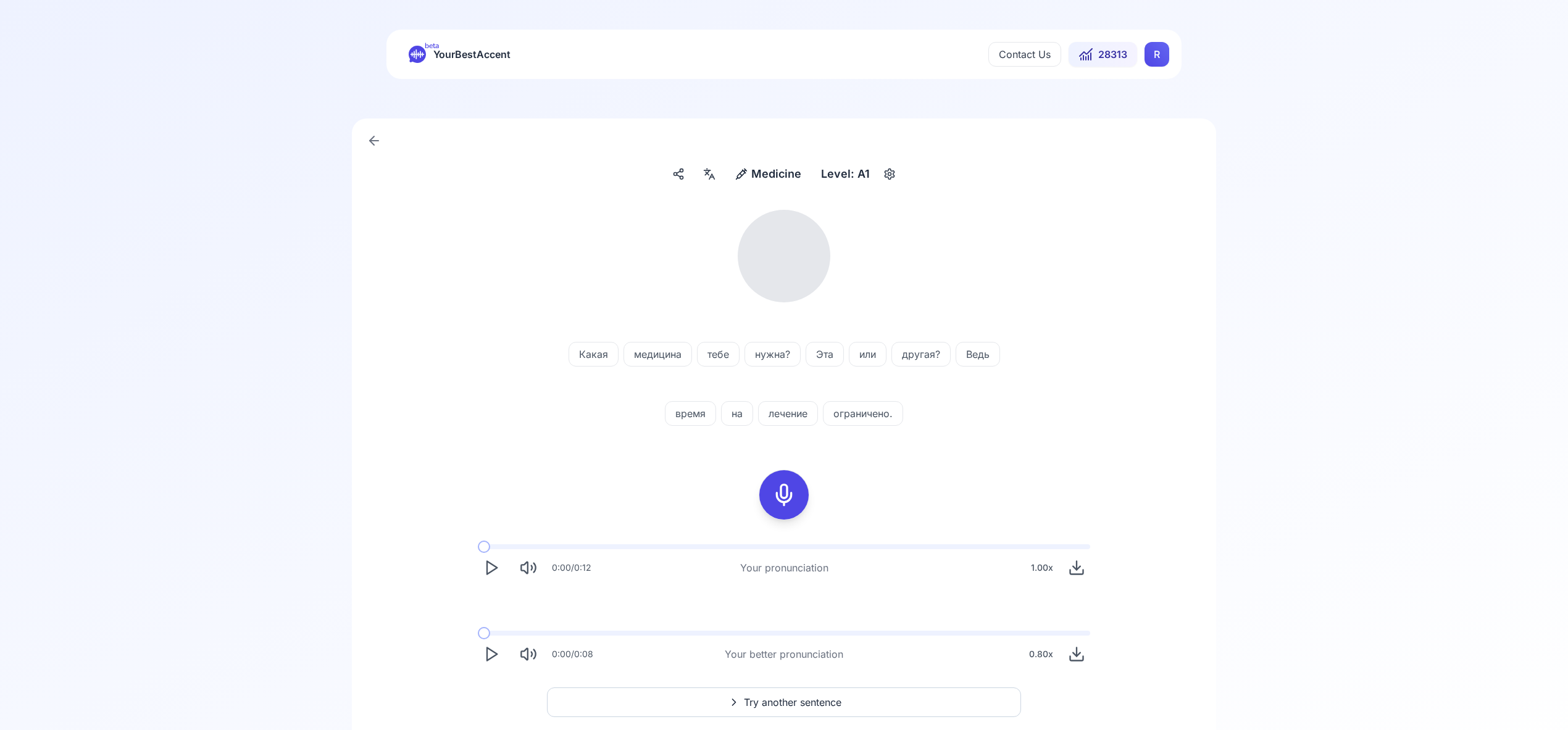
click at [707, 175] on icon at bounding box center [709, 173] width 15 height 12
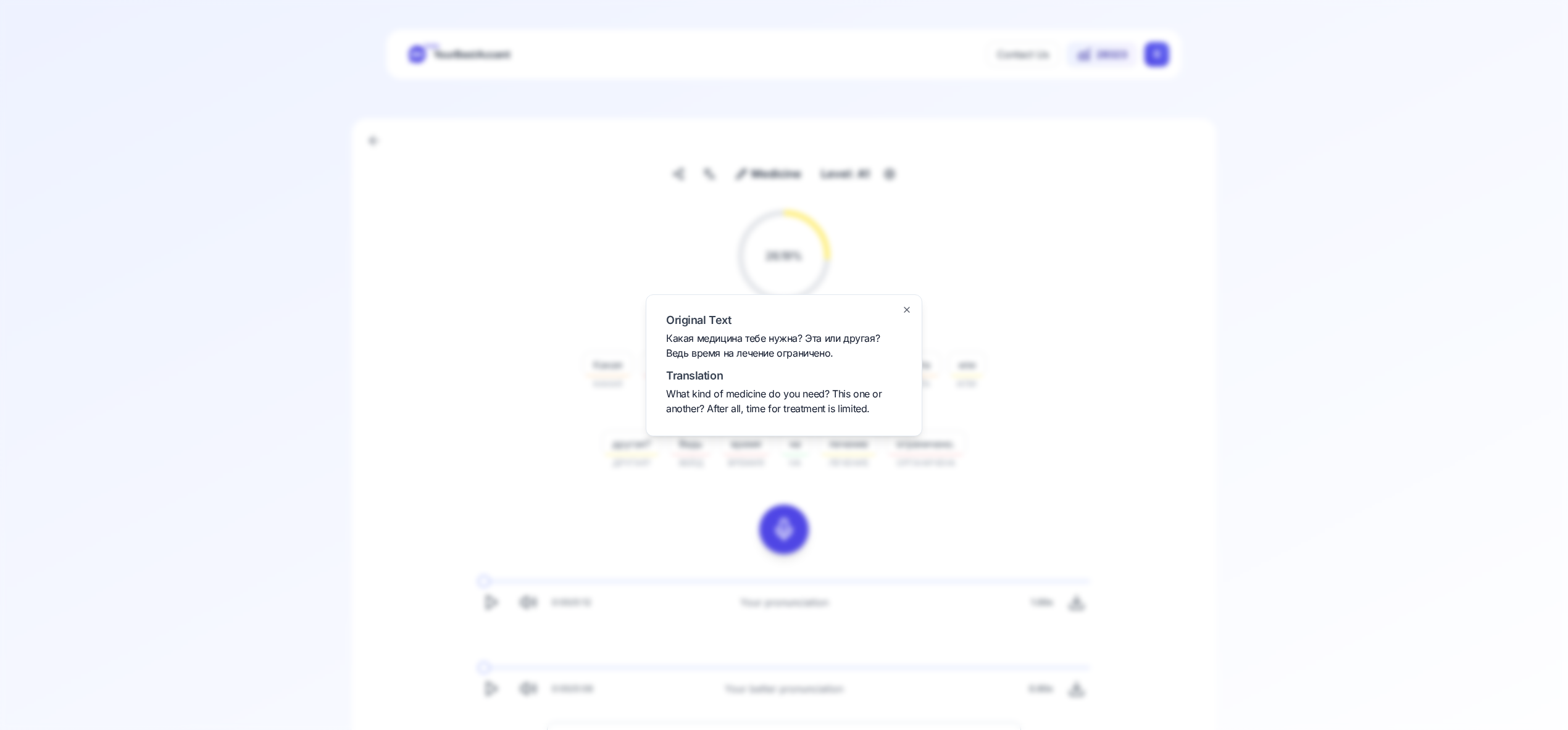
click at [906, 308] on icon "button" at bounding box center [906, 309] width 9 height 9
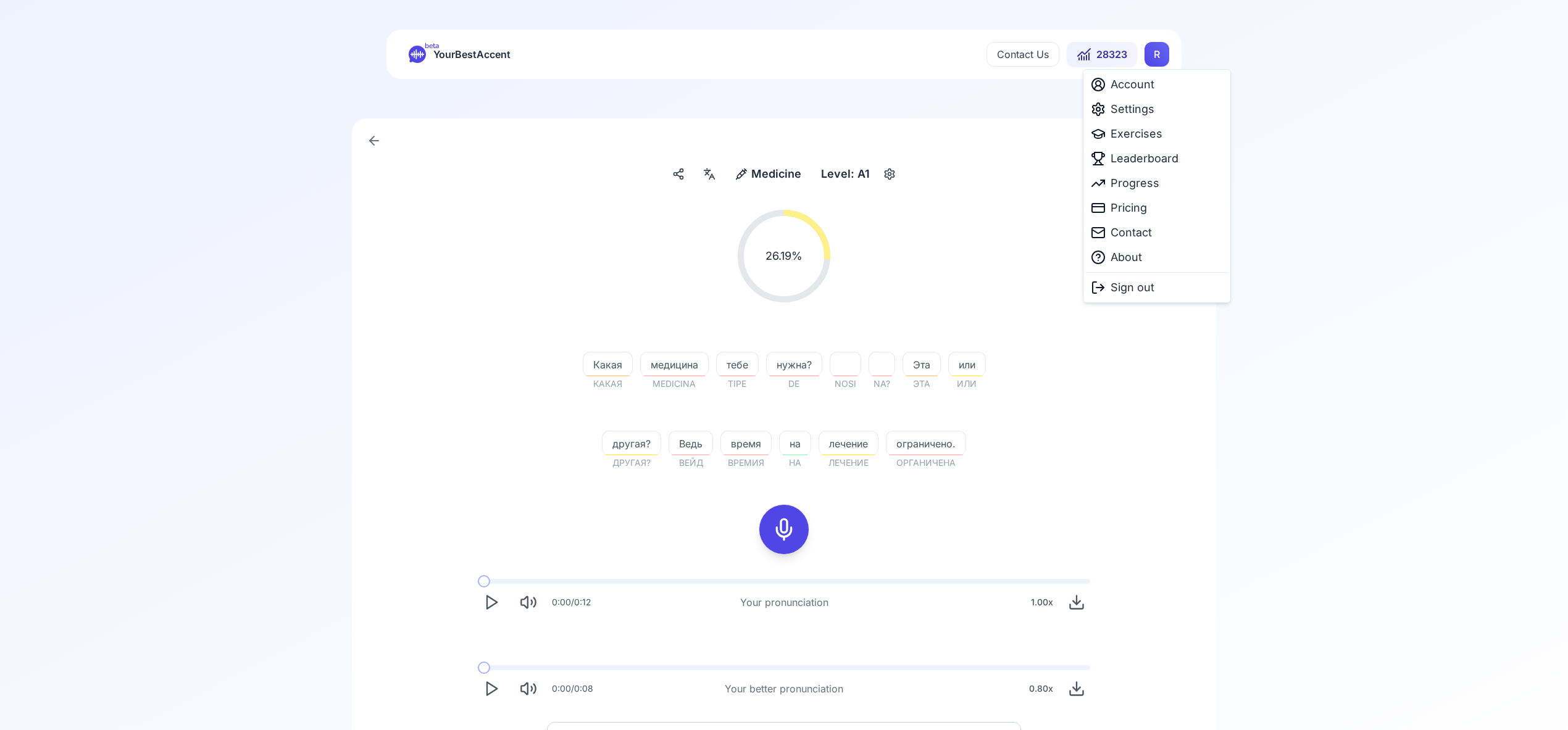
click at [1151, 58] on html "beta YourBestAccent Contact Us 28323 R Medicine Medicine Level: A1 26.19 % 26.1…" at bounding box center [784, 365] width 1568 height 730
click at [1139, 108] on span "Settings" at bounding box center [1132, 109] width 44 height 17
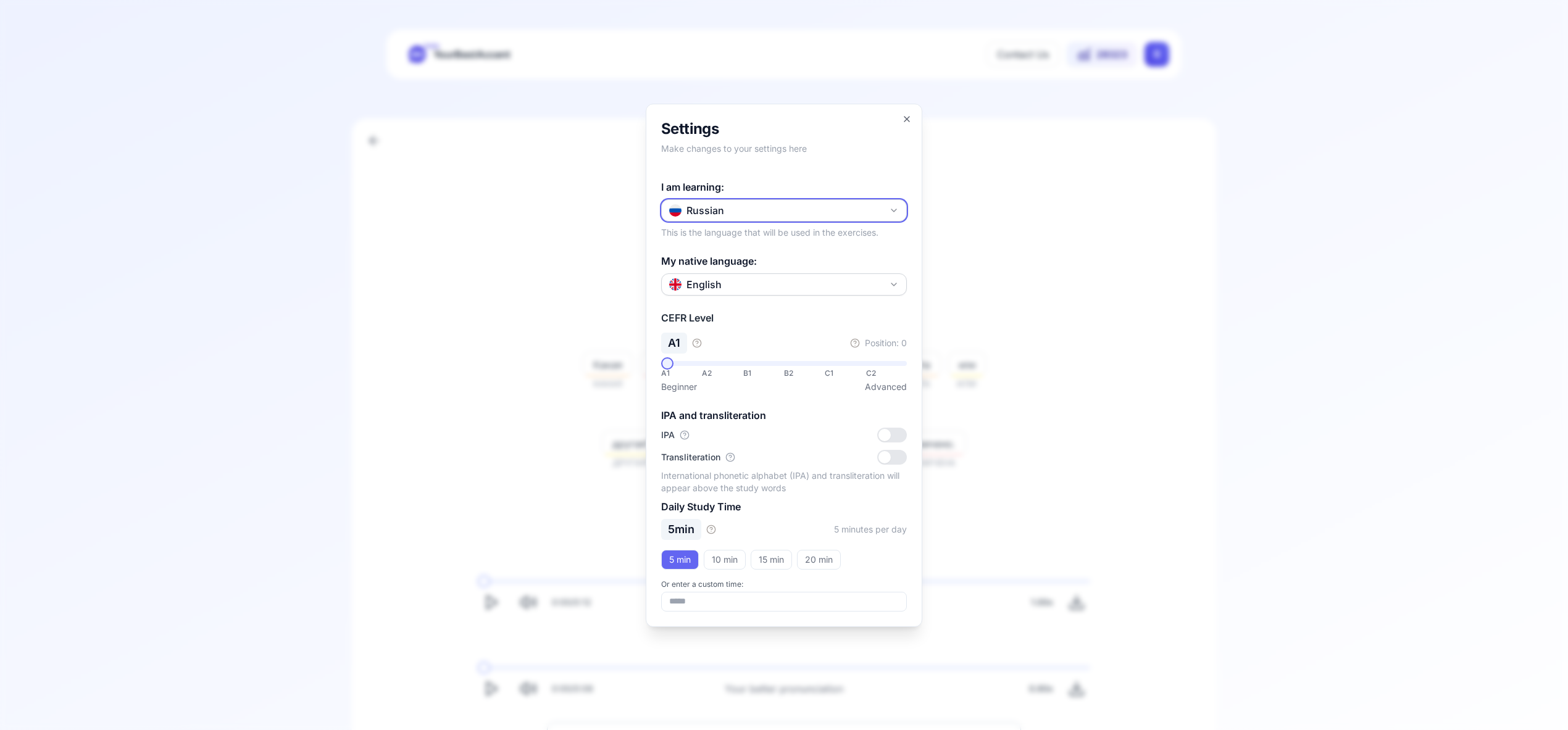
click at [892, 206] on icon "button" at bounding box center [894, 210] width 9 height 9
click at [793, 350] on div "Italian" at bounding box center [784, 350] width 240 height 22
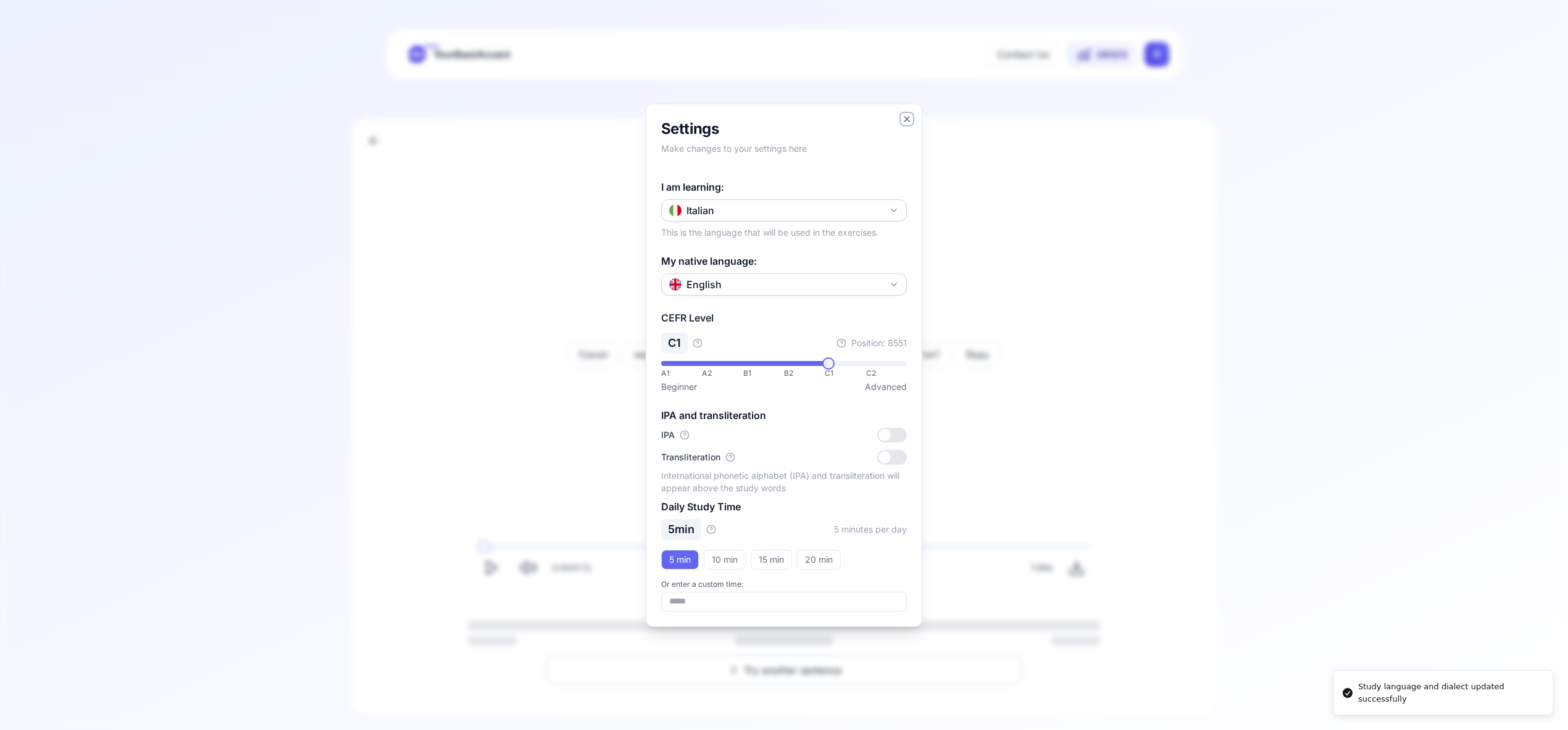
click at [906, 115] on icon "button" at bounding box center [906, 119] width 9 height 9
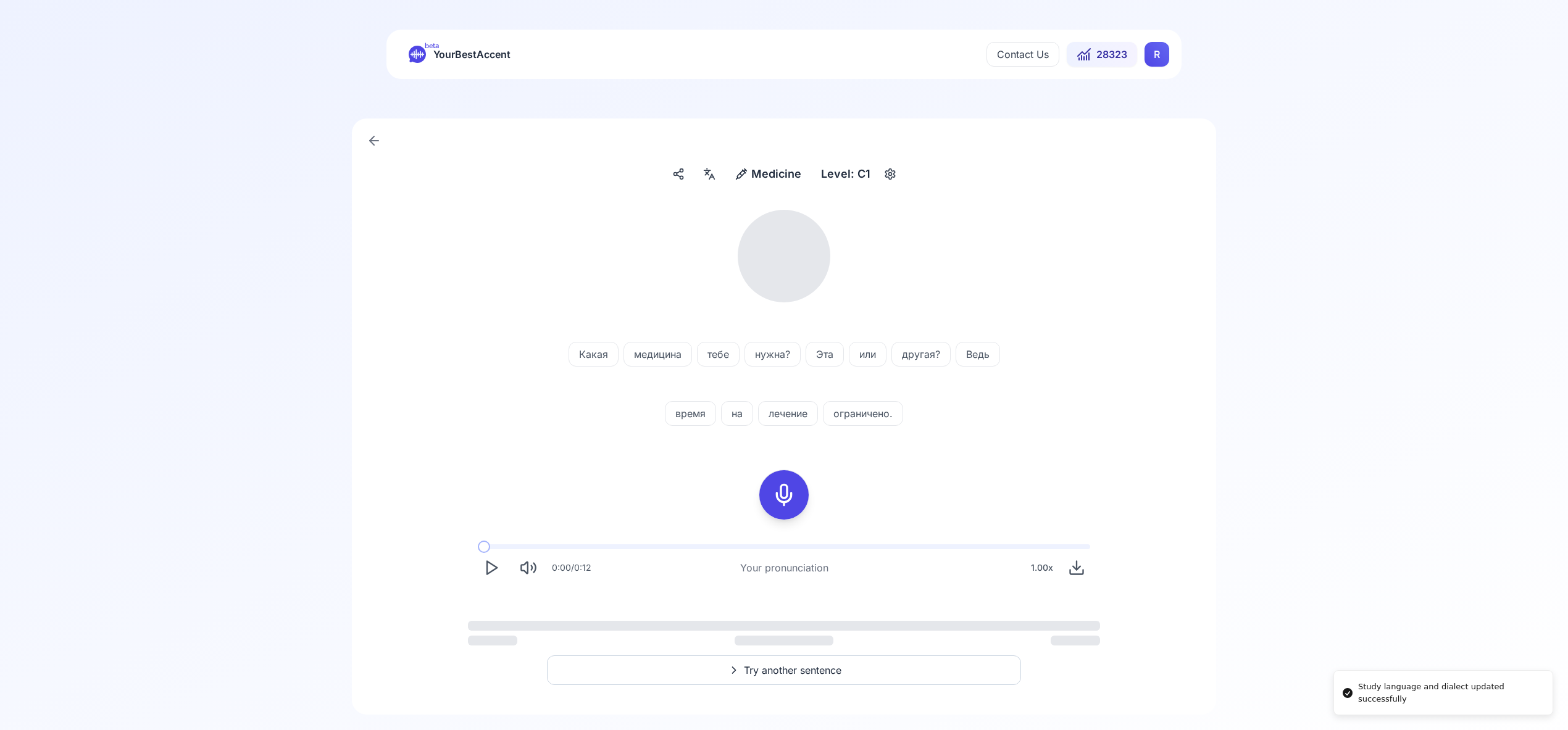
click at [1157, 63] on html "Study language and dialect updated successfully beta YourBestAccent Contact Us …" at bounding box center [784, 365] width 1568 height 730
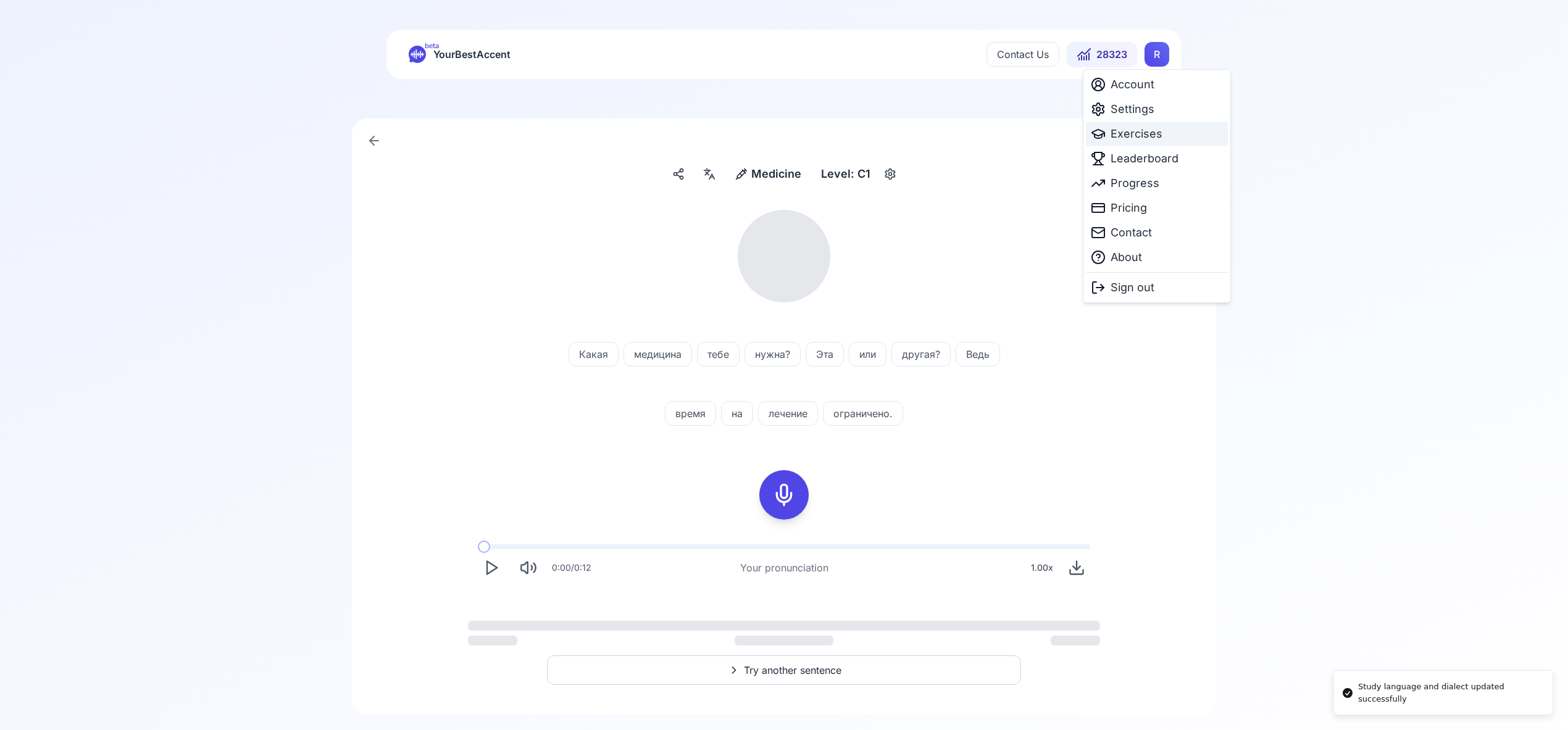
click at [1144, 141] on span "Exercises" at bounding box center [1137, 134] width 52 height 17
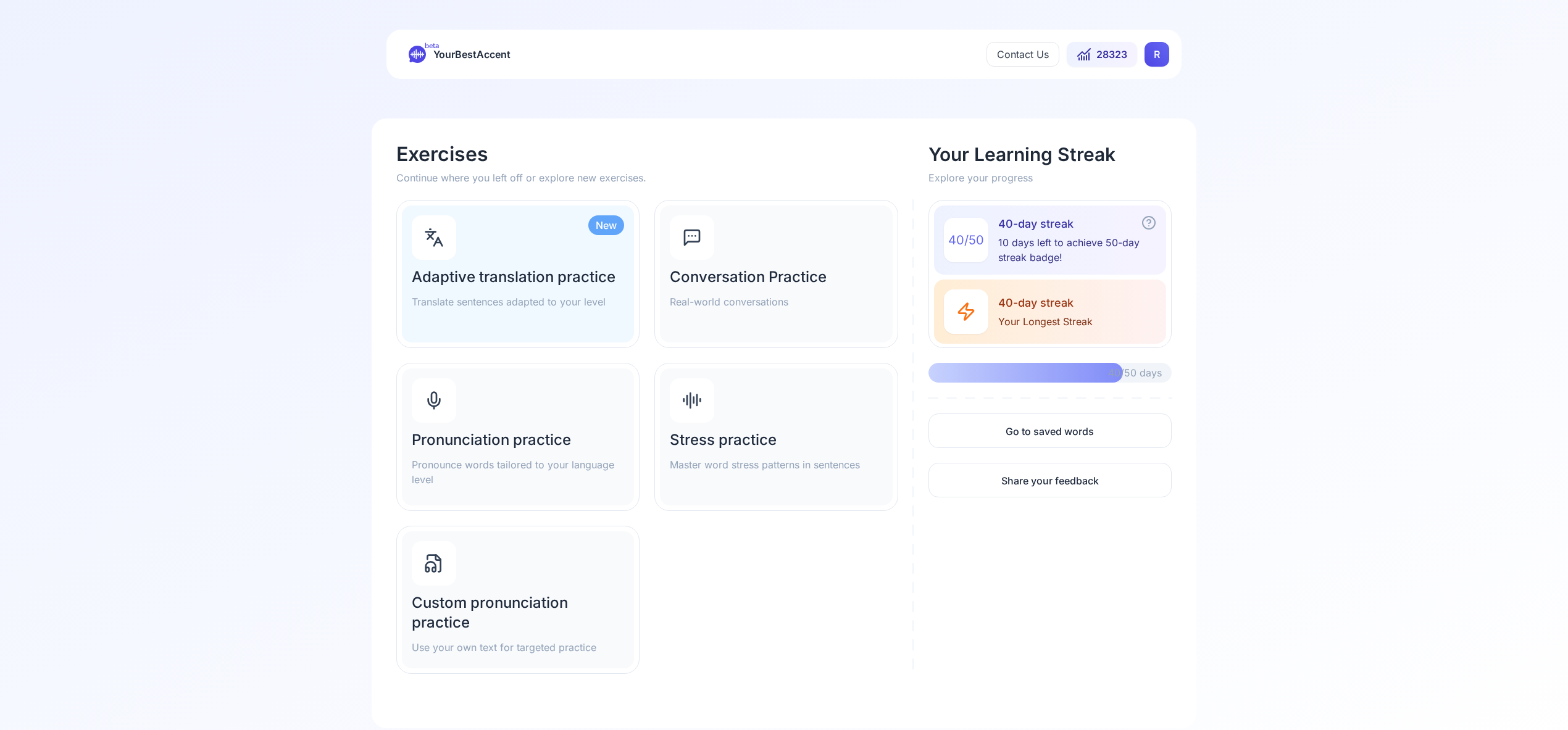
click at [447, 398] on div at bounding box center [434, 401] width 45 height 45
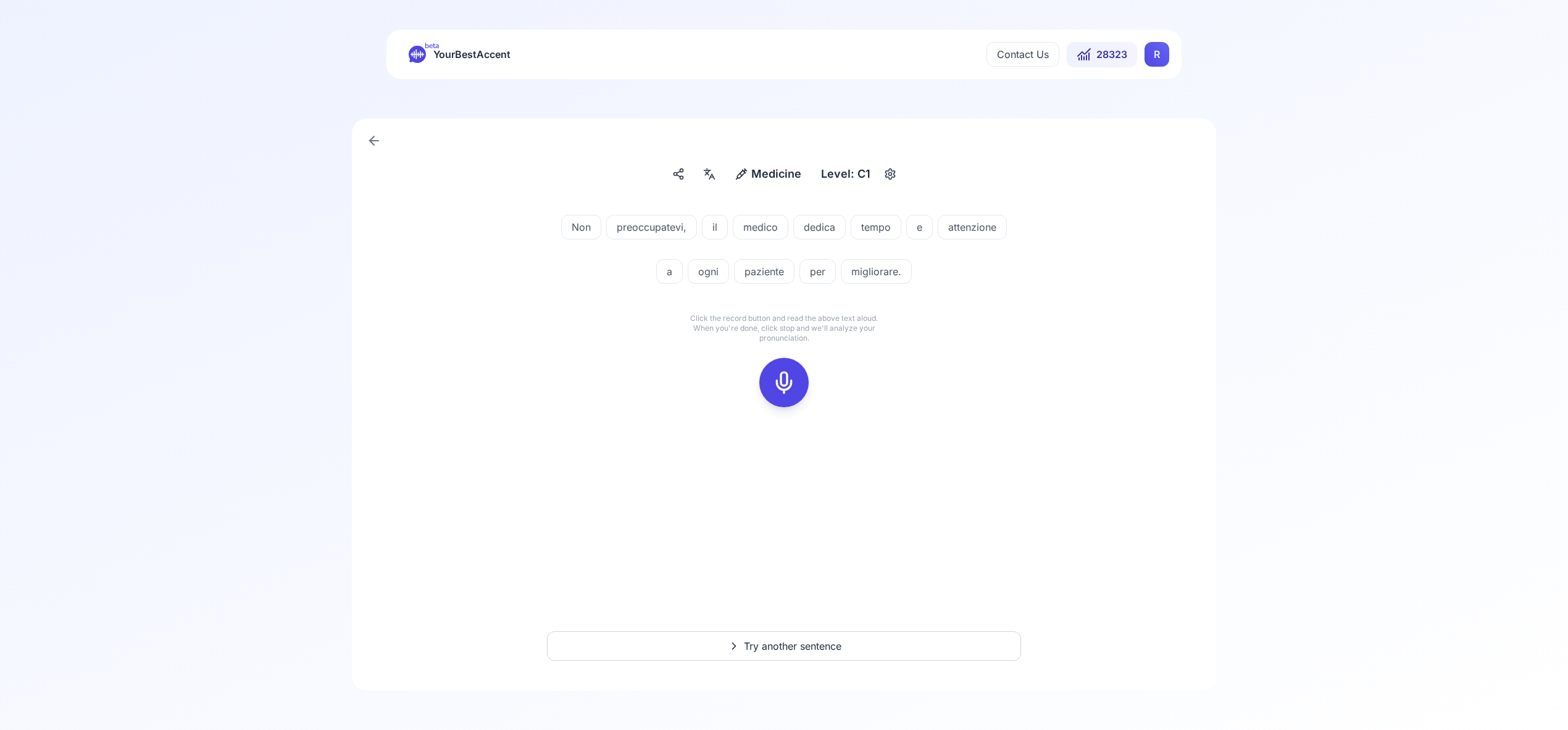
click at [784, 367] on div at bounding box center [784, 382] width 29 height 49
click at [779, 388] on icon at bounding box center [784, 382] width 25 height 25
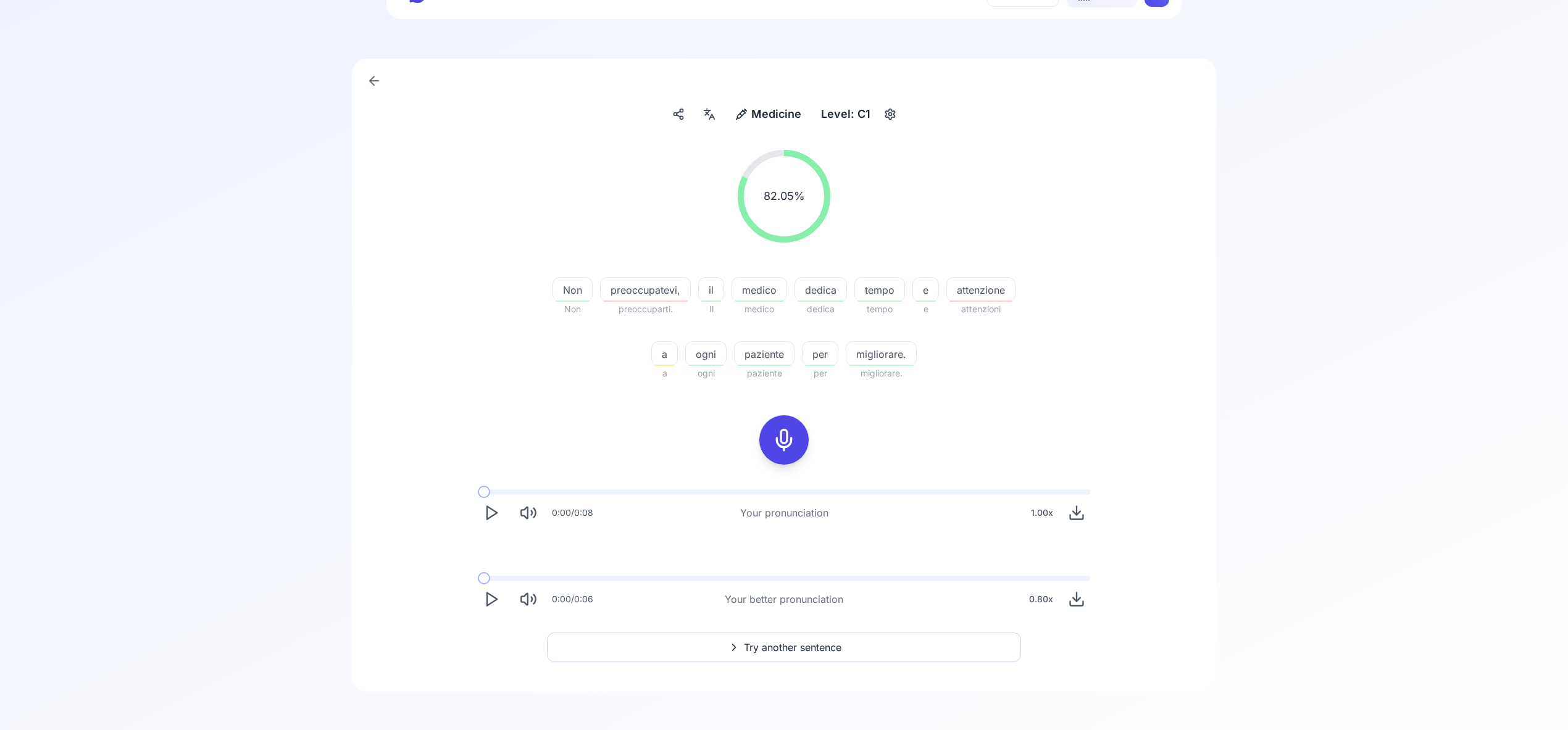
scroll to position [61, 0]
click at [808, 640] on span "Try another sentence" at bounding box center [793, 646] width 98 height 15
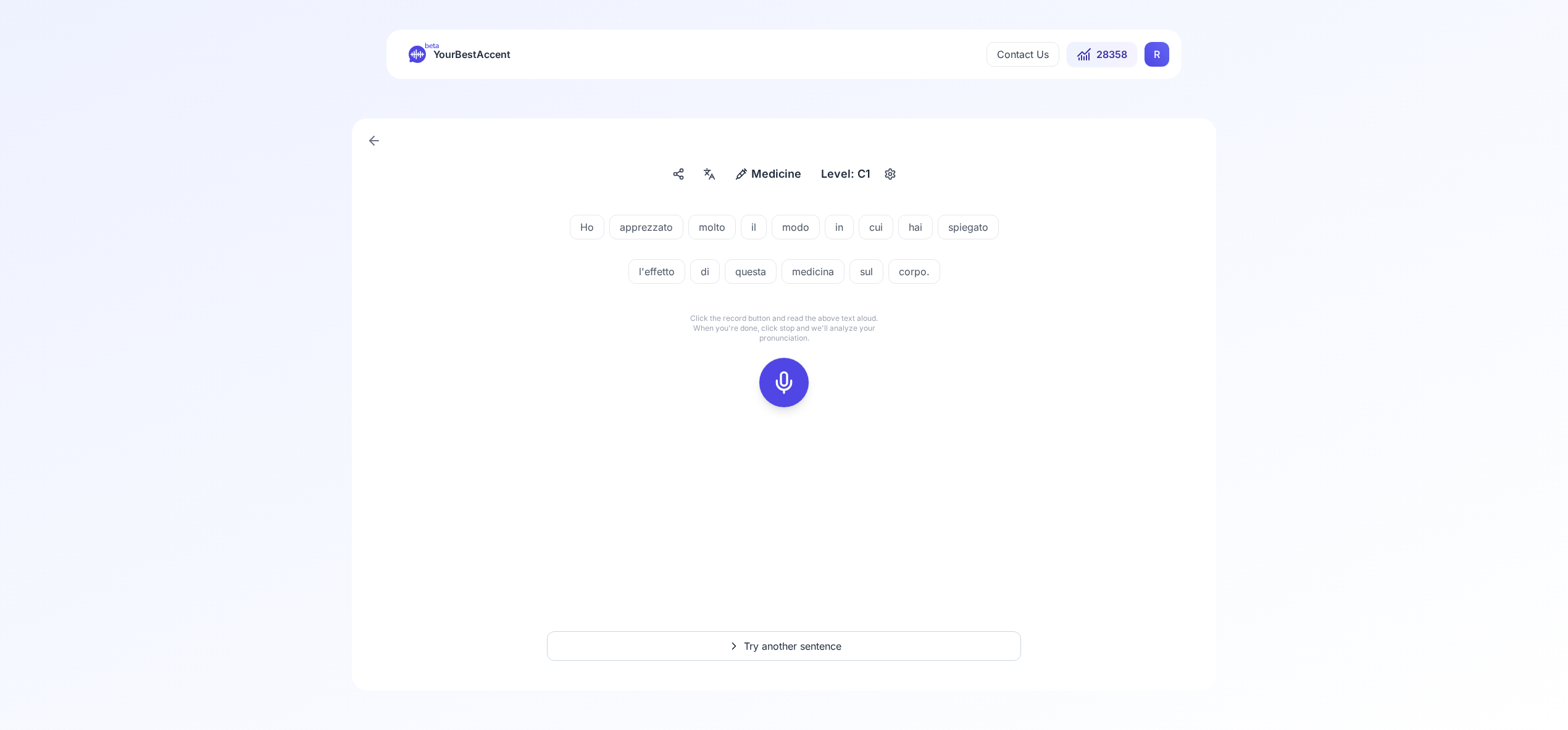
click at [787, 374] on rect at bounding box center [784, 383] width 19 height 19
click at [786, 382] on icon at bounding box center [784, 382] width 25 height 25
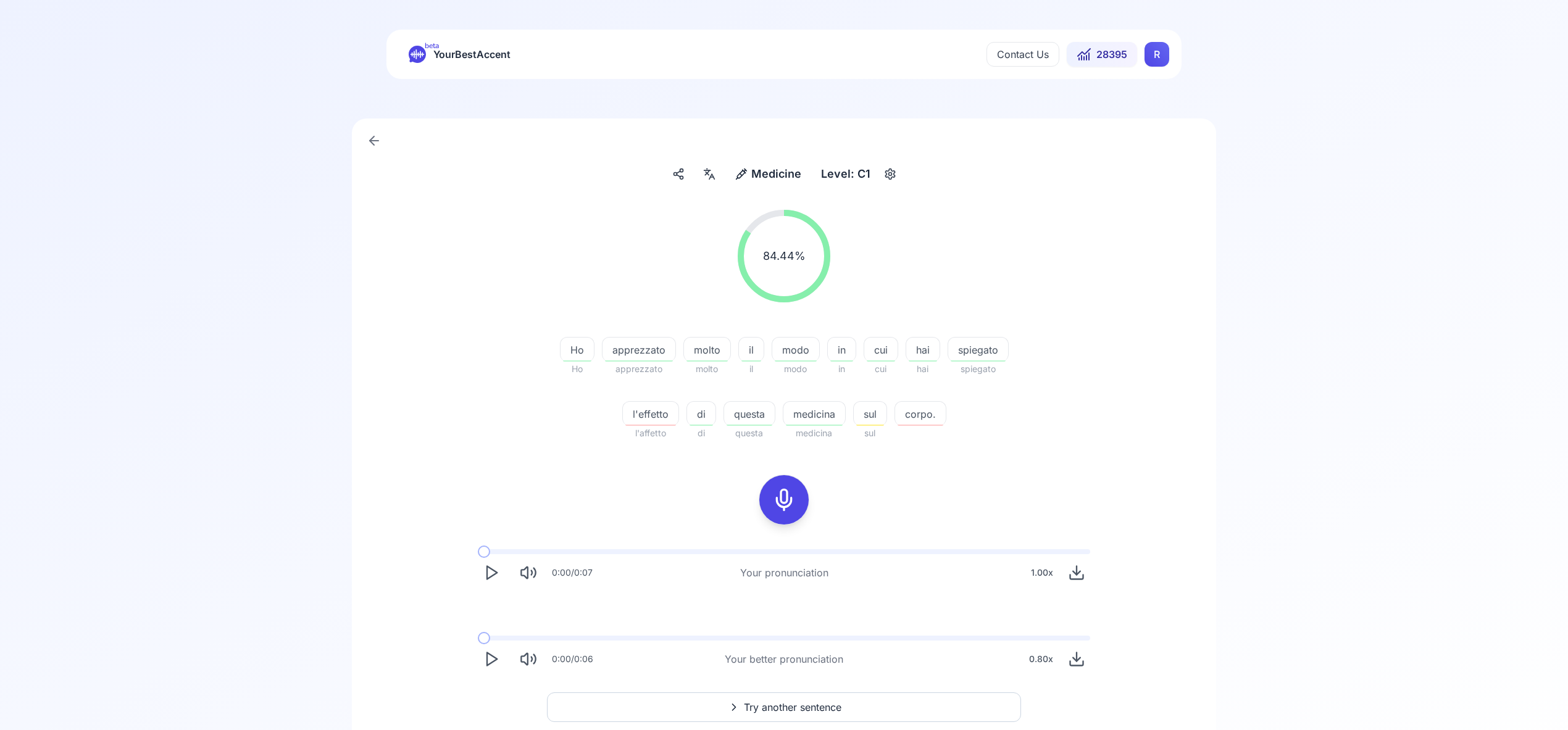
click at [805, 668] on div "0:00 / 0:06 Your better pronunciation 0.80 x" at bounding box center [784, 660] width 613 height 27
click at [804, 703] on span "Try another sentence" at bounding box center [793, 707] width 98 height 15
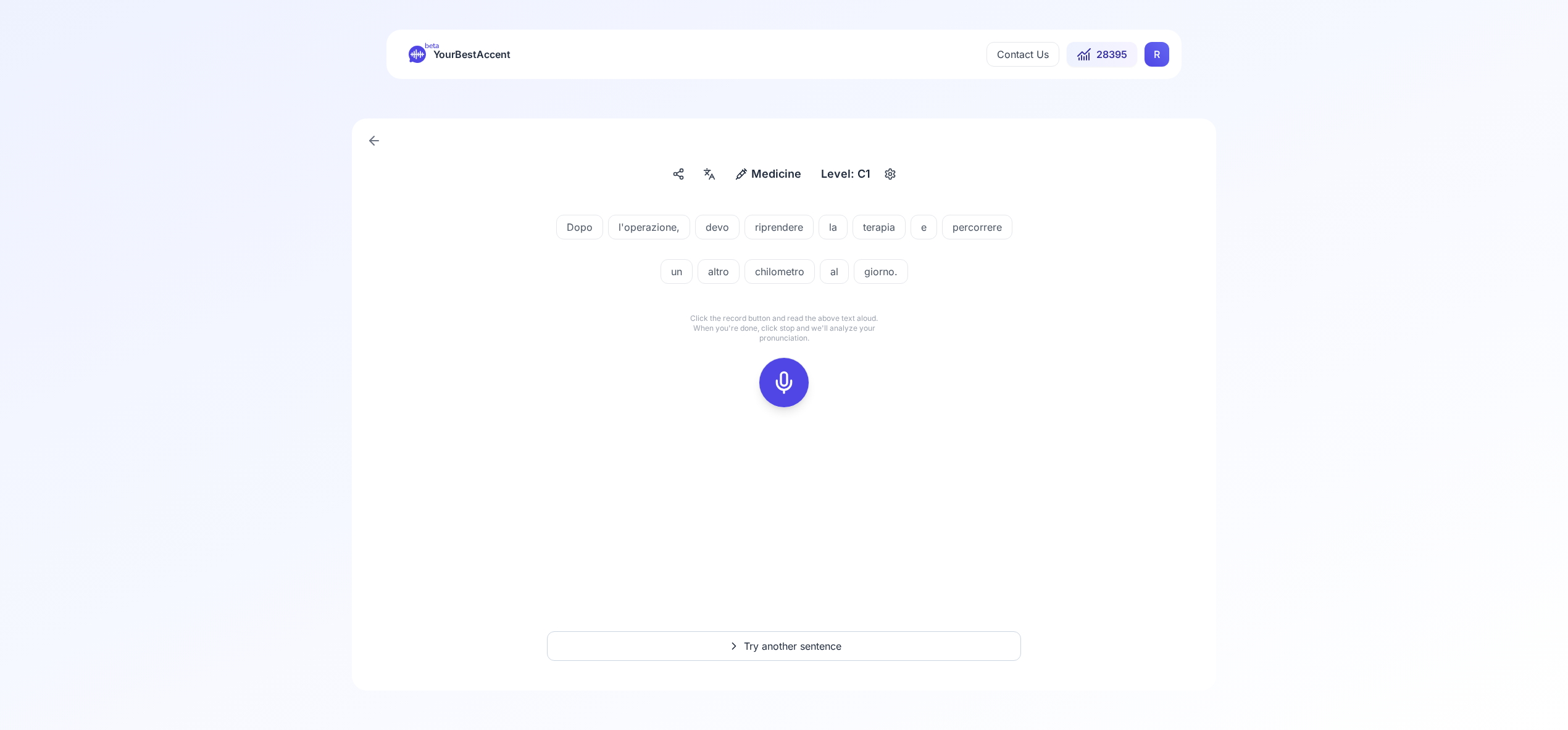
click at [784, 386] on icon at bounding box center [784, 382] width 25 height 25
click at [775, 380] on rect at bounding box center [784, 383] width 19 height 19
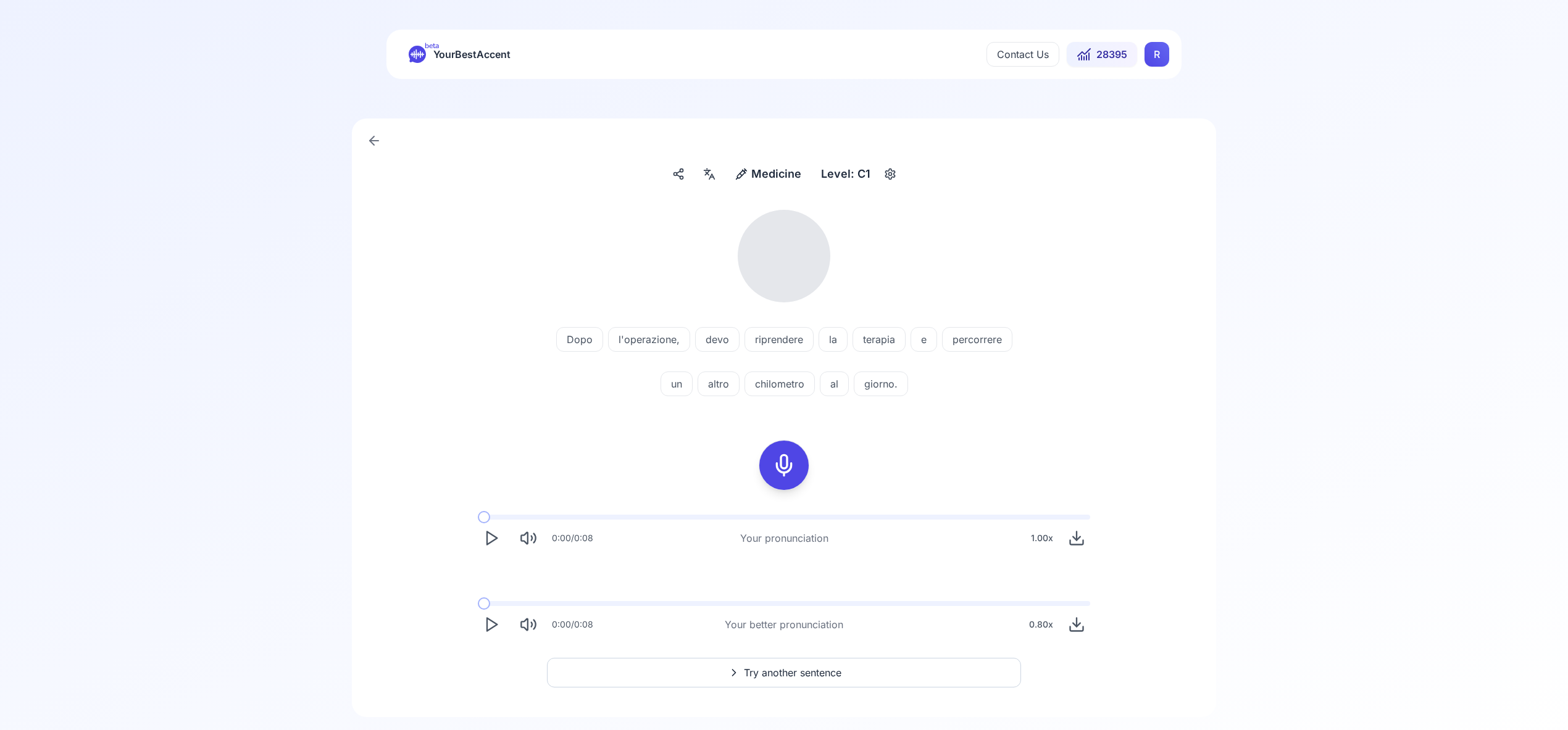
scroll to position [9, 0]
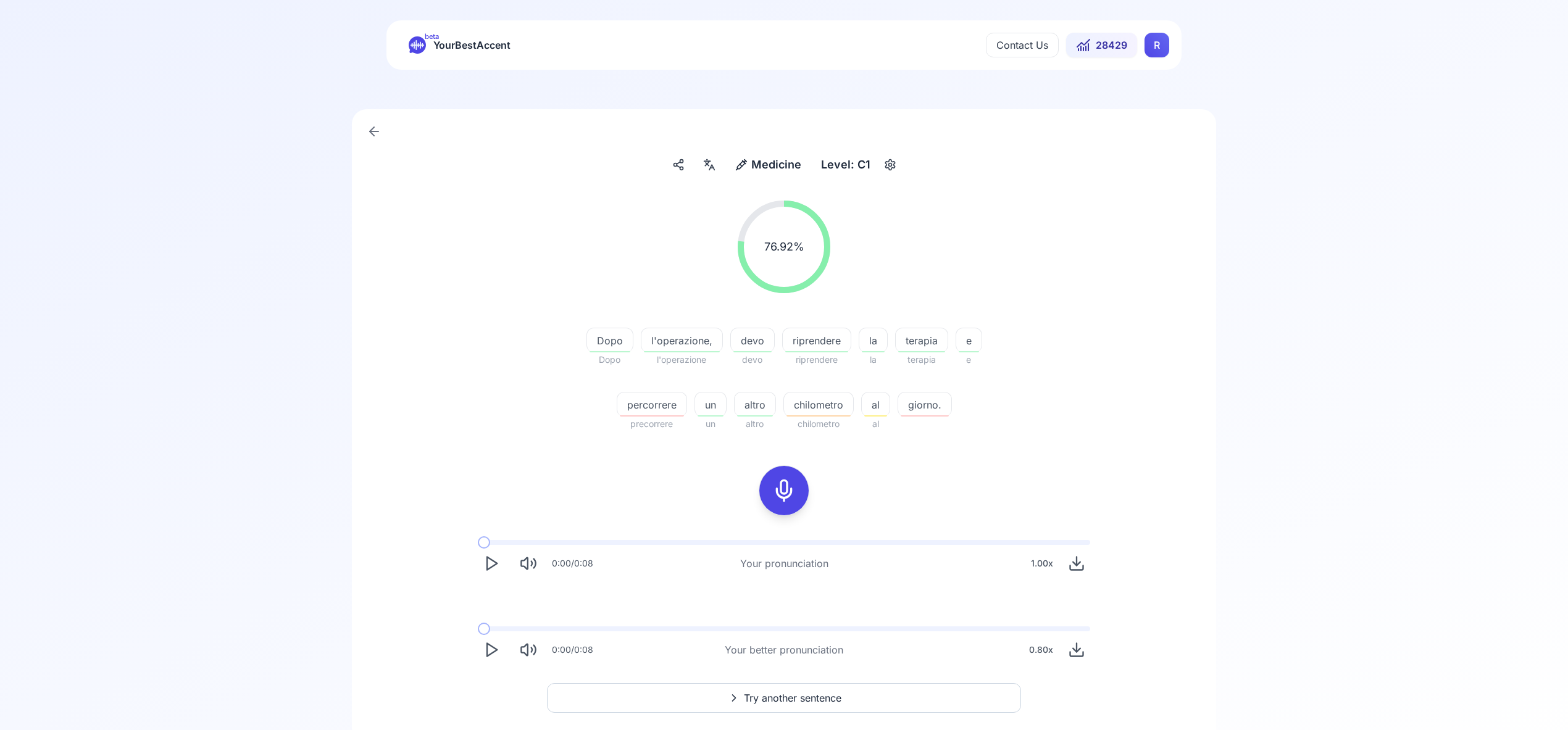
click at [802, 698] on span "Try another sentence" at bounding box center [793, 697] width 98 height 15
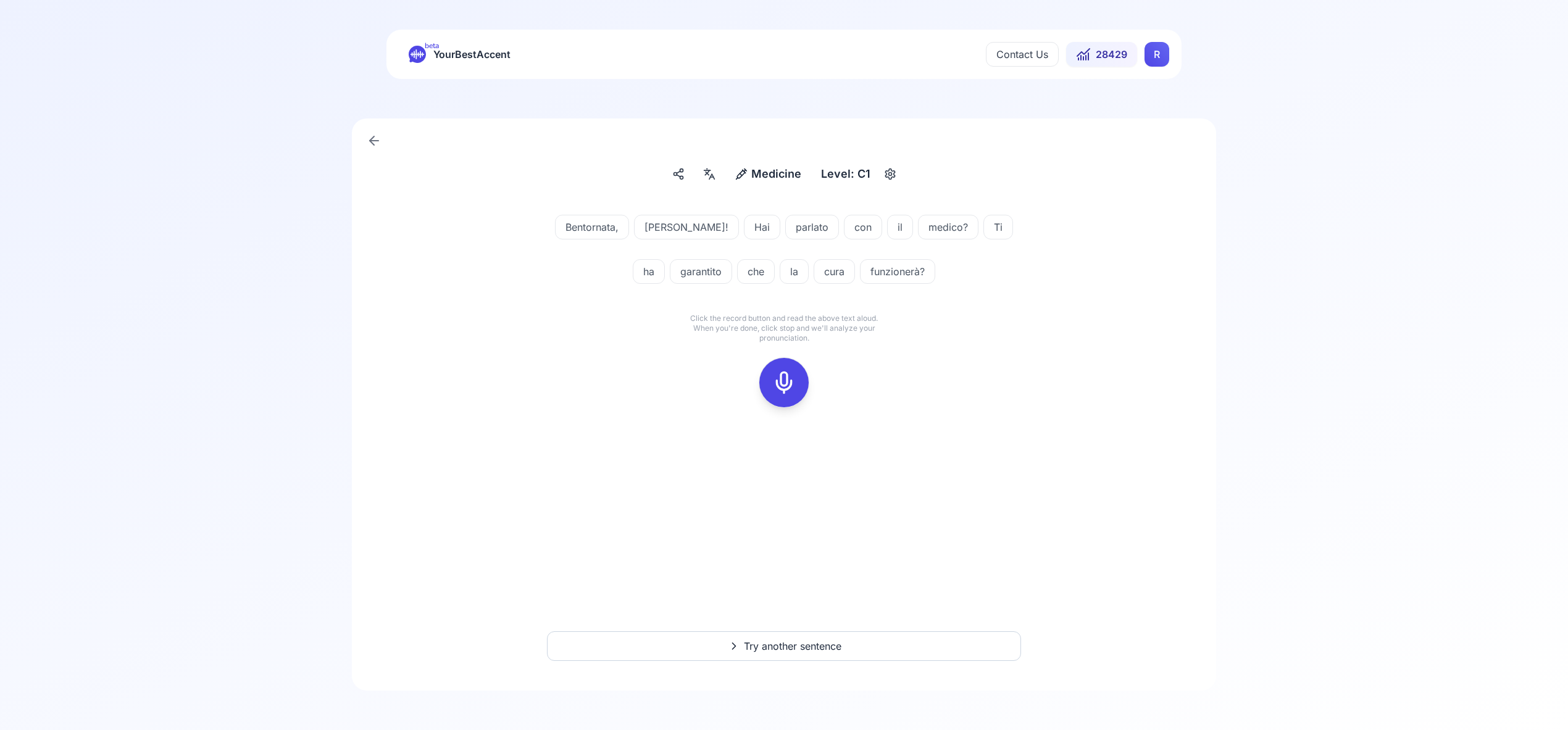
click at [782, 380] on icon at bounding box center [784, 382] width 25 height 25
click at [778, 381] on icon at bounding box center [784, 382] width 25 height 25
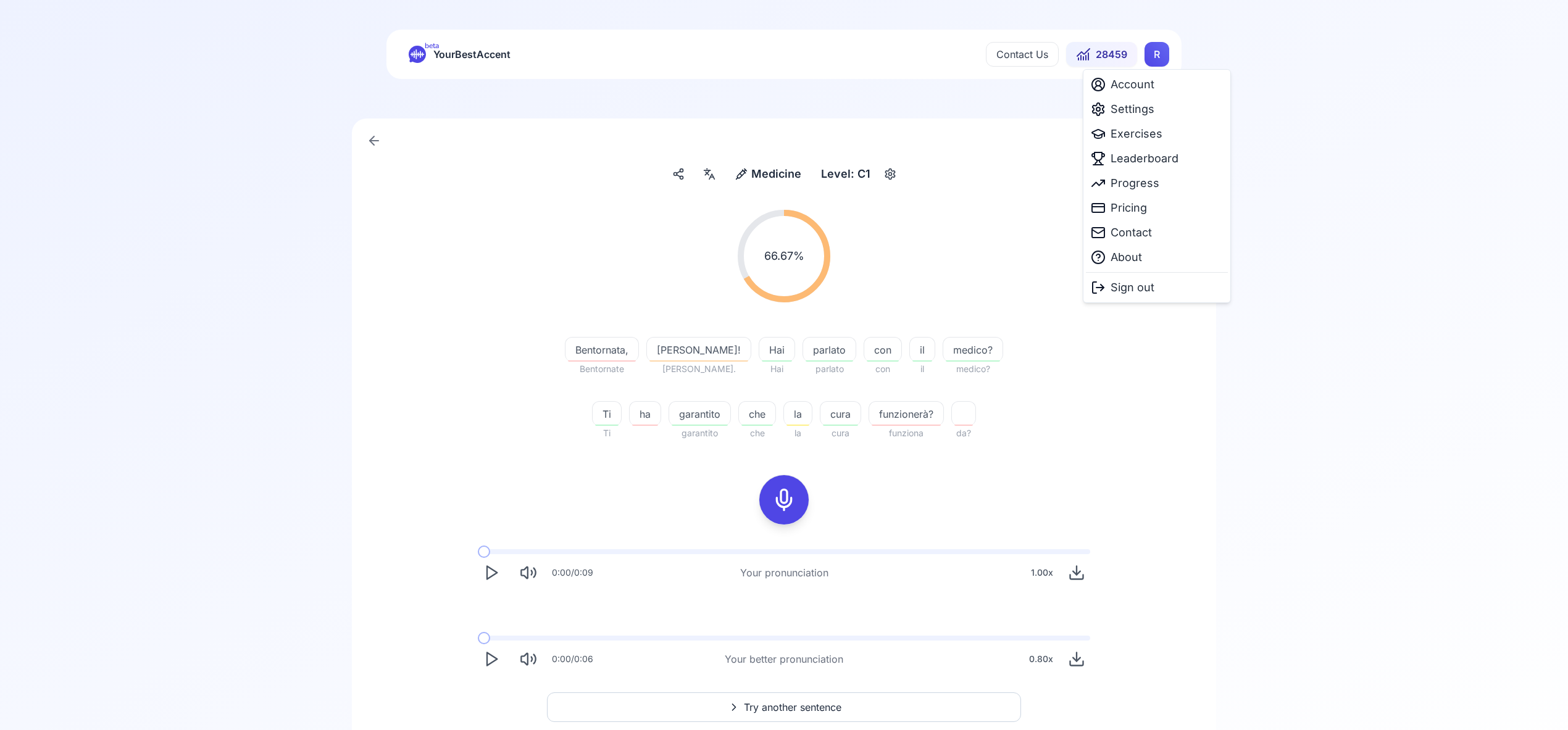
click at [1156, 54] on html "beta YourBestAccent Contact Us 28459 R Medicine Medicine Level: C1 66.67 % 66.6…" at bounding box center [784, 365] width 1568 height 730
click at [1138, 134] on span "Exercises" at bounding box center [1137, 134] width 52 height 17
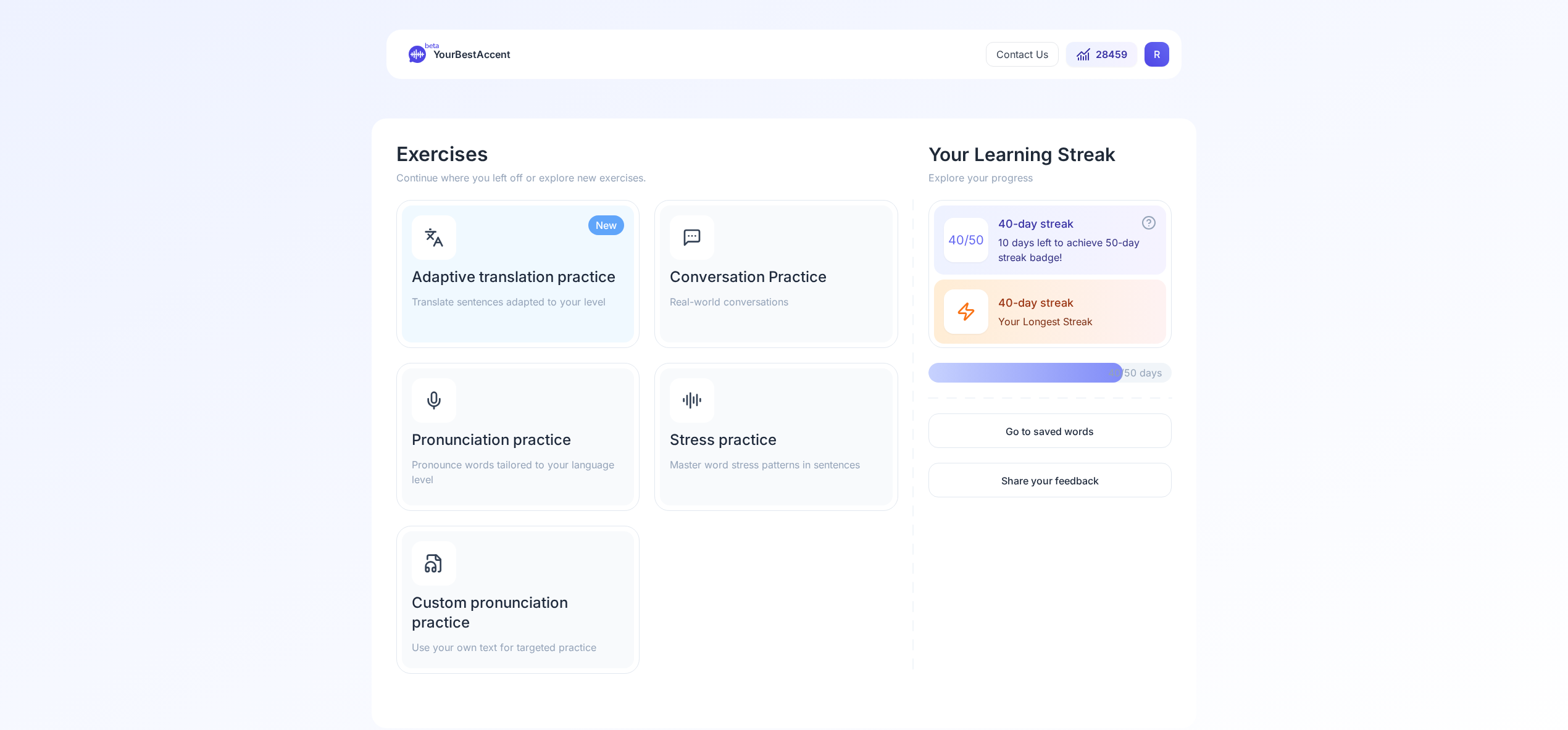
click at [506, 270] on h2 "Adaptive translation practice" at bounding box center [517, 277] width 212 height 20
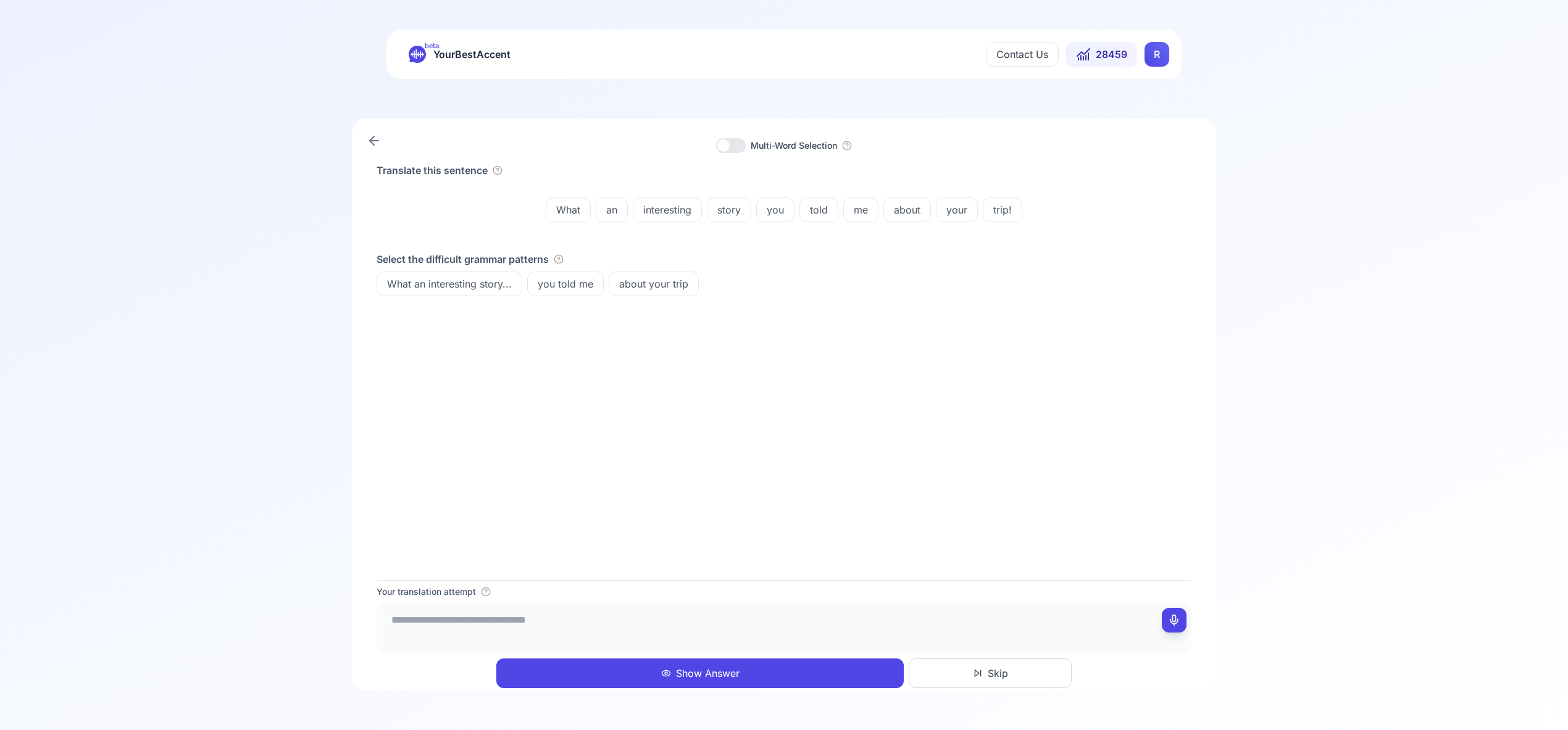
click at [700, 674] on button "Show Answer" at bounding box center [700, 673] width 407 height 29
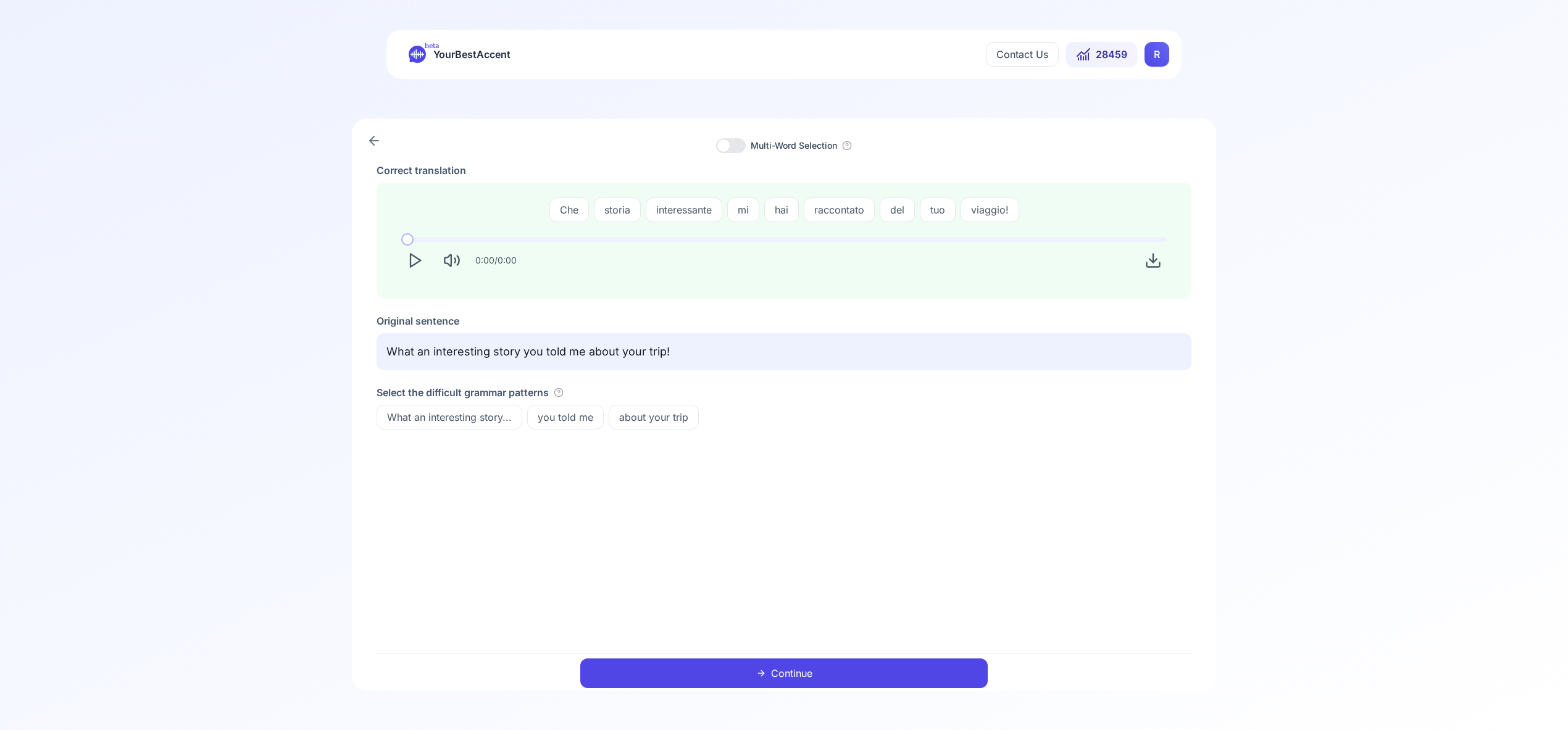
click at [789, 672] on button "Continue" at bounding box center [784, 673] width 407 height 29
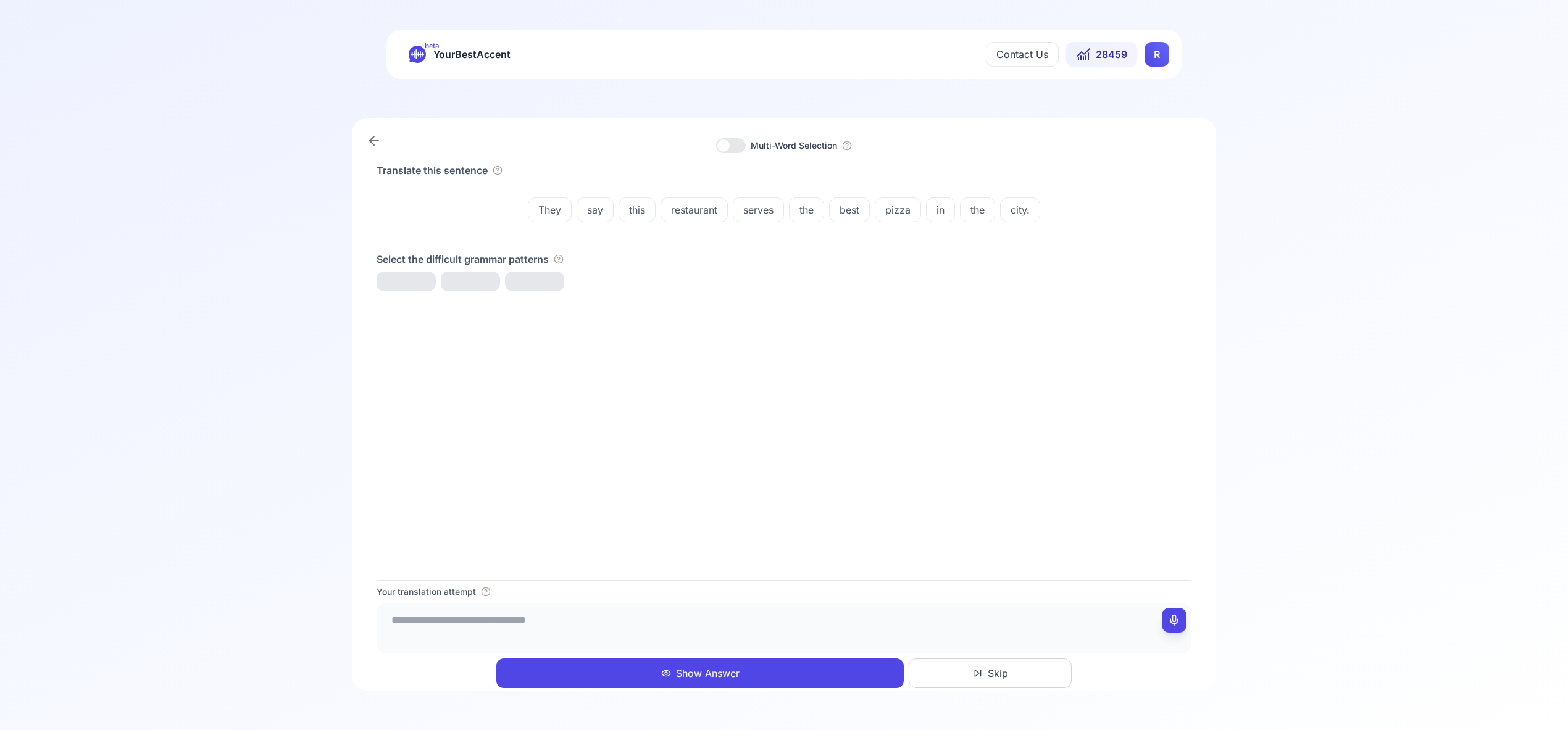
click at [725, 674] on button "Show Answer" at bounding box center [700, 673] width 407 height 29
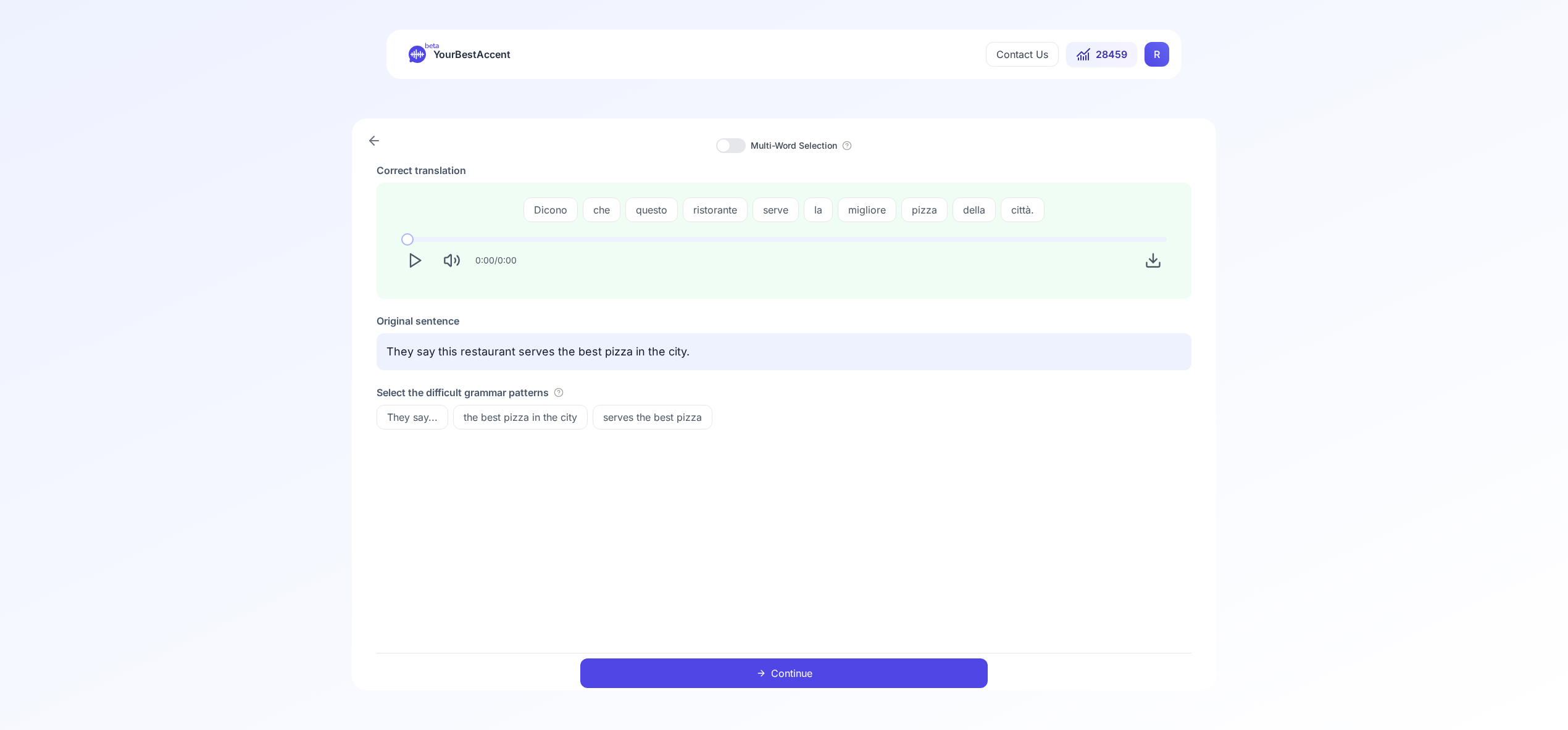
click at [765, 670] on icon at bounding box center [760, 672] width 9 height 9
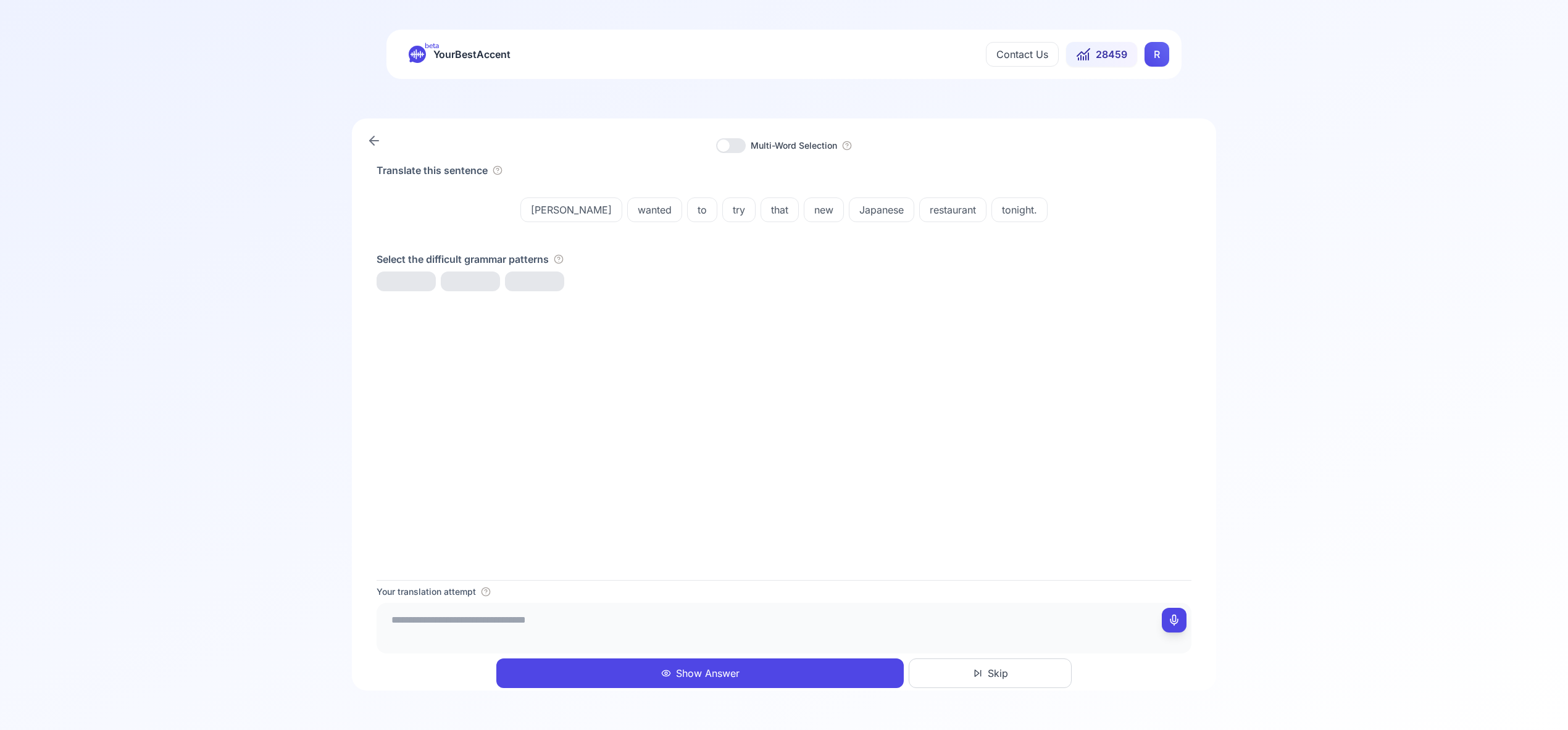
click at [747, 672] on button "Show Answer" at bounding box center [700, 673] width 407 height 29
